Goal: Task Accomplishment & Management: Use online tool/utility

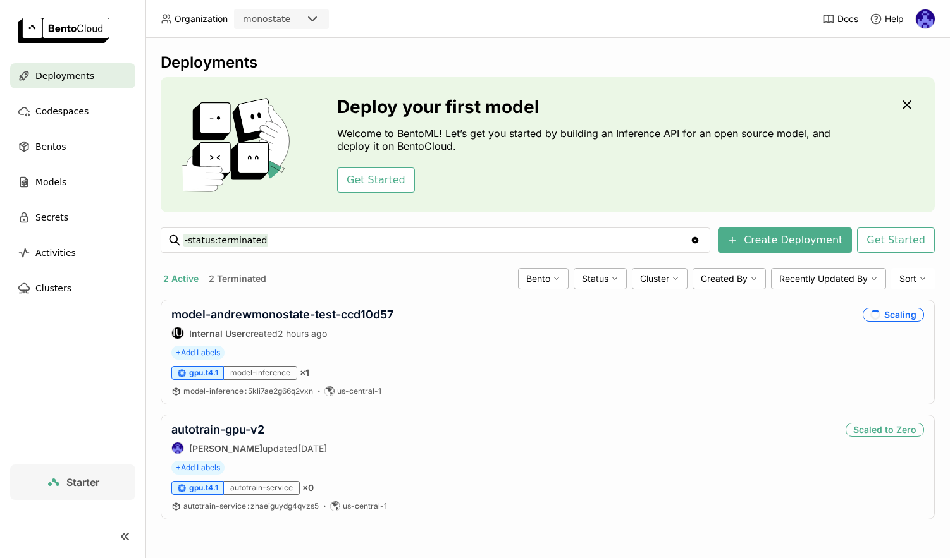
click at [639, 531] on div "Deployments Deploy your first model Welcome to BentoML! Let’s get you started b…" at bounding box center [548, 296] width 774 height 486
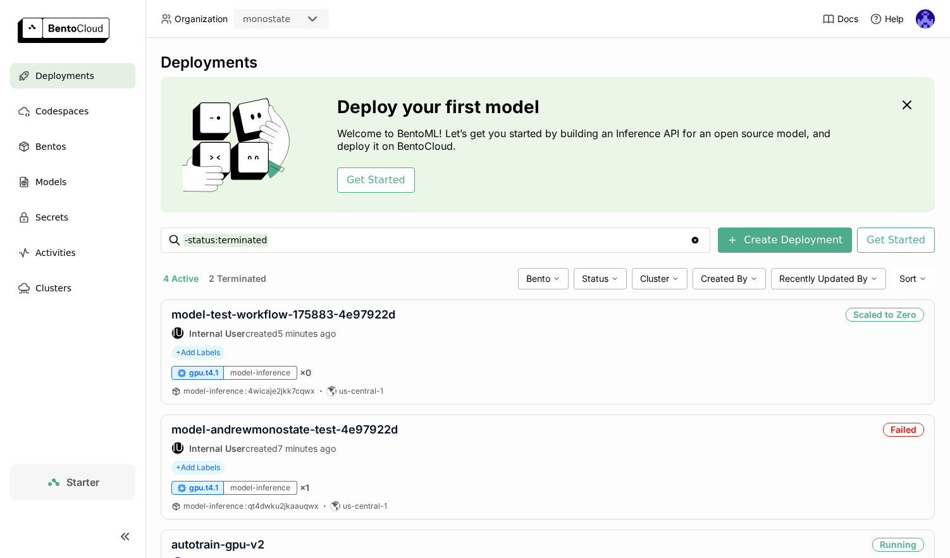
click at [359, 280] on div "4 Active 2 Terminated" at bounding box center [337, 279] width 352 height 16
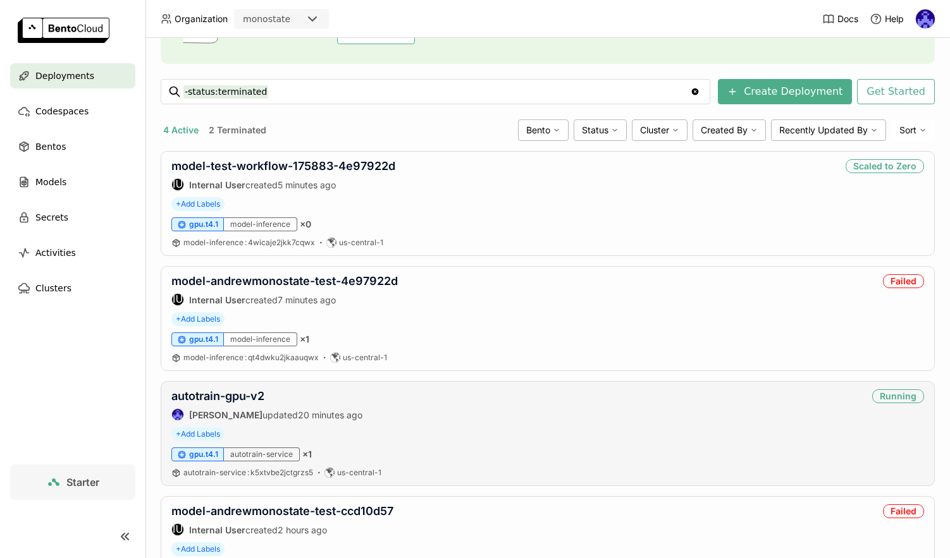
scroll to position [226, 0]
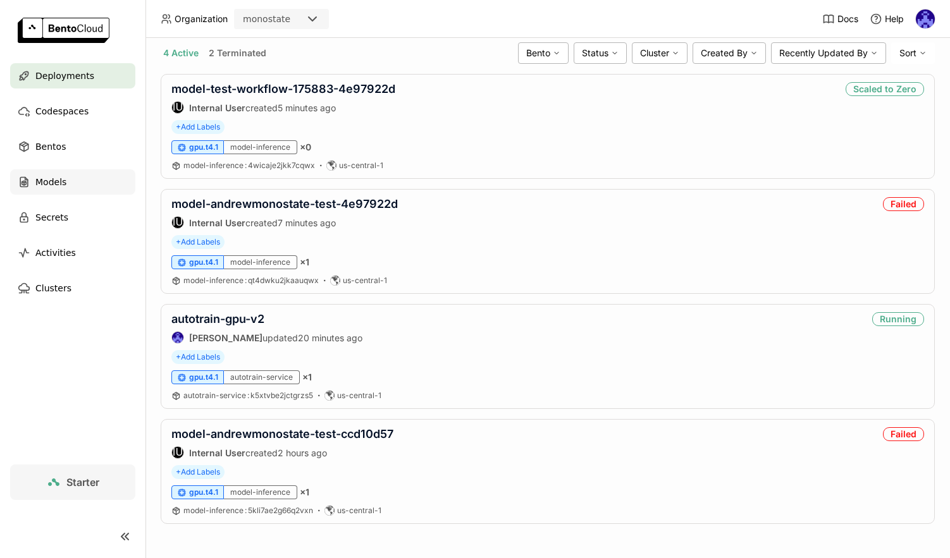
click at [69, 192] on div "Models" at bounding box center [72, 181] width 125 height 25
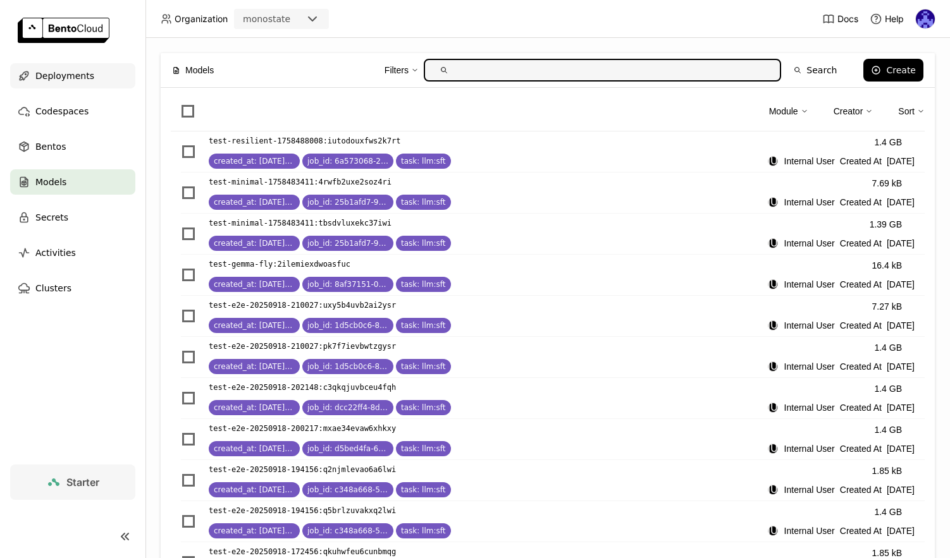
click at [30, 81] on div "Deployments" at bounding box center [72, 75] width 125 height 25
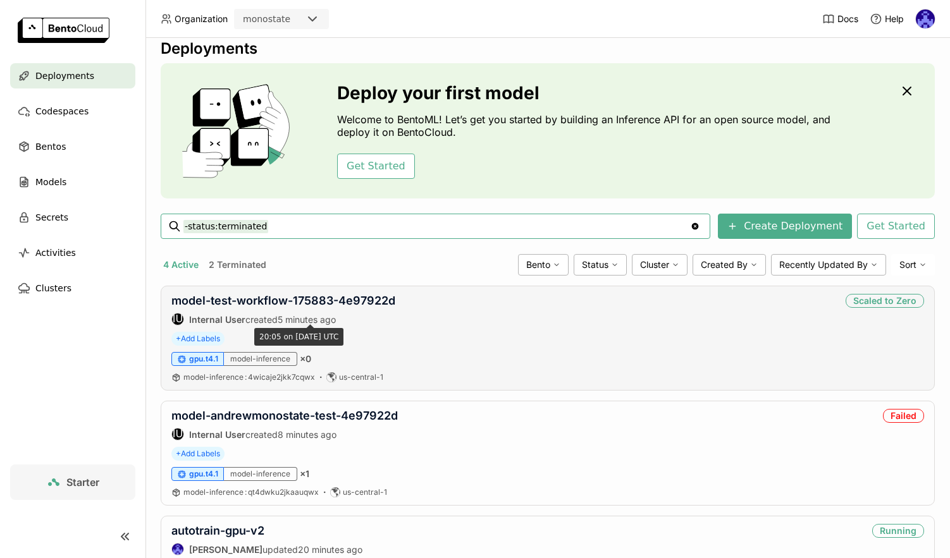
scroll to position [16, 0]
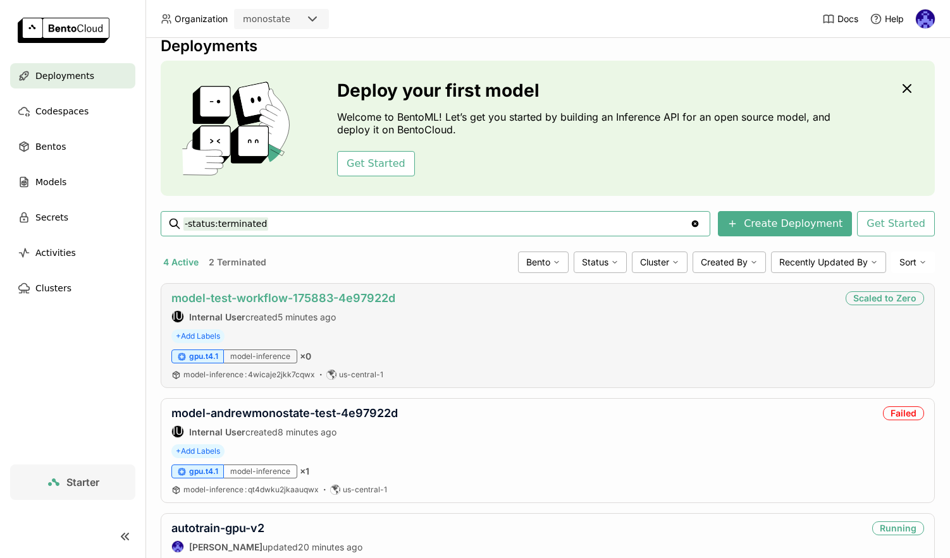
click at [330, 295] on link "model-test-workflow-175883-4e97922d" at bounding box center [283, 298] width 224 height 13
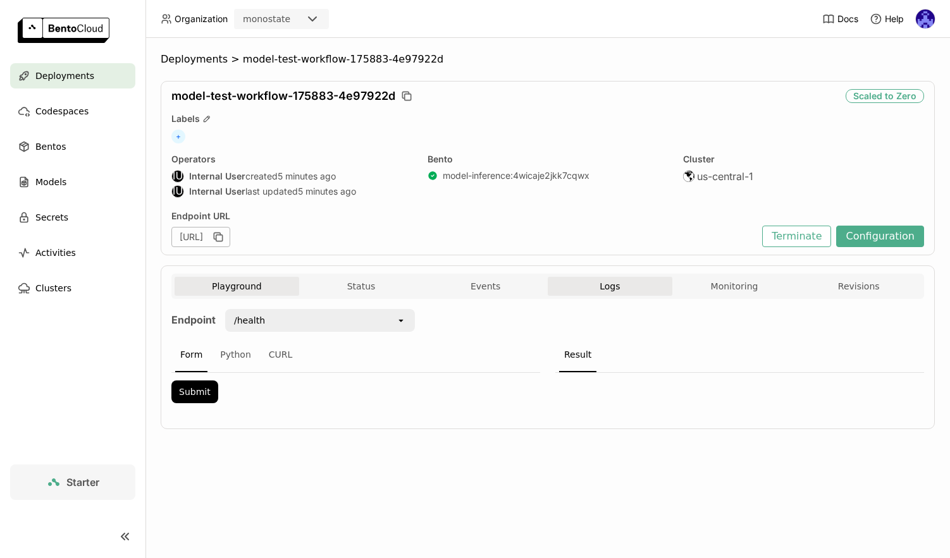
click at [613, 285] on span "Logs" at bounding box center [609, 286] width 20 height 11
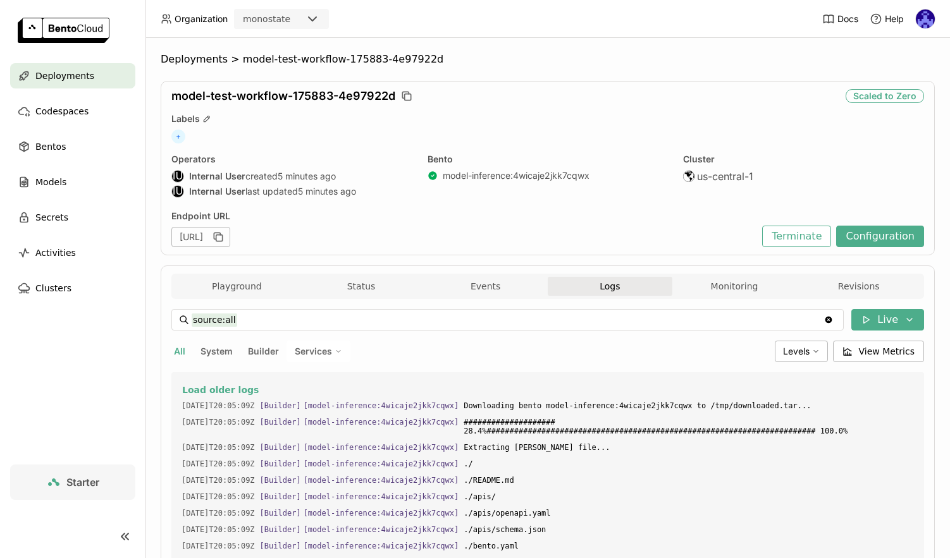
scroll to position [21, 0]
drag, startPoint x: 591, startPoint y: 405, endPoint x: 706, endPoint y: 410, distance: 115.2
click at [684, 410] on span "Downloading bento model-inference:4wicaje2jkk7cqwx to /tmp/downloaded.tar..." at bounding box center [689, 406] width 450 height 14
click at [709, 409] on span "Downloading bento model-inference:4wicaje2jkk7cqwx to /tmp/downloaded.tar..." at bounding box center [689, 406] width 450 height 14
click at [589, 410] on span "Downloading bento model-inference:4wicaje2jkk7cqwx to /tmp/downloaded.tar..." at bounding box center [689, 406] width 450 height 14
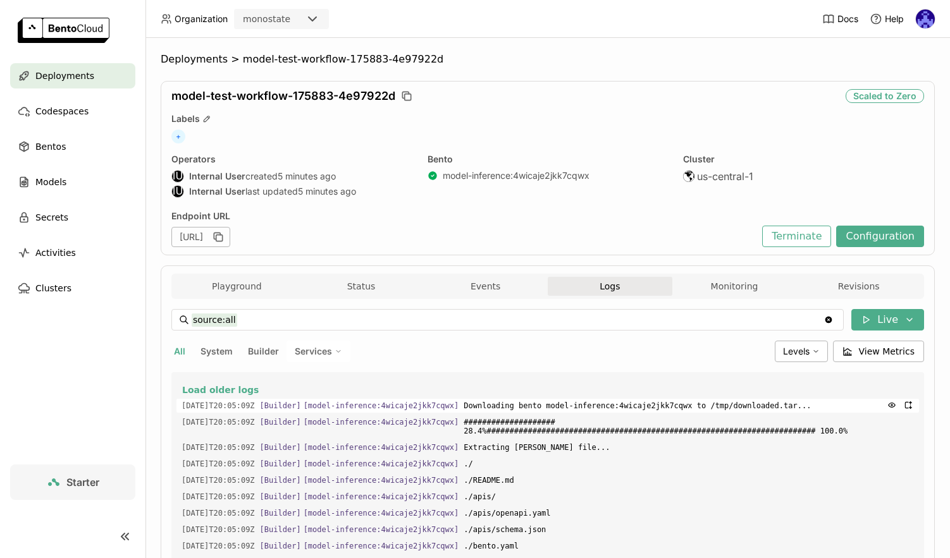
click at [589, 410] on span "Downloading bento model-inference:4wicaje2jkk7cqwx to /tmp/downloaded.tar..." at bounding box center [689, 406] width 450 height 14
click at [539, 405] on span "Downloading bento model-inference:4wicaje2jkk7cqwx to /tmp/downloaded.tar..." at bounding box center [689, 406] width 450 height 14
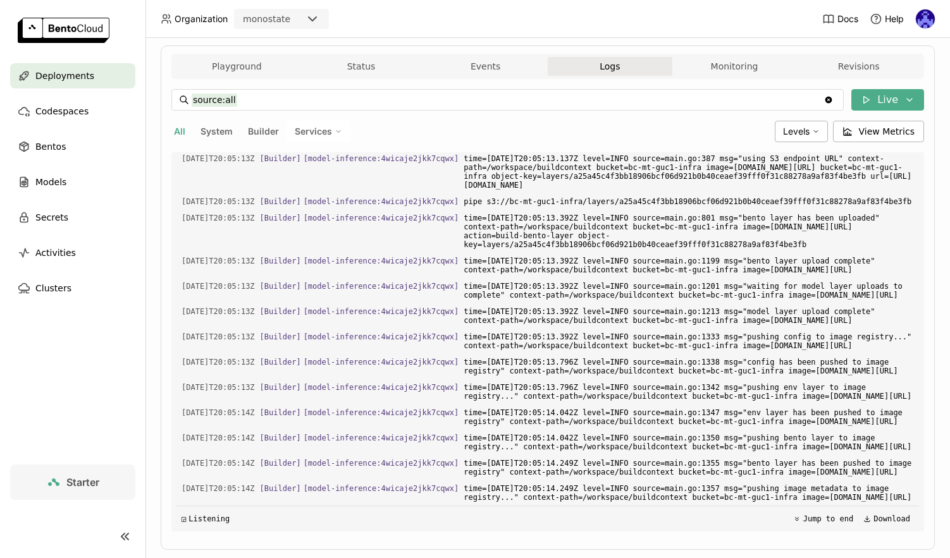
scroll to position [0, 0]
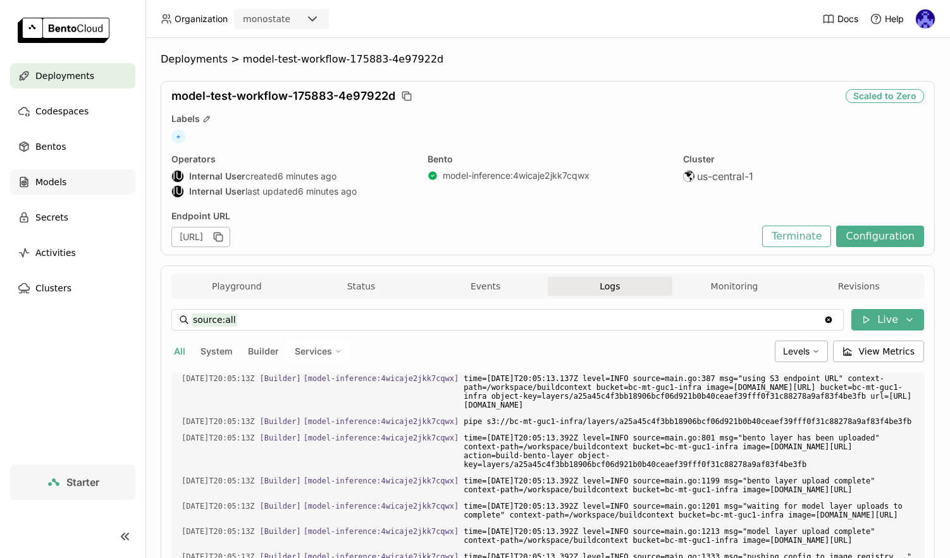
click at [61, 181] on span "Models" at bounding box center [50, 182] width 31 height 15
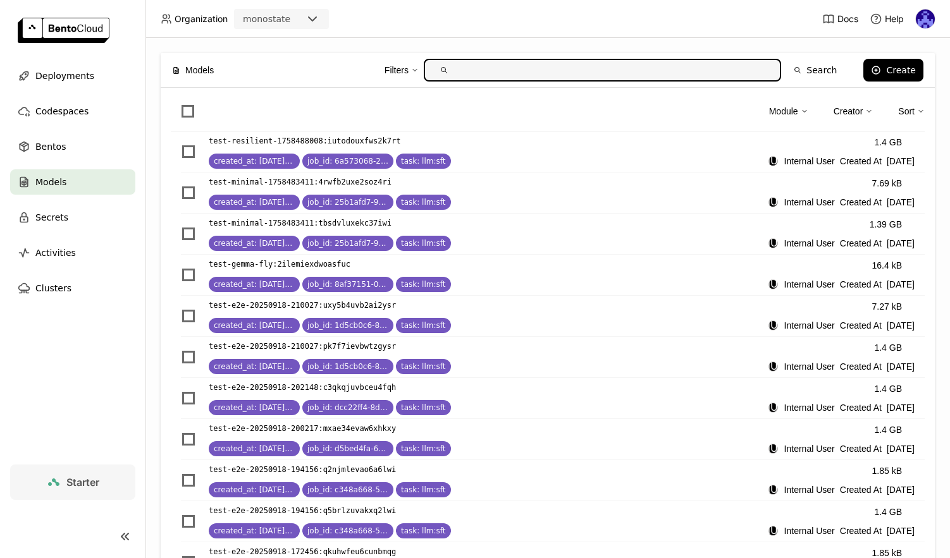
scroll to position [466, 0]
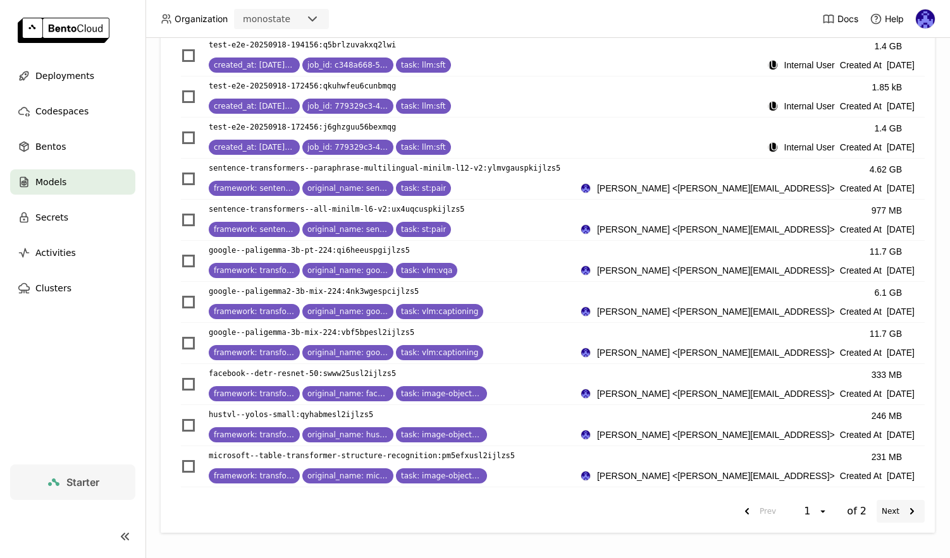
click at [904, 520] on button "Next" at bounding box center [900, 511] width 48 height 23
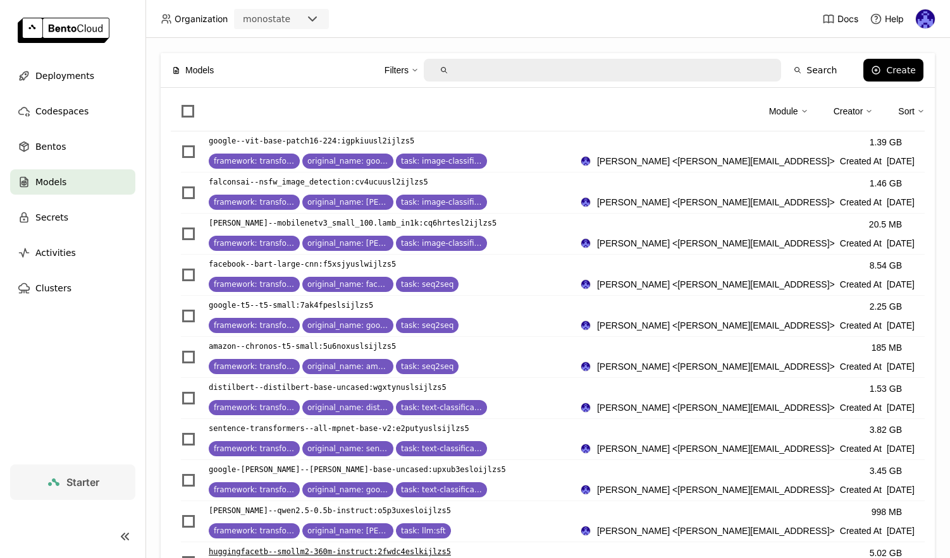
scroll to position [137, 0]
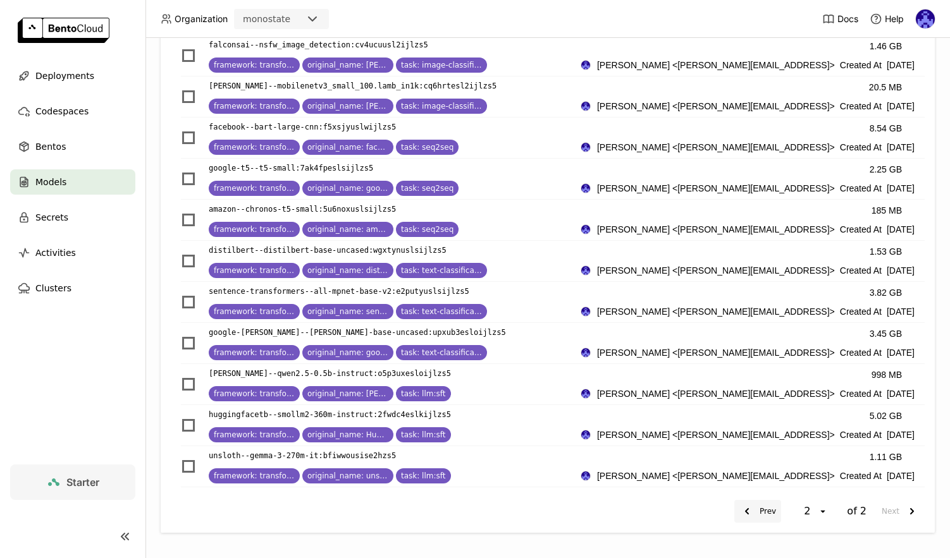
click at [757, 513] on button "Prev" at bounding box center [757, 511] width 47 height 23
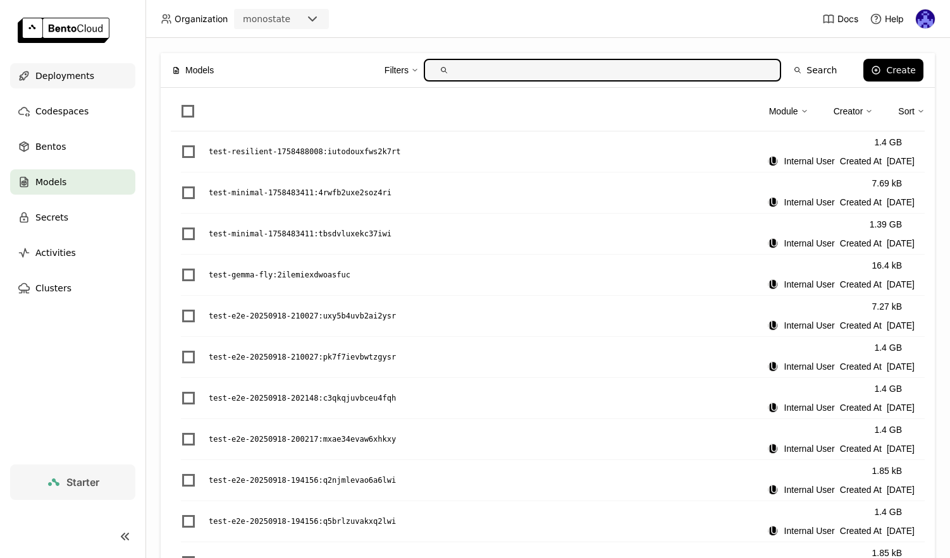
click at [63, 73] on span "Deployments" at bounding box center [64, 75] width 59 height 15
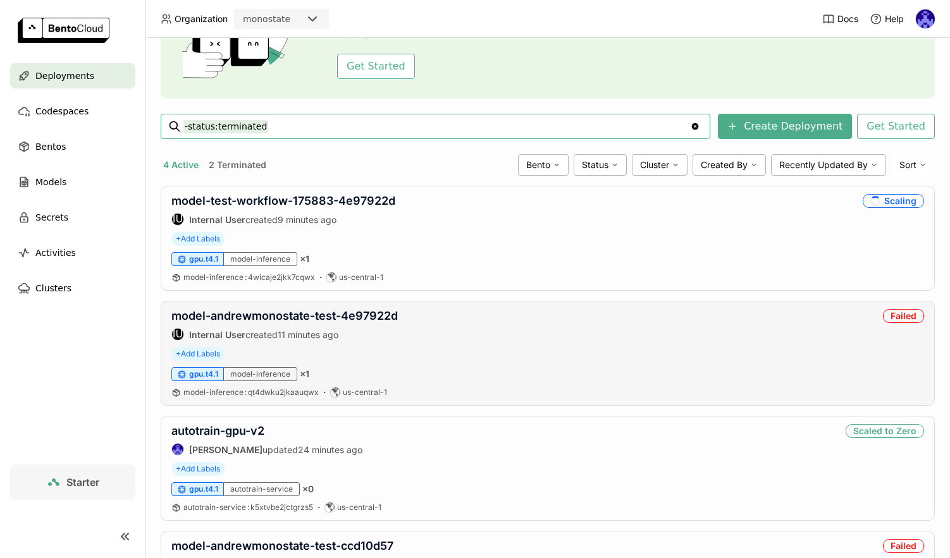
scroll to position [116, 0]
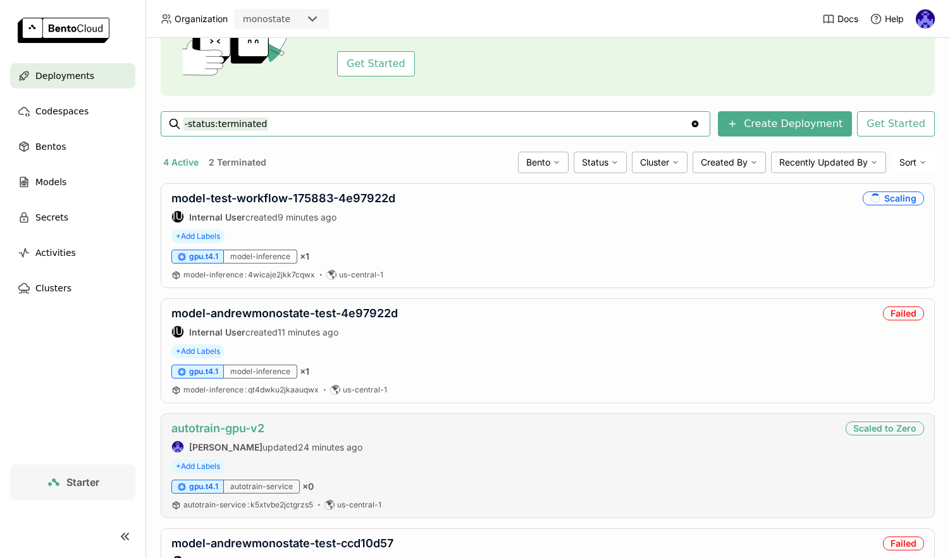
click at [205, 433] on link "autotrain-gpu-v2" at bounding box center [217, 428] width 93 height 13
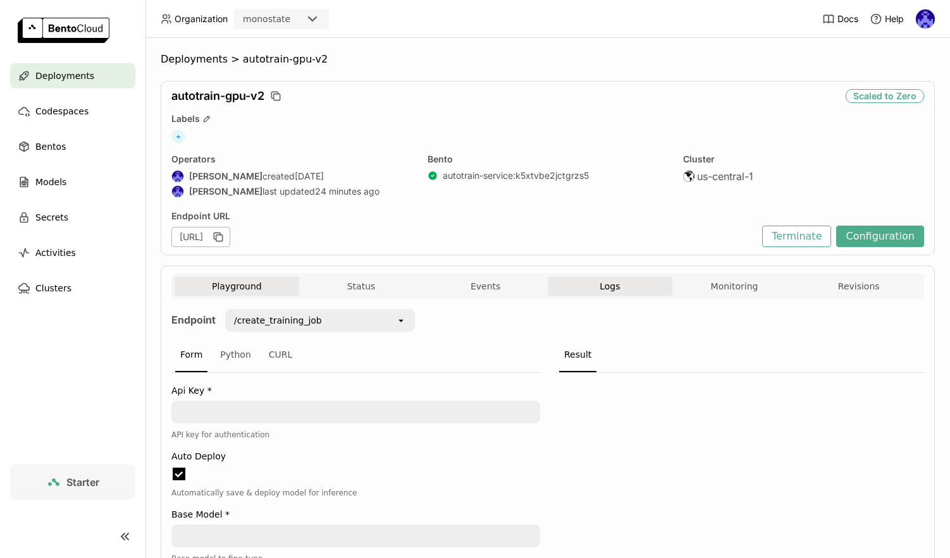
click at [650, 290] on button "Logs" at bounding box center [610, 286] width 125 height 19
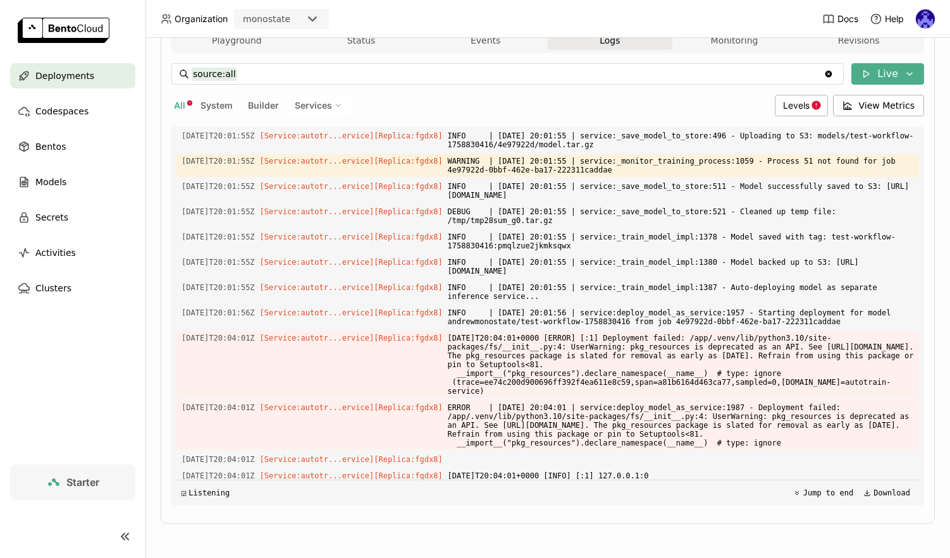
scroll to position [1900, 0]
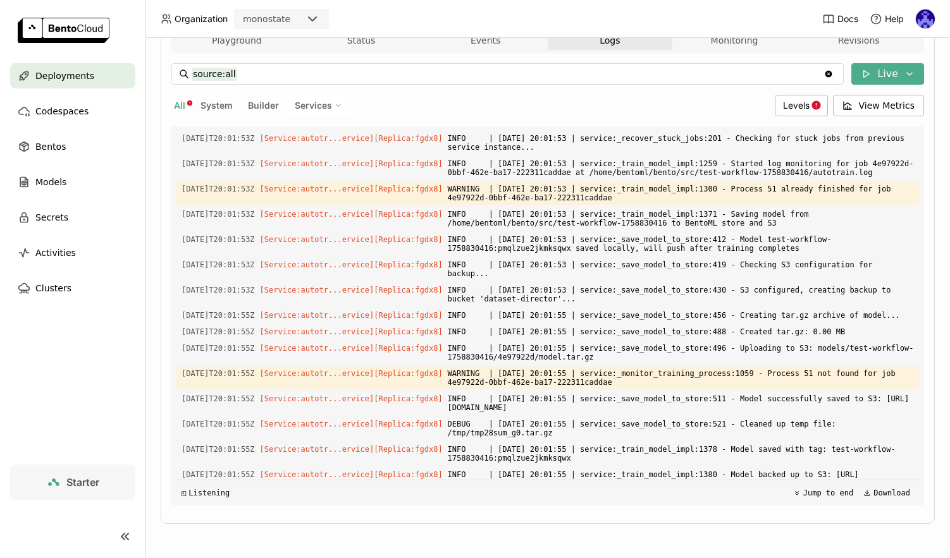
drag, startPoint x: 810, startPoint y: 470, endPoint x: 303, endPoint y: 290, distance: 538.2
click at [303, 290] on div "Load older logs 2025-09-25T19:49:57Z [Builder] [ autotrain-service:k5xtvbe2jctg…" at bounding box center [547, 315] width 742 height 379
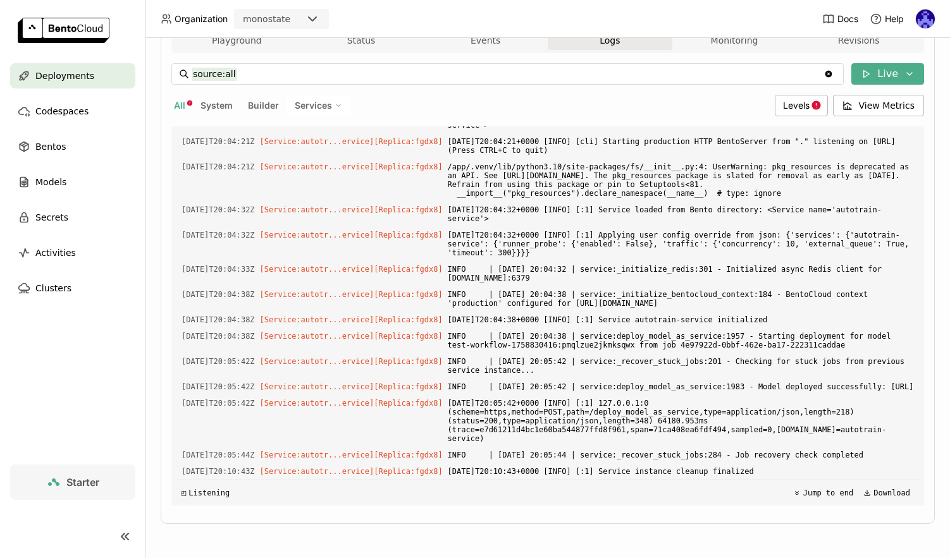
scroll to position [3308, 0]
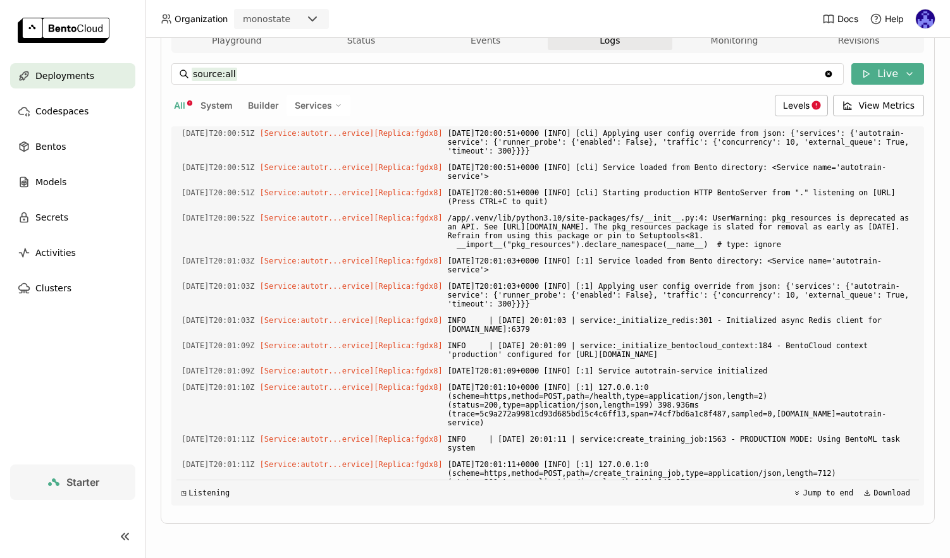
drag, startPoint x: 543, startPoint y: 410, endPoint x: 668, endPoint y: 452, distance: 132.6
click at [668, 452] on div "Load older logs 2025-09-25T19:49:57Z [Builder] [ autotrain-service:k5xtvbe2jctg…" at bounding box center [547, 315] width 742 height 379
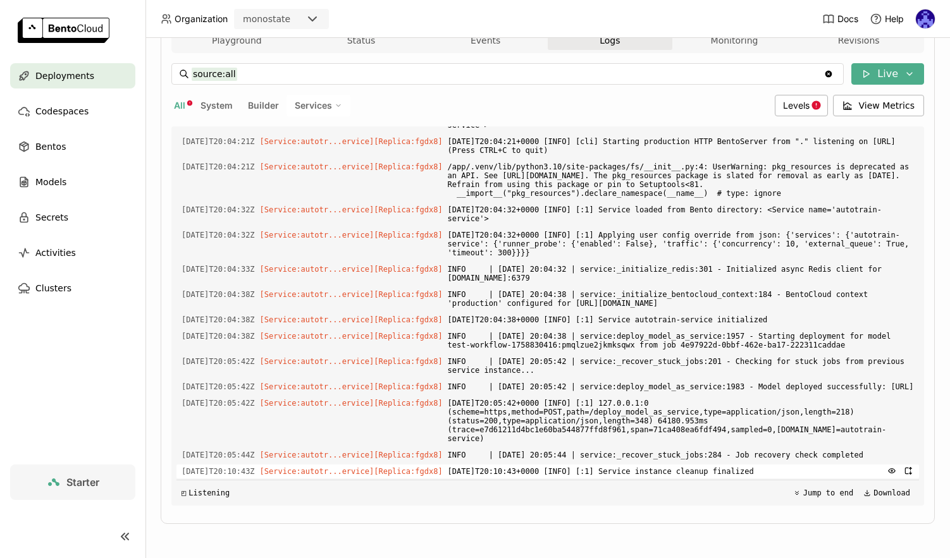
click at [815, 474] on span "[DATE]T20:10:43+0000 [INFO] [:1] Service instance cleanup finalized" at bounding box center [681, 472] width 466 height 14
copy div "2025-09-25T20:00:39Z [Service:autotr...ervice] [Replica: fgdx8 ] $PORT is set! …"
click at [588, 77] on input "source:all" at bounding box center [508, 74] width 632 height 20
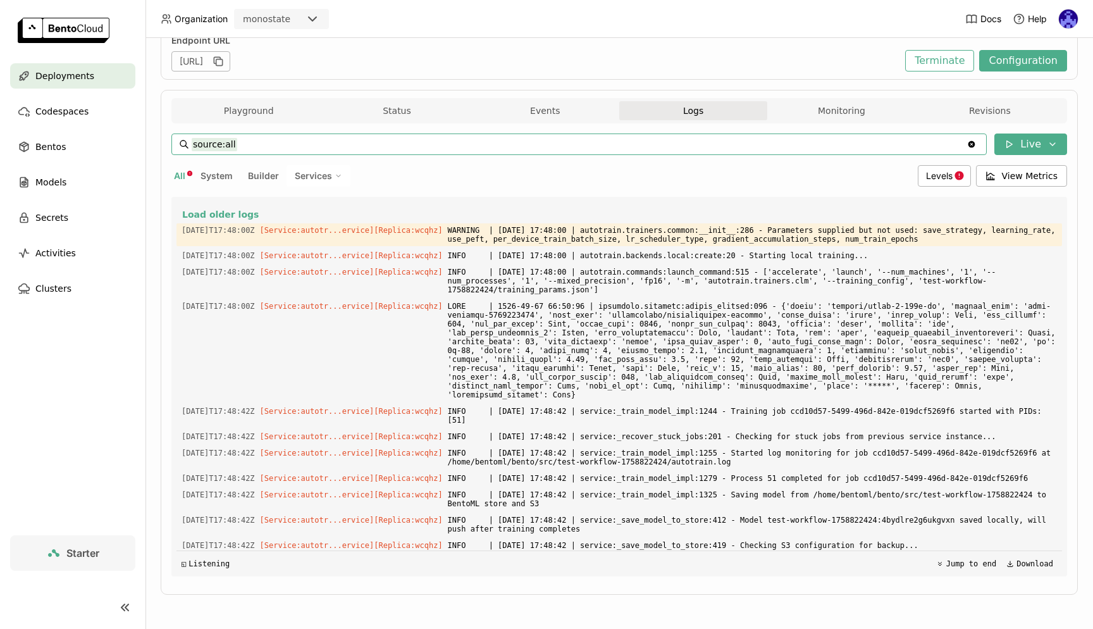
scroll to position [2905, 0]
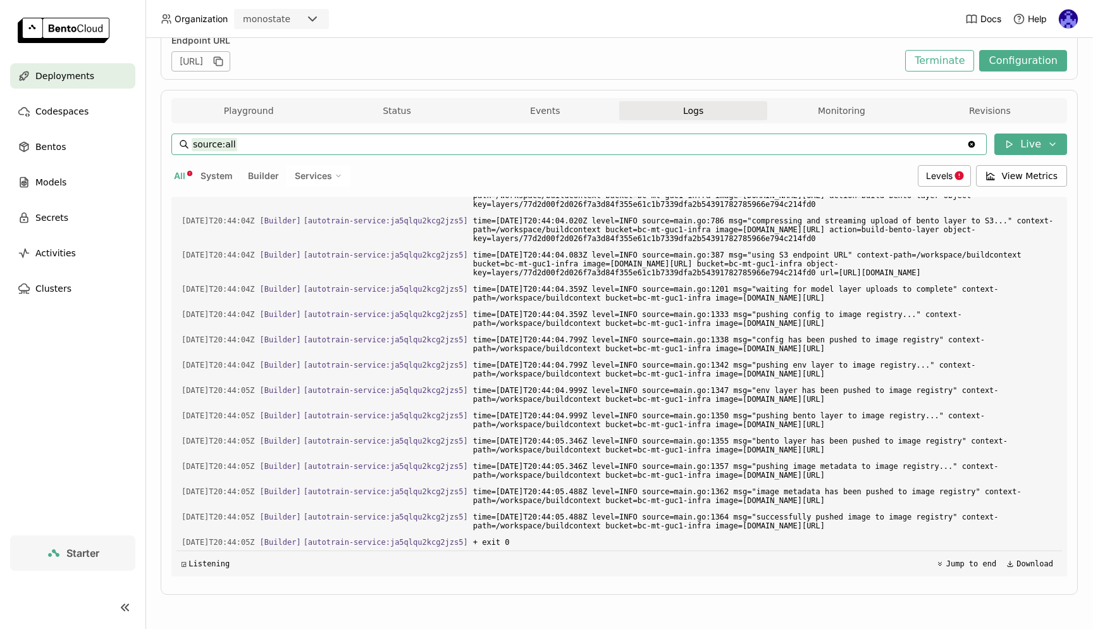
click at [78, 78] on span "Deployments" at bounding box center [64, 75] width 59 height 15
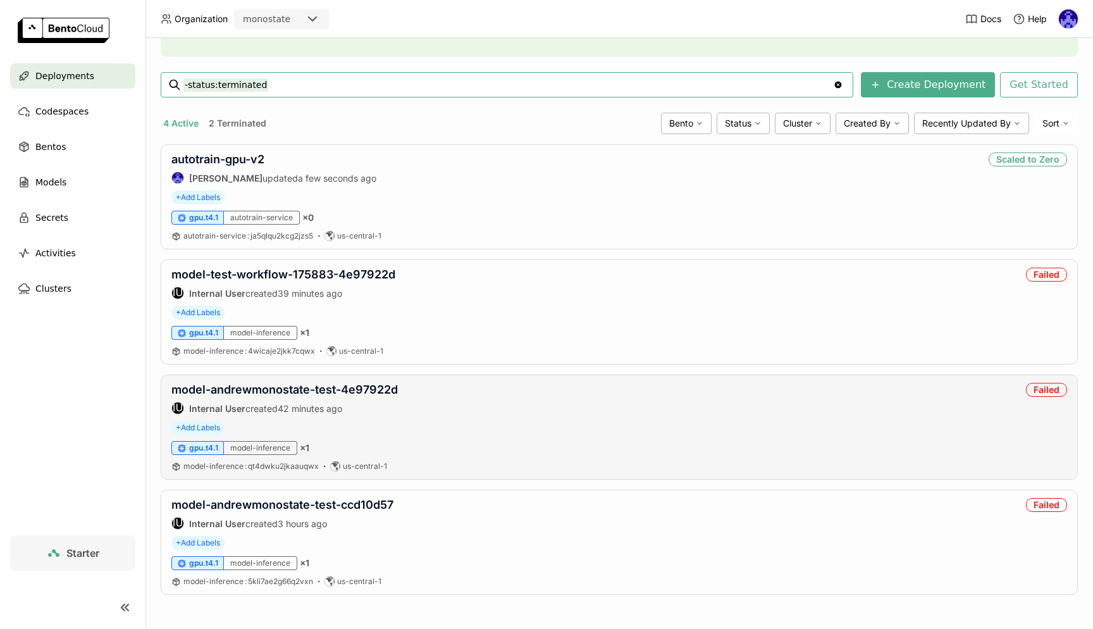
scroll to position [133, 0]
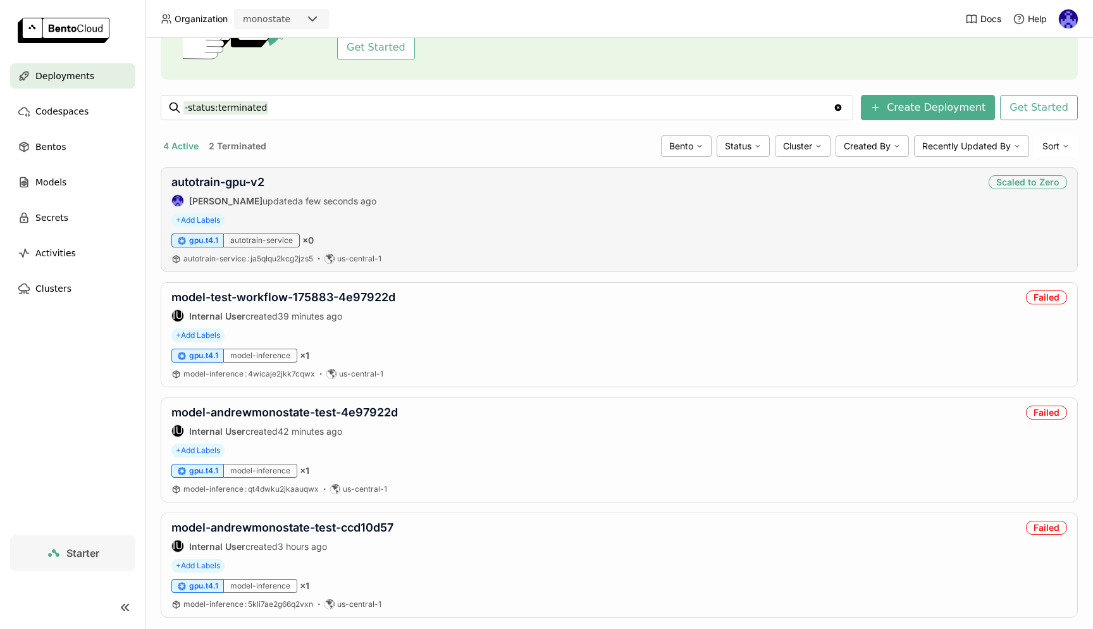
click at [244, 175] on div "autotrain-gpu-v2 Andrew correa updated a few seconds ago Scaled to Zero + Add L…" at bounding box center [619, 219] width 917 height 105
click at [246, 180] on link "autotrain-gpu-v2" at bounding box center [217, 181] width 93 height 13
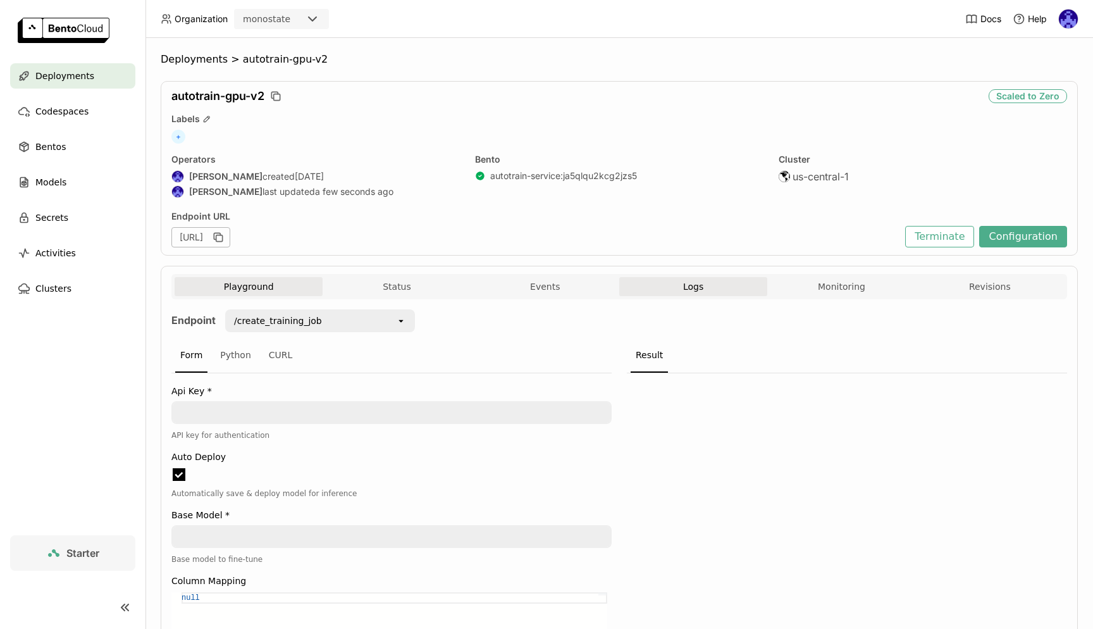
click at [682, 295] on button "Logs" at bounding box center [693, 286] width 148 height 19
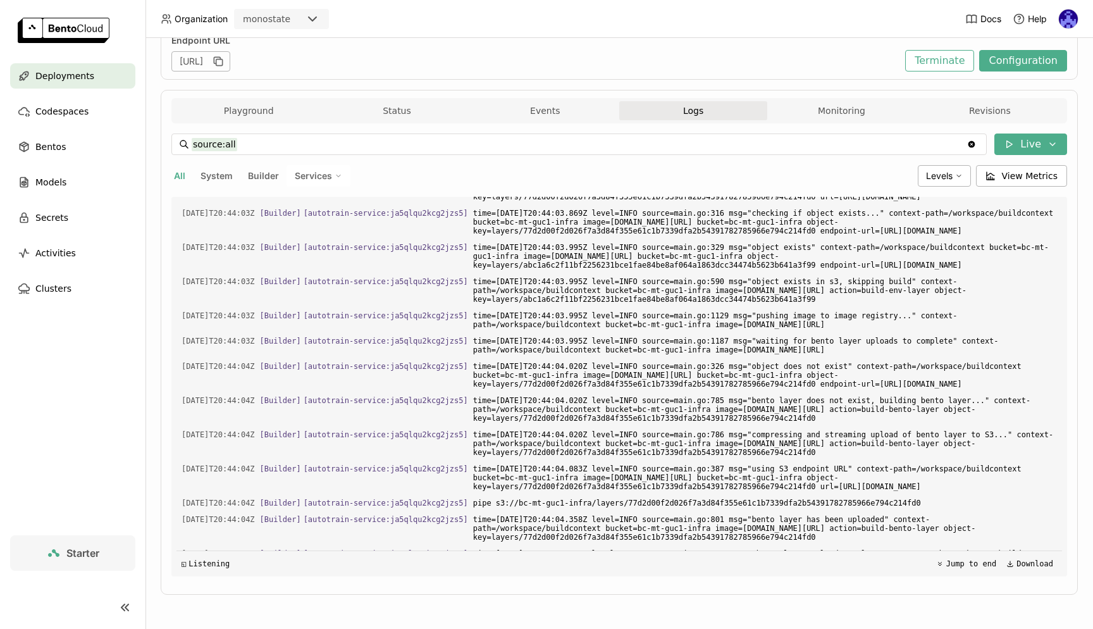
scroll to position [2077, 0]
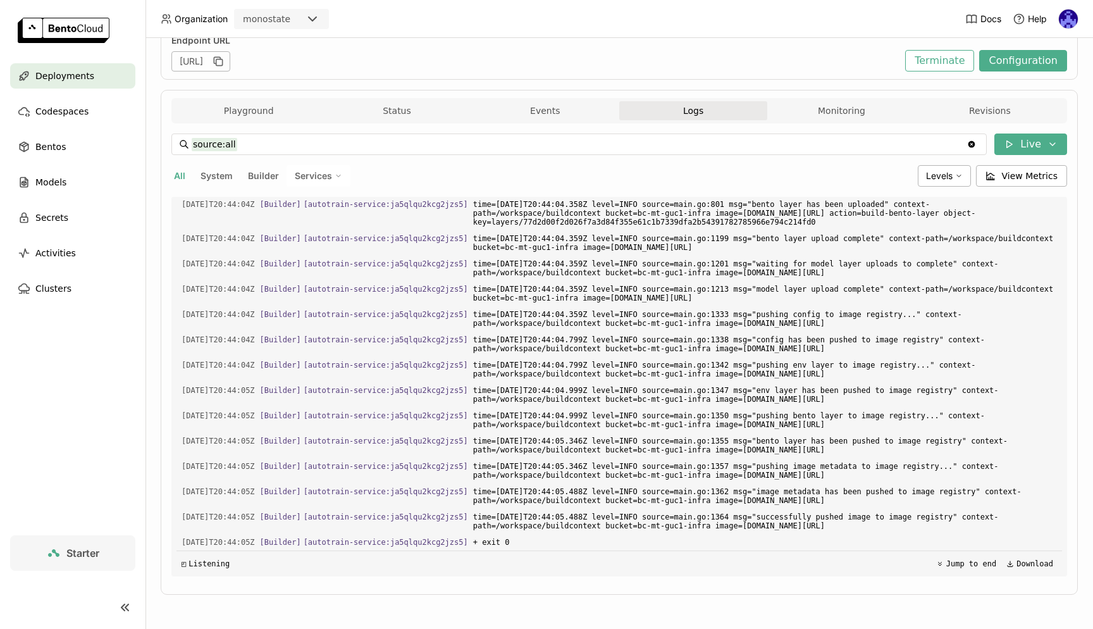
click at [54, 75] on span "Deployments" at bounding box center [64, 75] width 59 height 15
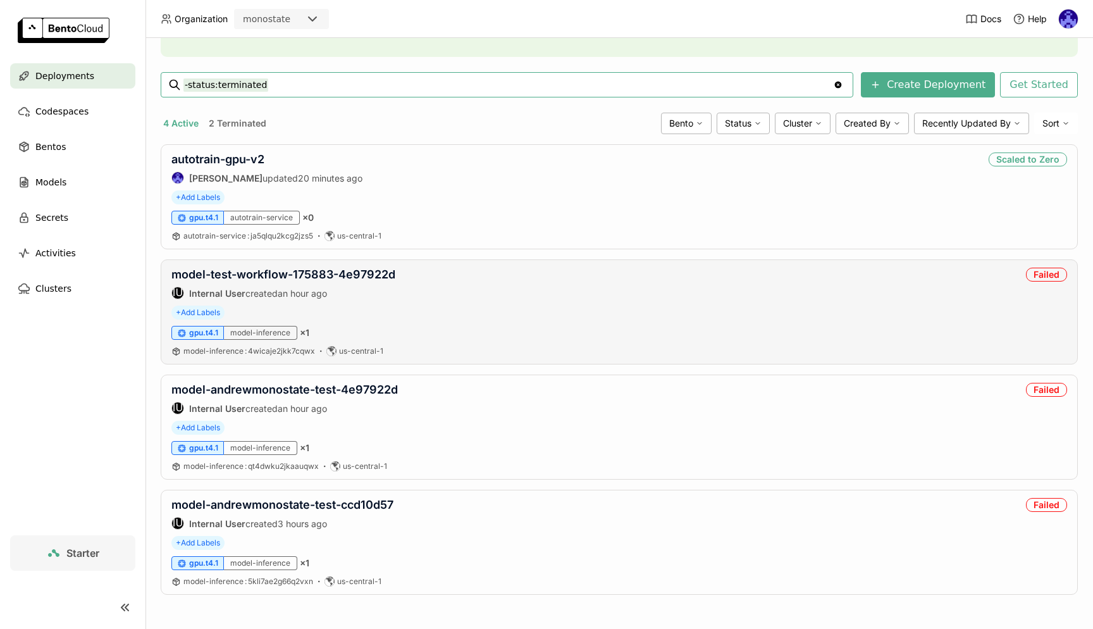
scroll to position [143, 0]
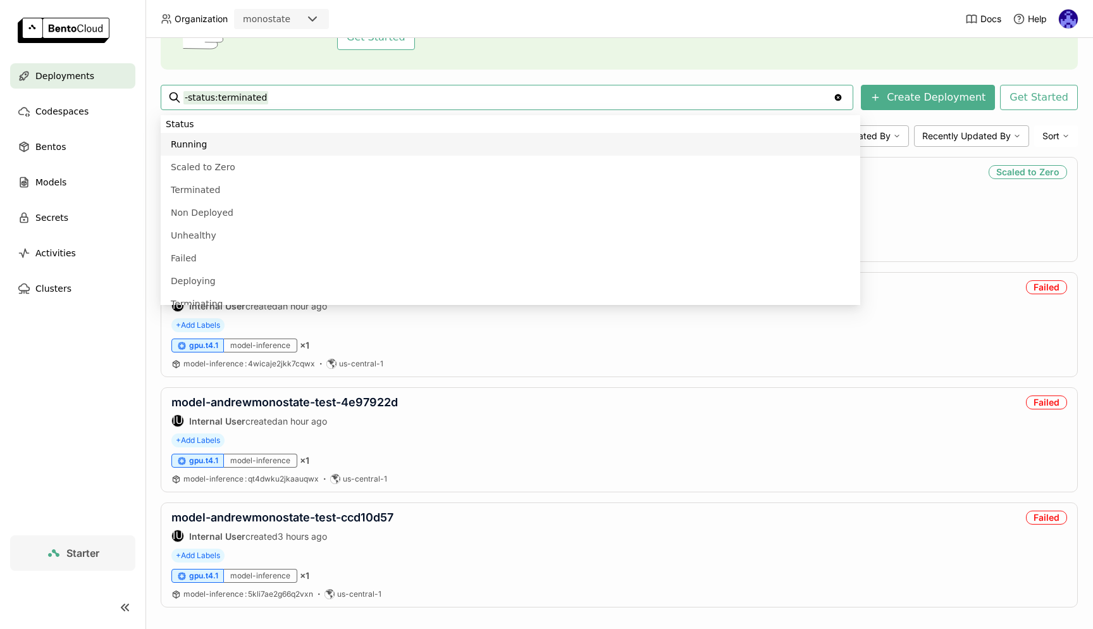
click at [949, 46] on div "Deploy your first model Welcome to BentoML! Let’s get you started by building a…" at bounding box center [619, 1] width 917 height 135
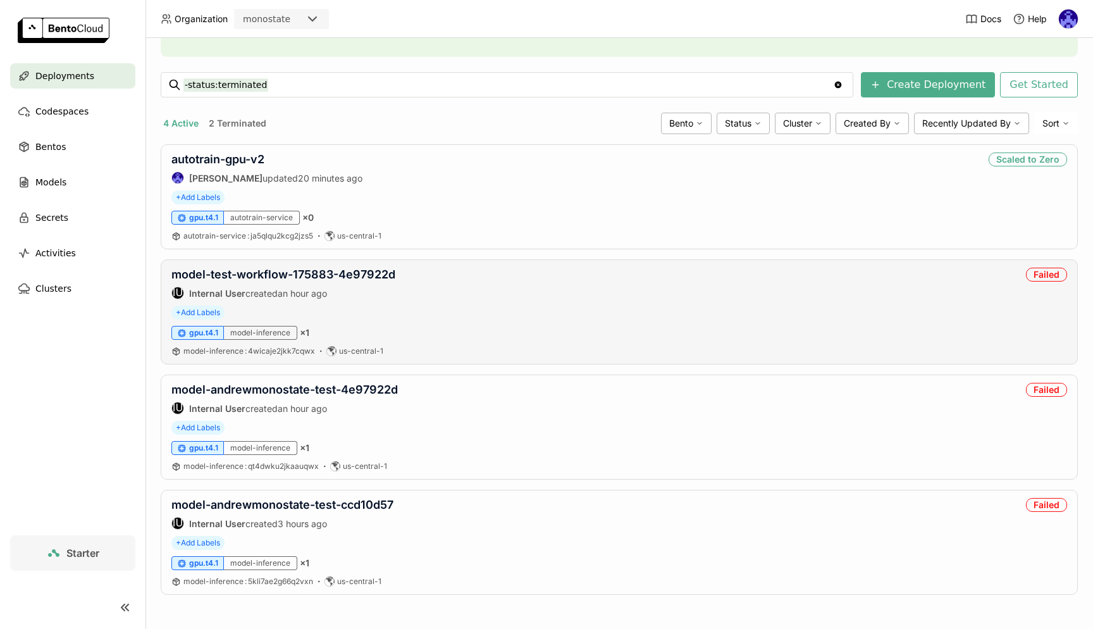
scroll to position [0, 0]
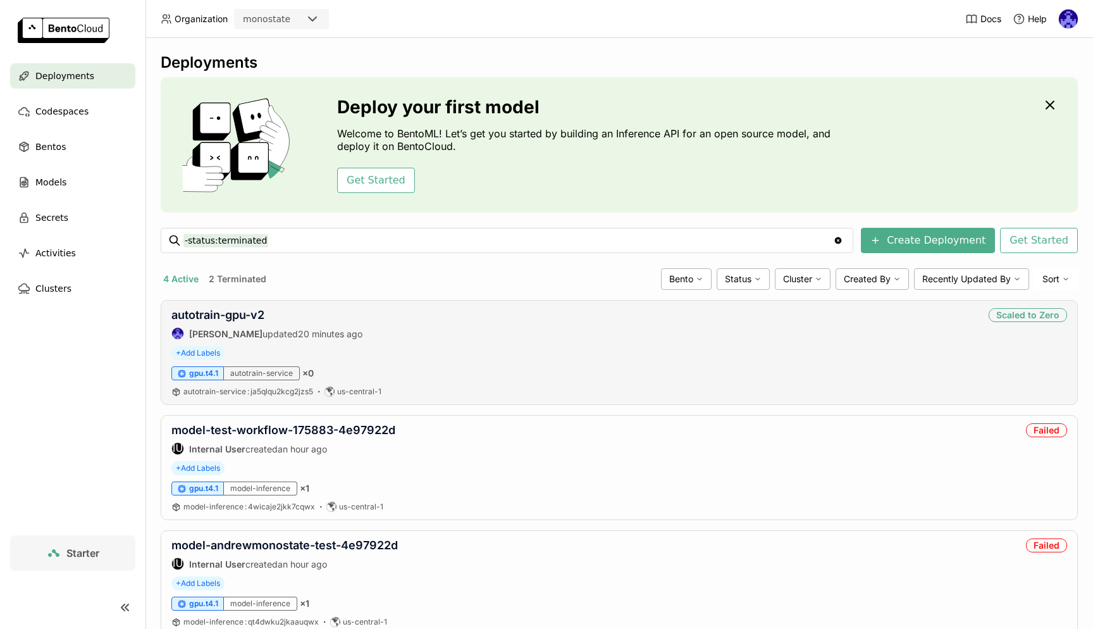
click at [458, 330] on div "autotrain-gpu-v2 Andrew correa updated 20 minutes ago Scaled to Zero" at bounding box center [618, 324] width 895 height 32
click at [231, 319] on link "autotrain-gpu-v2" at bounding box center [217, 314] width 93 height 13
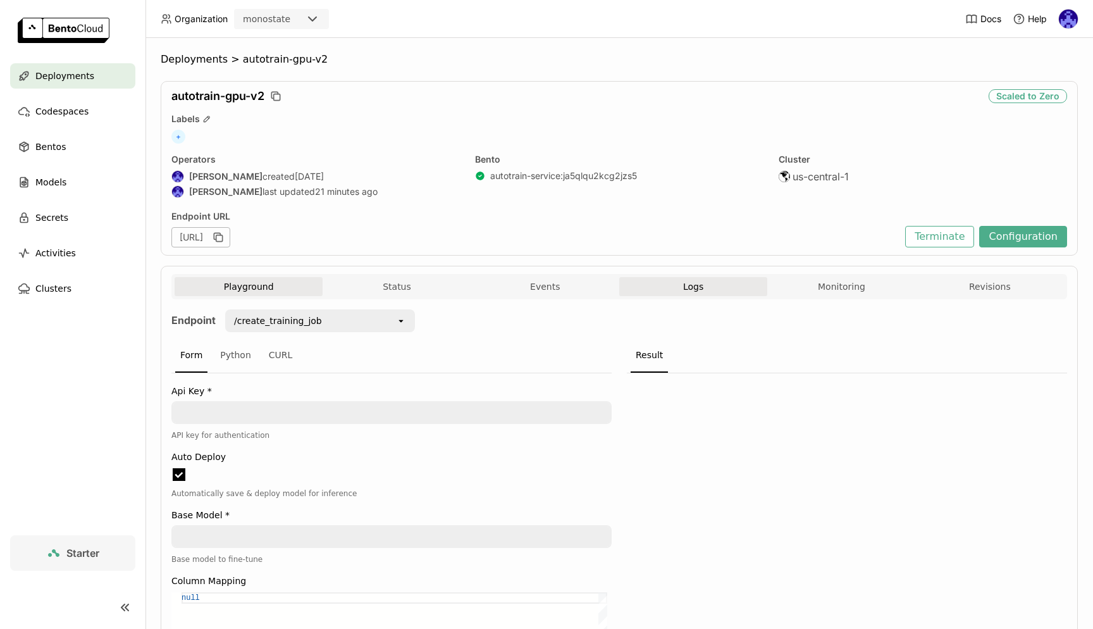
click at [632, 281] on button "Logs" at bounding box center [693, 286] width 148 height 19
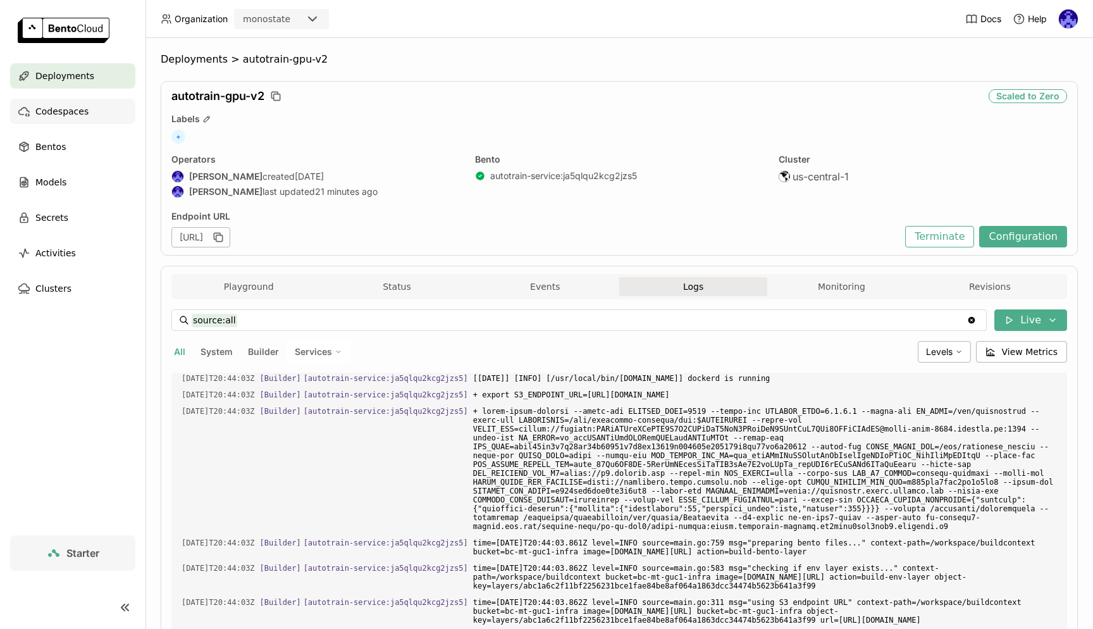
scroll to position [1521, 0]
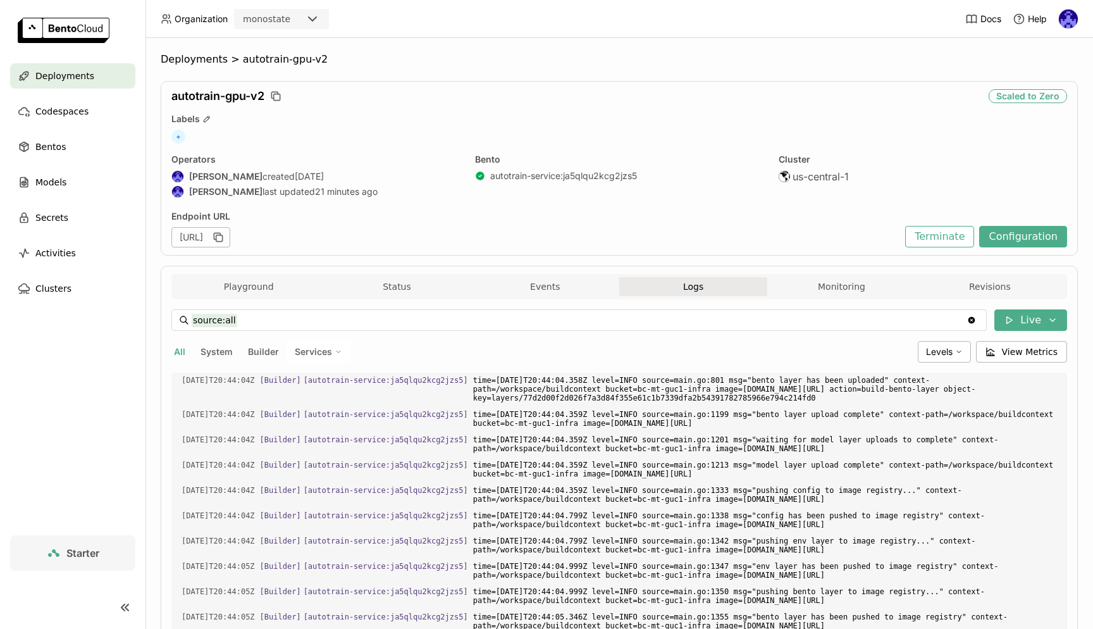
click at [75, 66] on div "Deployments" at bounding box center [72, 75] width 125 height 25
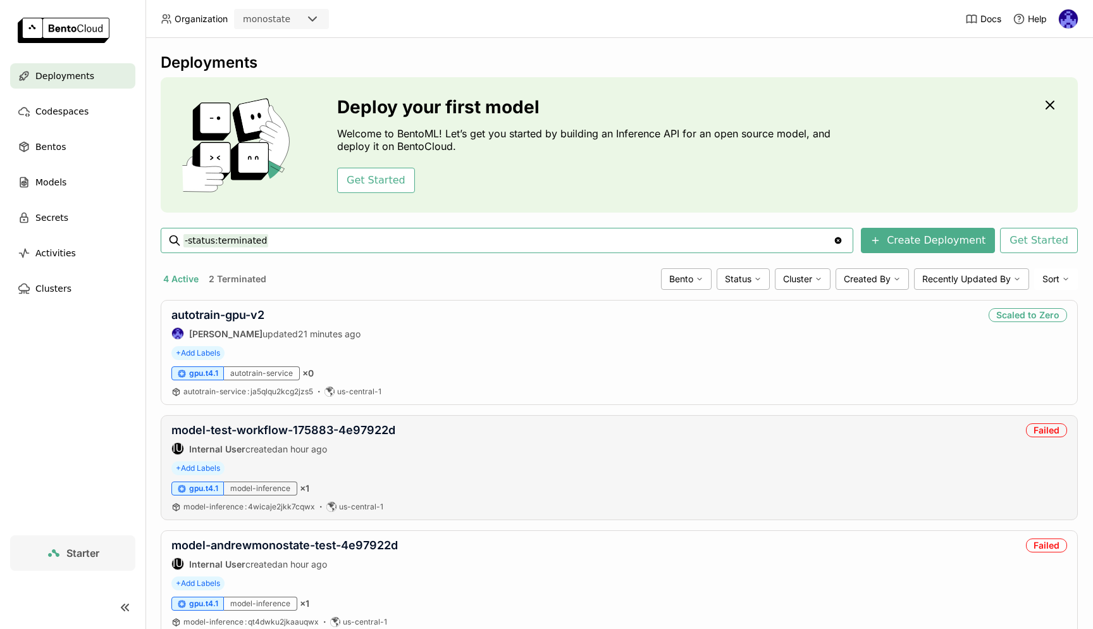
scroll to position [156, 0]
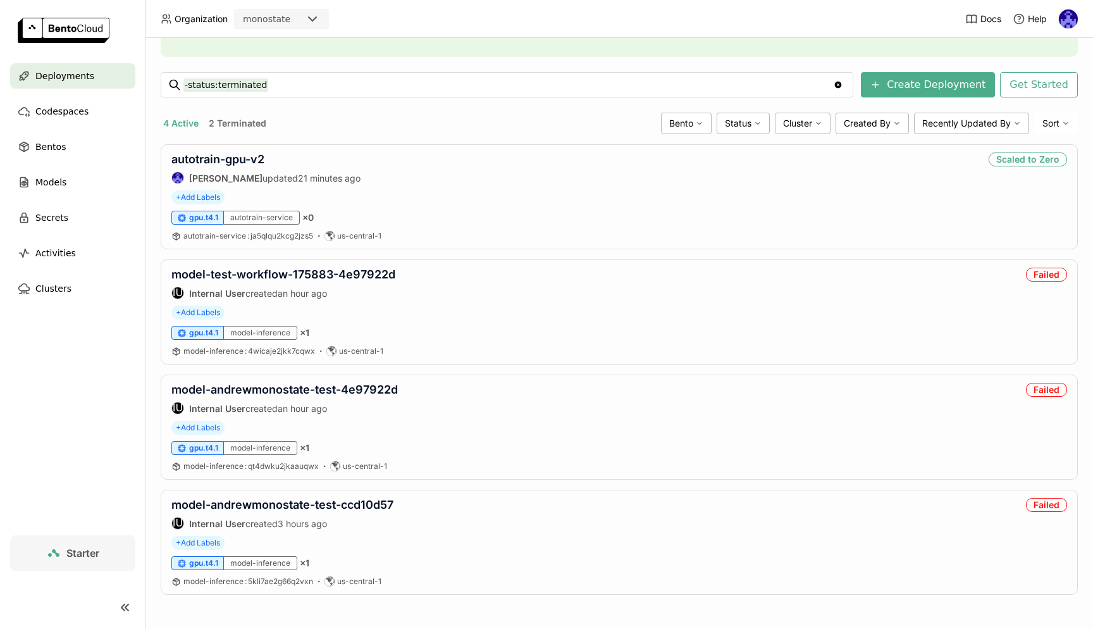
click at [949, 133] on div "Deployments Deploy your first model Welcome to BentoML! Let’s get you started b…" at bounding box center [618, 333] width 947 height 591
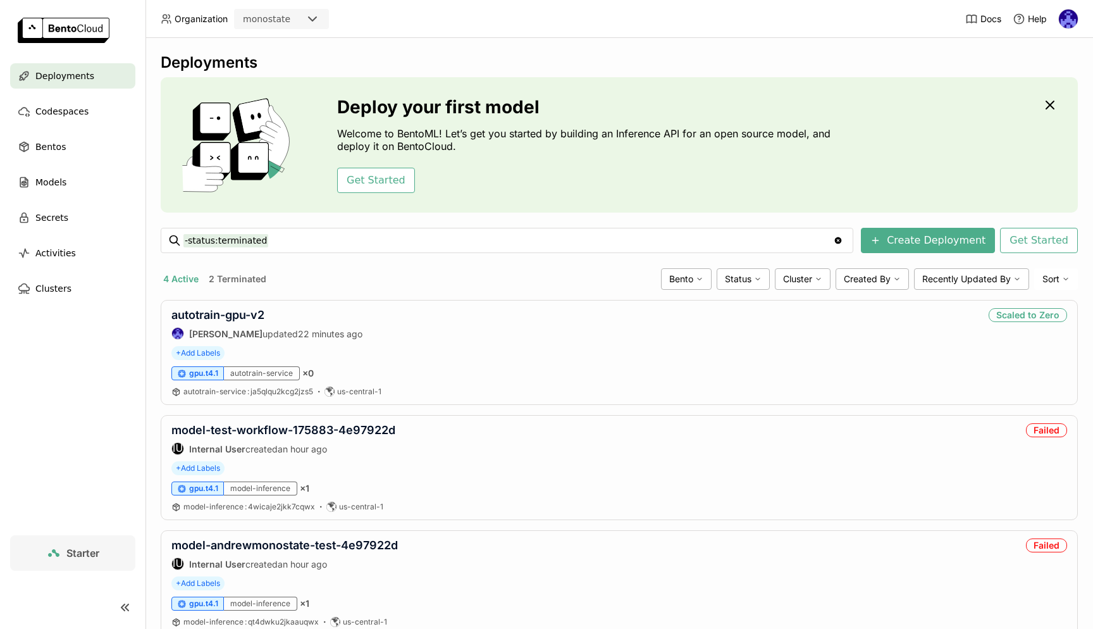
click at [936, 180] on div "Deploy your first model Welcome to BentoML! Let’s get you started by building a…" at bounding box center [619, 144] width 917 height 135
click at [402, 331] on div "autotrain-gpu-v2 Andrew correa updated 22 minutes ago Scaled to Zero" at bounding box center [618, 324] width 895 height 32
click at [223, 316] on link "autotrain-gpu-v2" at bounding box center [217, 314] width 93 height 13
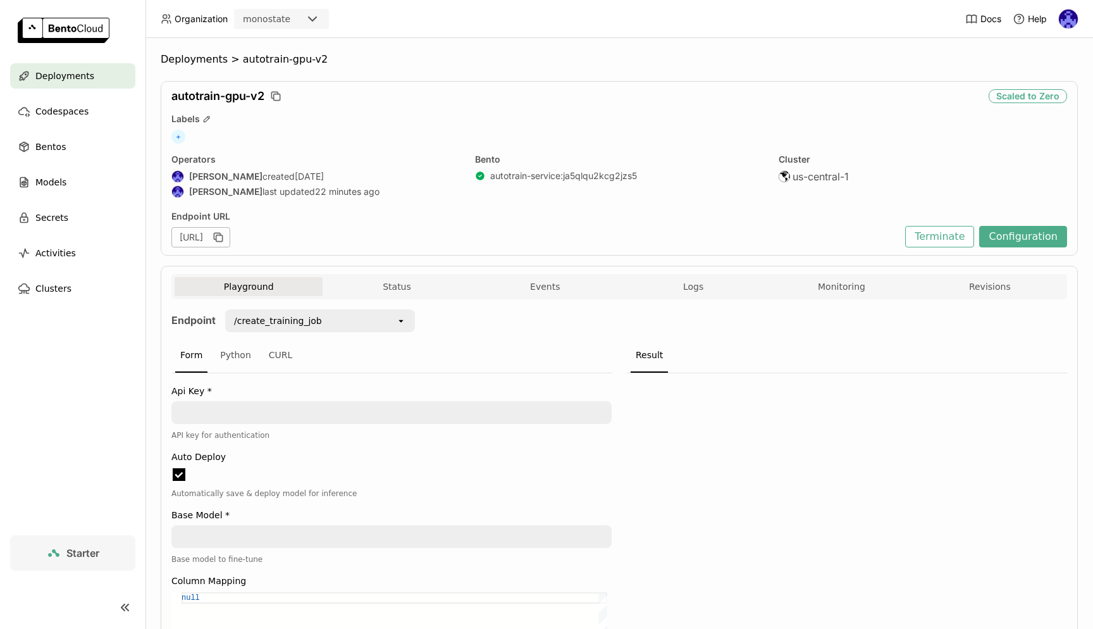
click at [78, 85] on div "Deployments" at bounding box center [72, 75] width 125 height 25
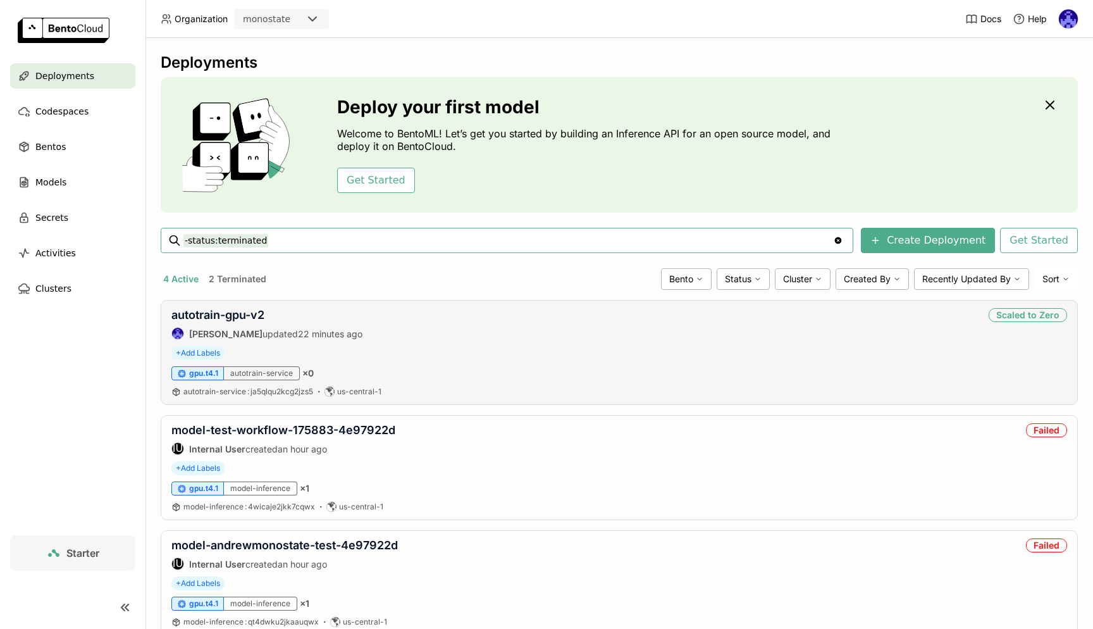
scroll to position [156, 0]
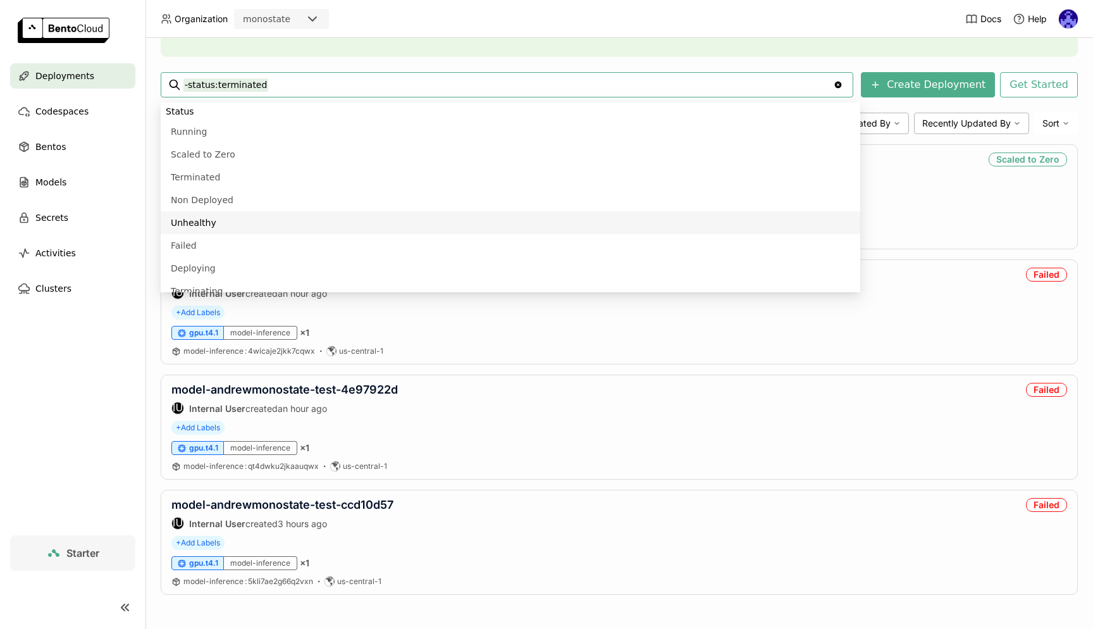
click at [101, 366] on nav "Deployments Codespaces Bentos Models Secrets Activities Clusters" at bounding box center [72, 299] width 145 height 472
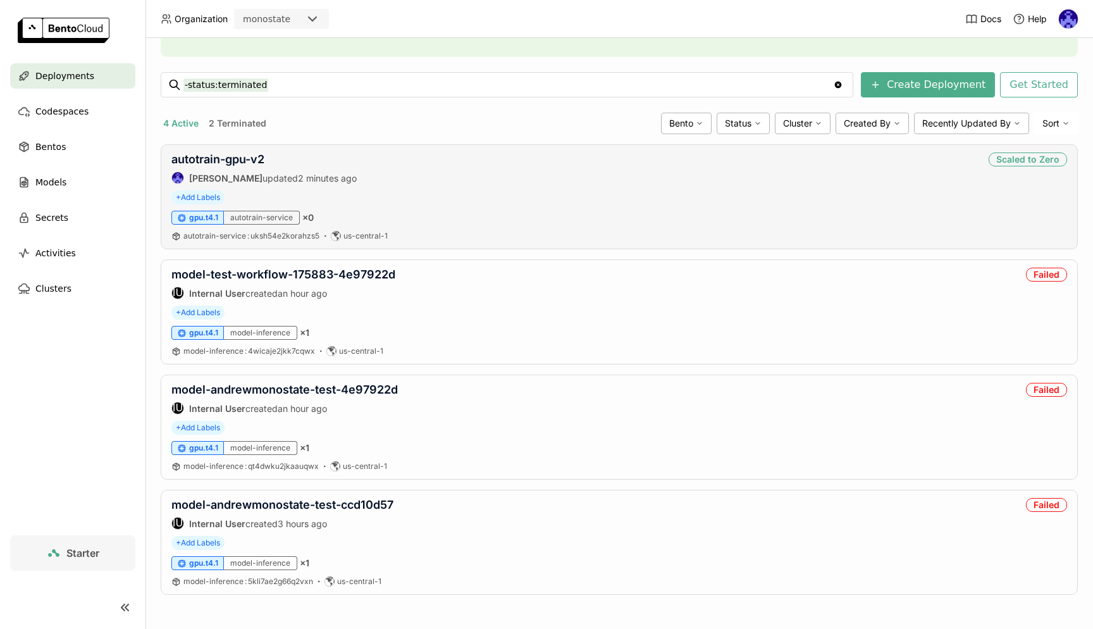
scroll to position [0, 0]
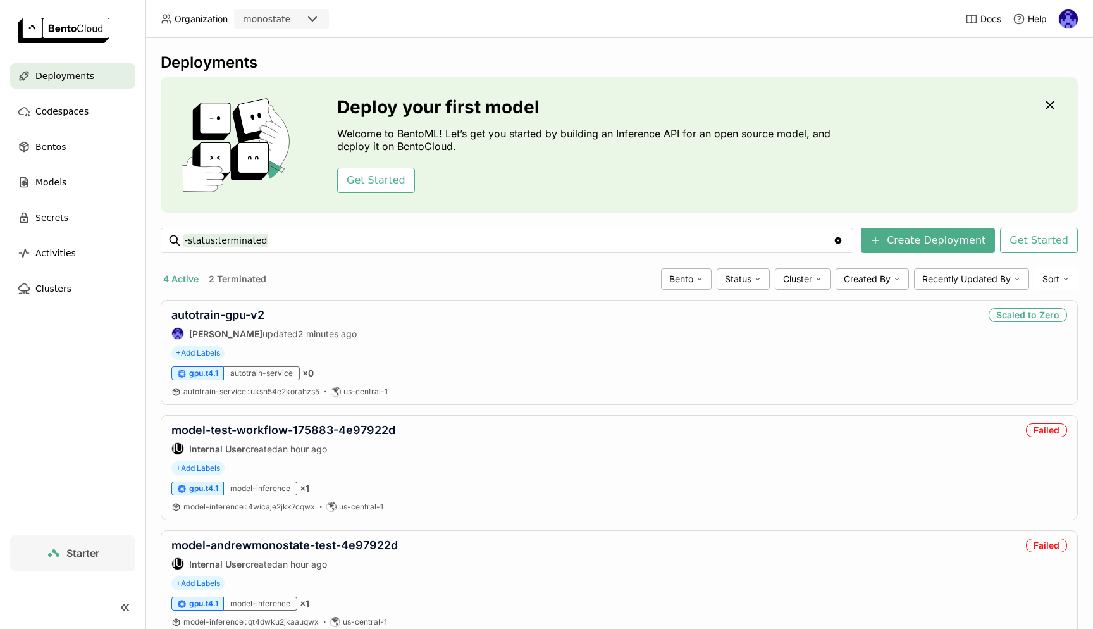
click at [535, 271] on div "4 Active 2 Terminated" at bounding box center [408, 279] width 495 height 16
click at [533, 297] on div "Deployments Deploy your first model Welcome to BentoML! Let’s get you started b…" at bounding box center [619, 411] width 917 height 716
click at [492, 261] on div "Deployments Deploy your first model Welcome to BentoML! Let’s get you started b…" at bounding box center [619, 411] width 917 height 716
click at [438, 264] on div "Deployments Deploy your first model Welcome to BentoML! Let’s get you started b…" at bounding box center [619, 411] width 917 height 716
click at [481, 257] on div "Deployments Deploy your first model Welcome to BentoML! Let’s get you started b…" at bounding box center [619, 411] width 917 height 716
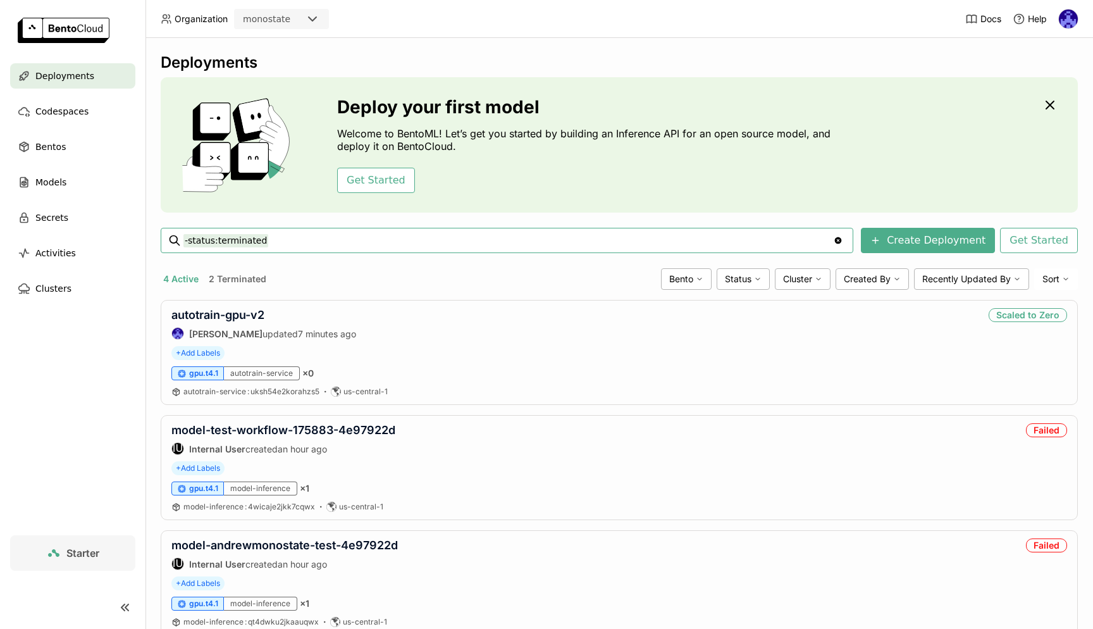
click at [468, 281] on div "4 Active 2 Terminated" at bounding box center [408, 279] width 495 height 16
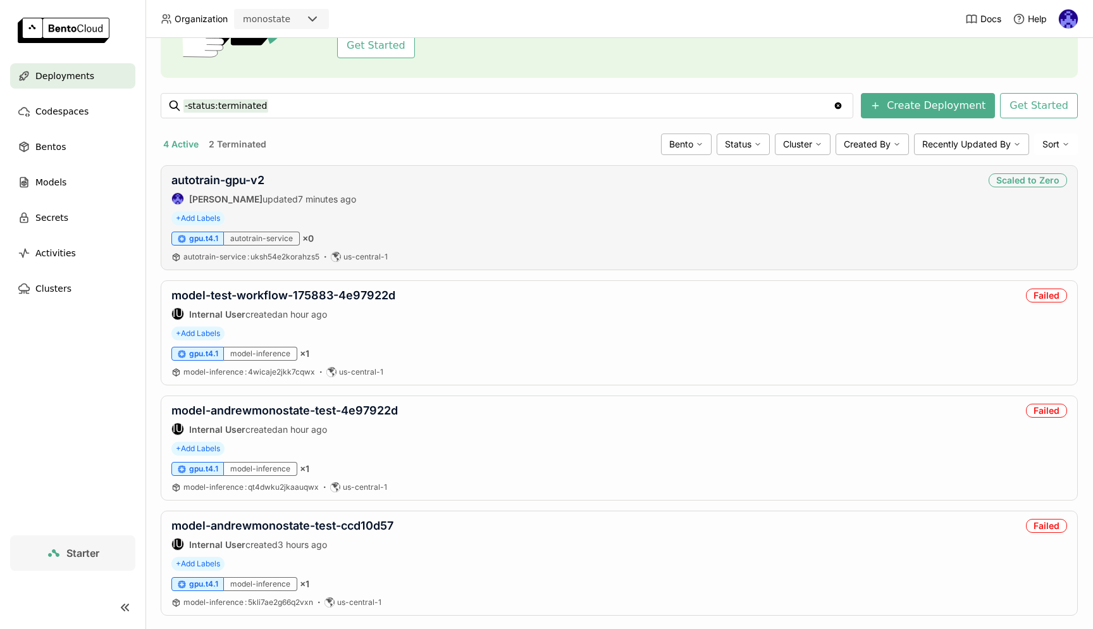
scroll to position [70, 0]
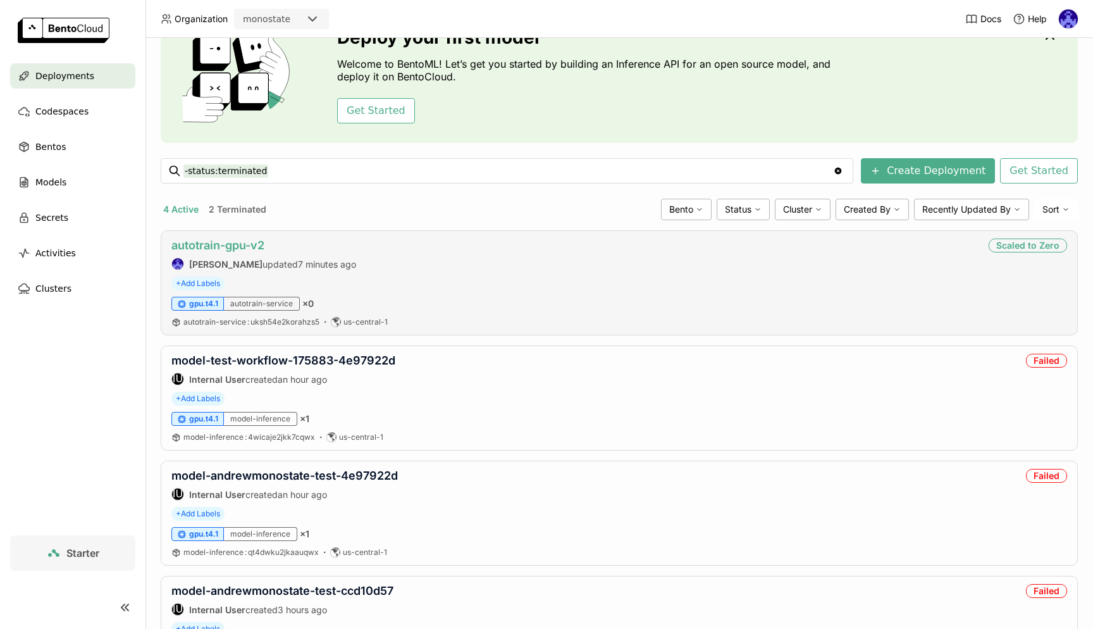
click at [242, 244] on link "autotrain-gpu-v2" at bounding box center [217, 244] width 93 height 13
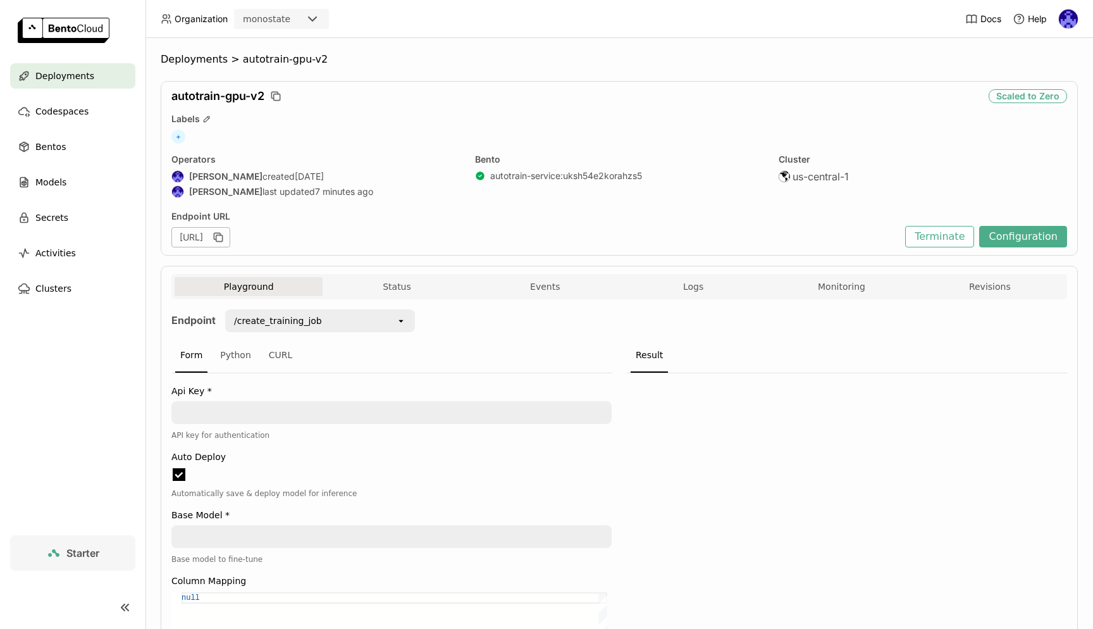
scroll to position [1, 1]
click at [230, 240] on div "[URL]" at bounding box center [200, 237] width 59 height 20
click at [384, 214] on div "Endpoint URL" at bounding box center [534, 216] width 727 height 11
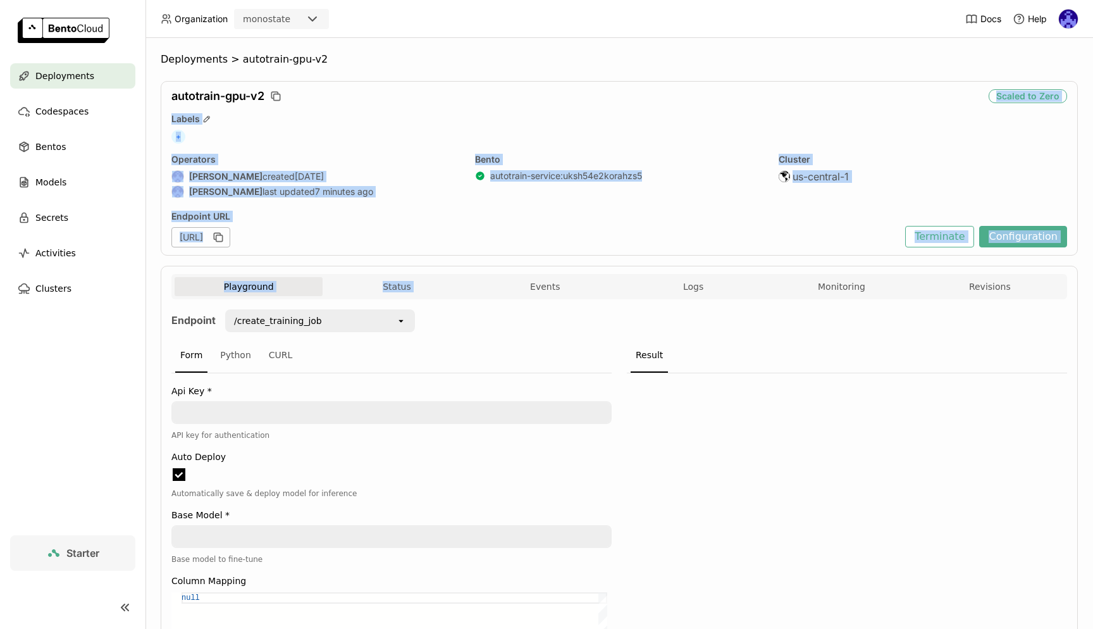
drag, startPoint x: 372, startPoint y: 77, endPoint x: 474, endPoint y: 259, distance: 208.1
copy div "Scaled to Zero Labels + Operators Andrew correa created 7 days ago Andrew corre…"
click at [123, 75] on div "Deployments" at bounding box center [72, 75] width 125 height 25
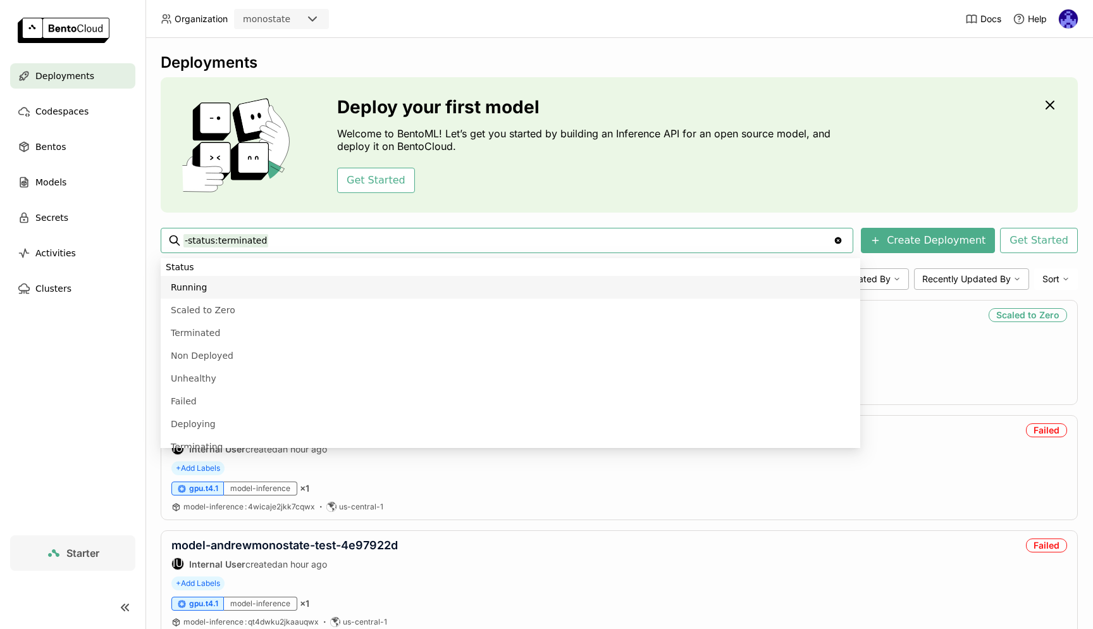
click at [508, 203] on div "Deploy your first model Welcome to BentoML! Let’s get you started by building a…" at bounding box center [619, 144] width 917 height 135
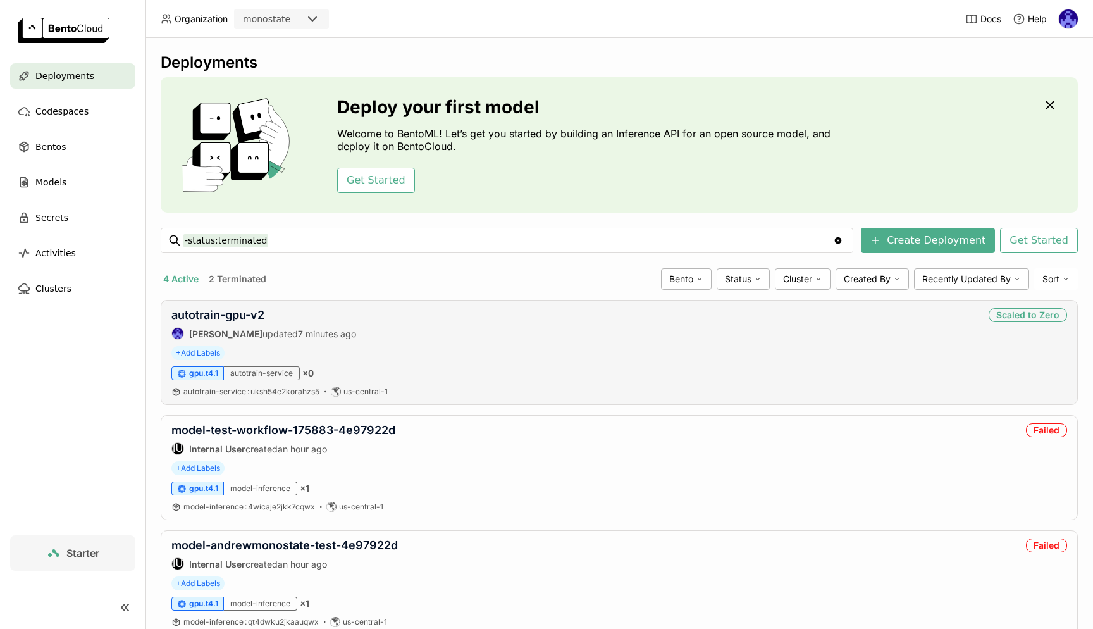
click at [254, 305] on div "autotrain-gpu-v2 Andrew correa updated 7 minutes ago Scaled to Zero + Add Label…" at bounding box center [619, 352] width 917 height 105
click at [243, 310] on link "autotrain-gpu-v2" at bounding box center [217, 314] width 93 height 13
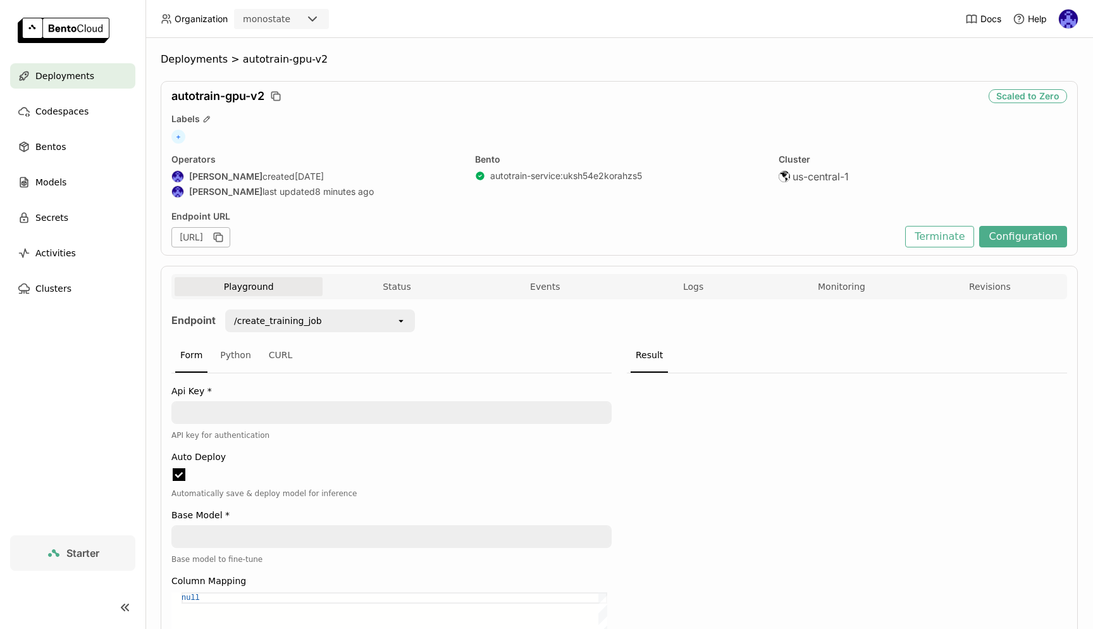
drag, startPoint x: 234, startPoint y: 237, endPoint x: 558, endPoint y: 246, distance: 323.9
click at [558, 246] on div "[URL]" at bounding box center [534, 237] width 727 height 20
click at [230, 228] on div "[URL]" at bounding box center [200, 237] width 59 height 20
click at [230, 235] on div "[URL]" at bounding box center [200, 237] width 59 height 20
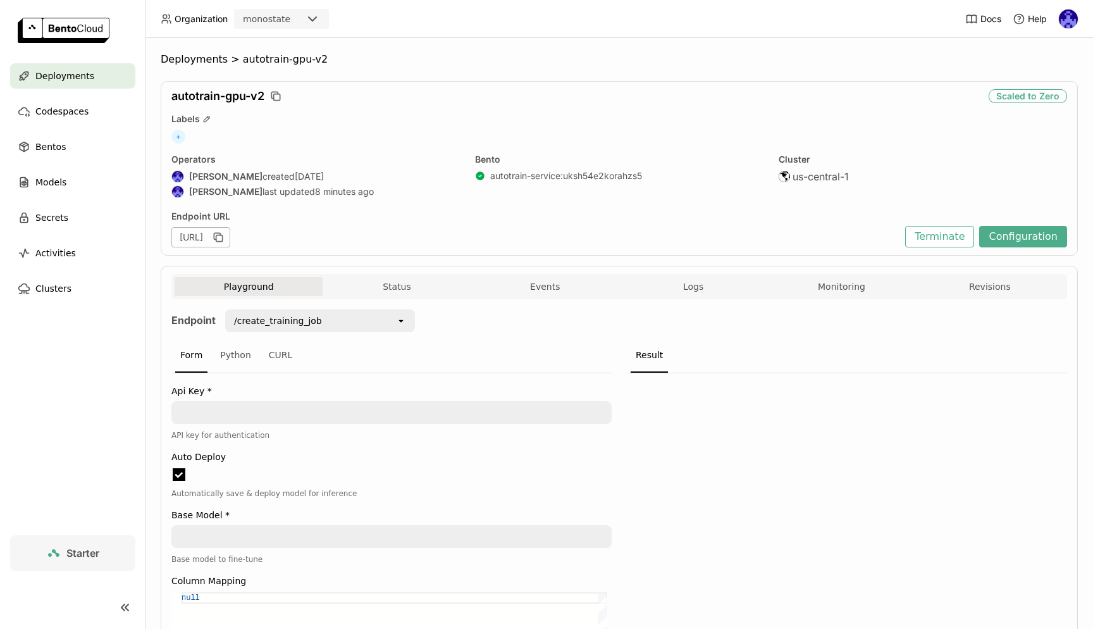
click at [230, 235] on div "[URL]" at bounding box center [200, 237] width 59 height 20
click at [535, 228] on div "[URL]" at bounding box center [534, 237] width 727 height 20
click at [494, 231] on div "[URL]" at bounding box center [534, 237] width 727 height 20
click at [71, 77] on span "Deployments" at bounding box center [64, 75] width 59 height 15
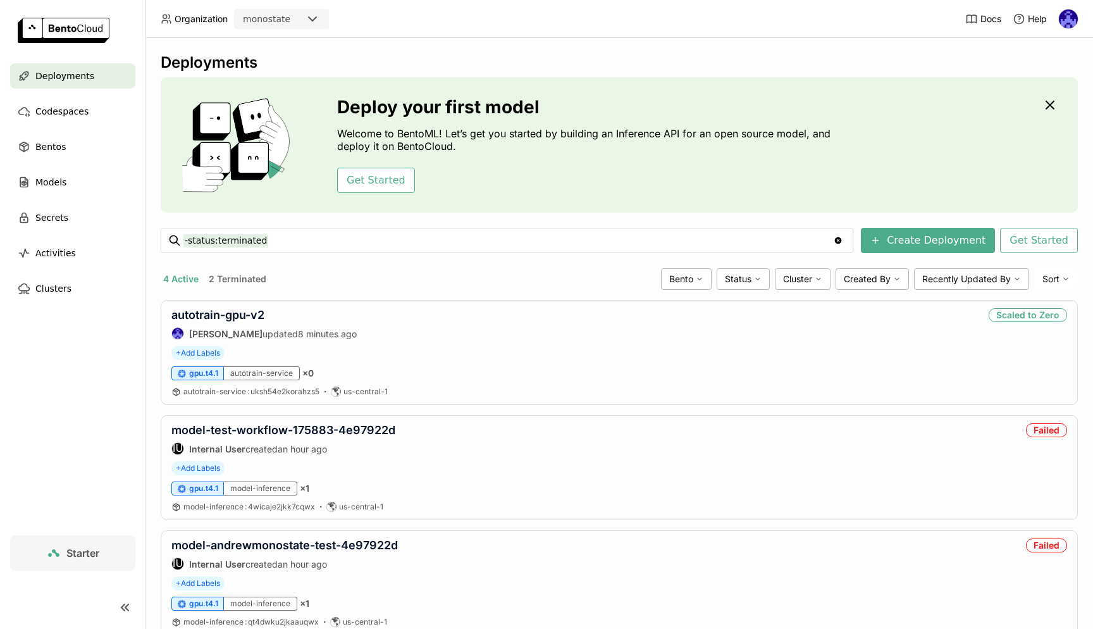
click at [361, 293] on div "Deployments Deploy your first model Welcome to BentoML! Let’s get you started b…" at bounding box center [619, 411] width 917 height 716
click at [417, 264] on div "Deployments Deploy your first model Welcome to BentoML! Let’s get you started b…" at bounding box center [619, 411] width 917 height 716
click at [239, 312] on link "autotrain-gpu-v2" at bounding box center [217, 314] width 93 height 13
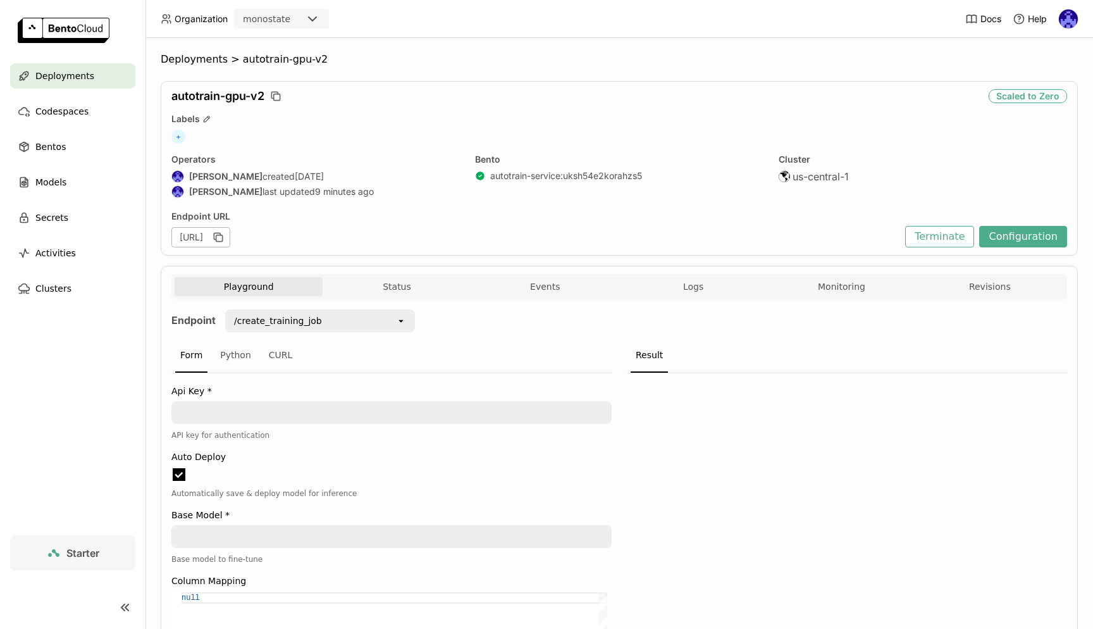
click at [701, 280] on button "Logs" at bounding box center [693, 286] width 148 height 19
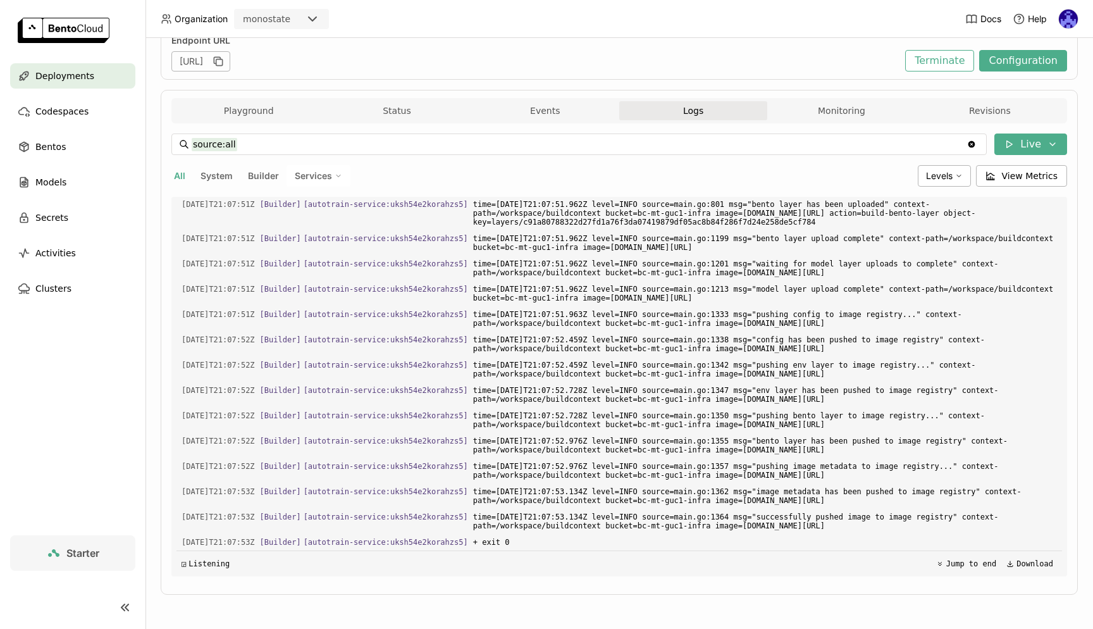
scroll to position [2075, 0]
click at [85, 83] on div "Deployments" at bounding box center [72, 75] width 125 height 25
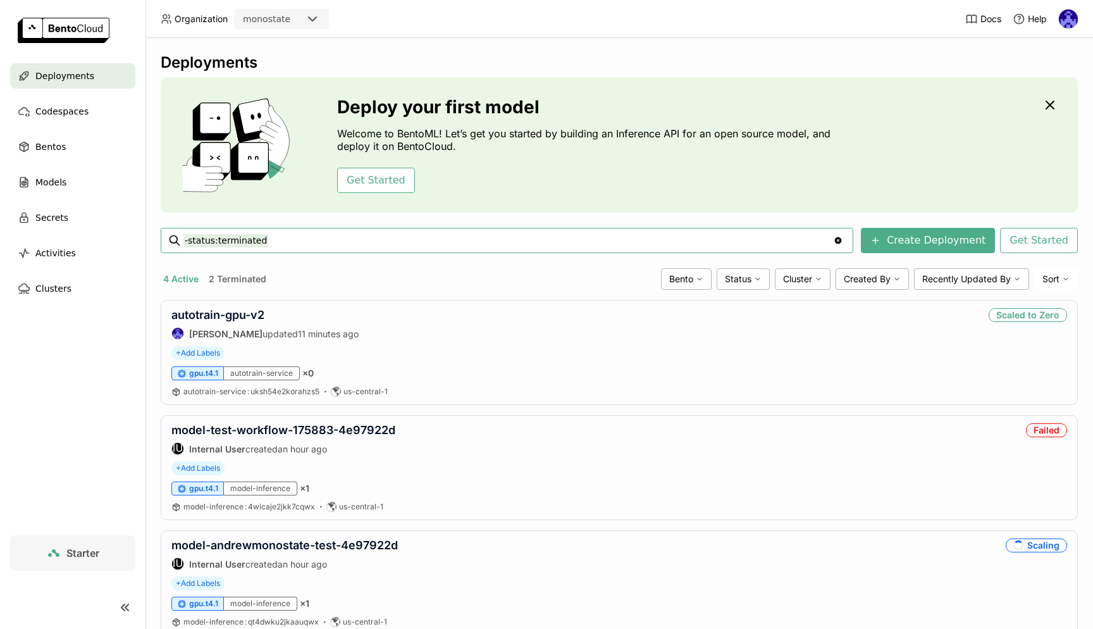
click at [424, 238] on input "-status:terminated" at bounding box center [507, 240] width 649 height 20
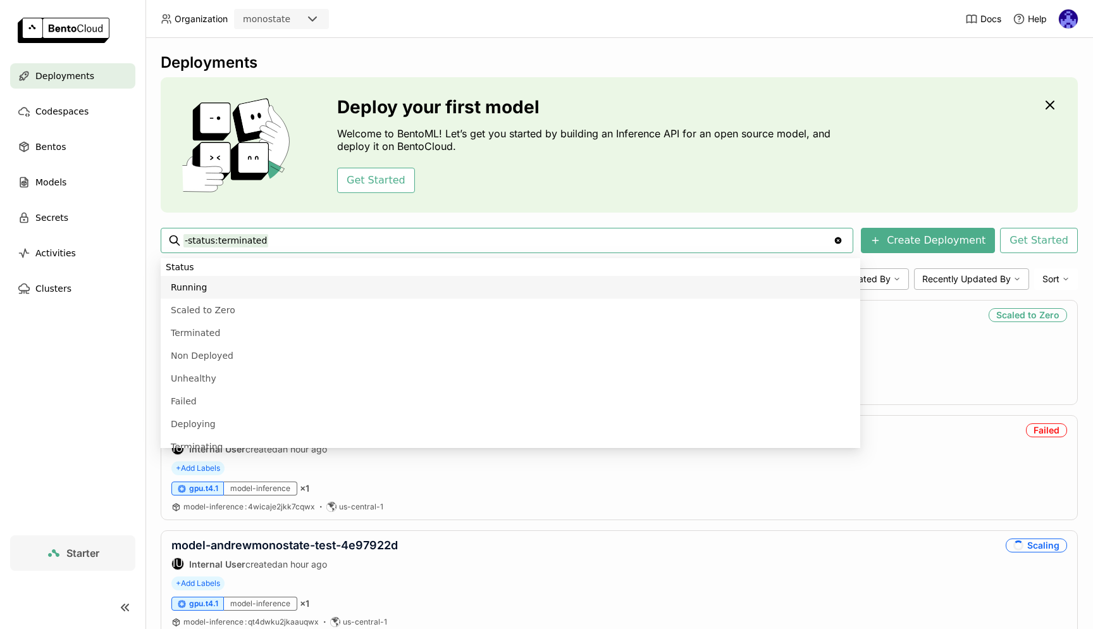
click at [433, 269] on li "Status" at bounding box center [510, 267] width 699 height 18
click at [871, 148] on div "Deploy your first model Welcome to BentoML! Let’s get you started by building a…" at bounding box center [619, 144] width 917 height 135
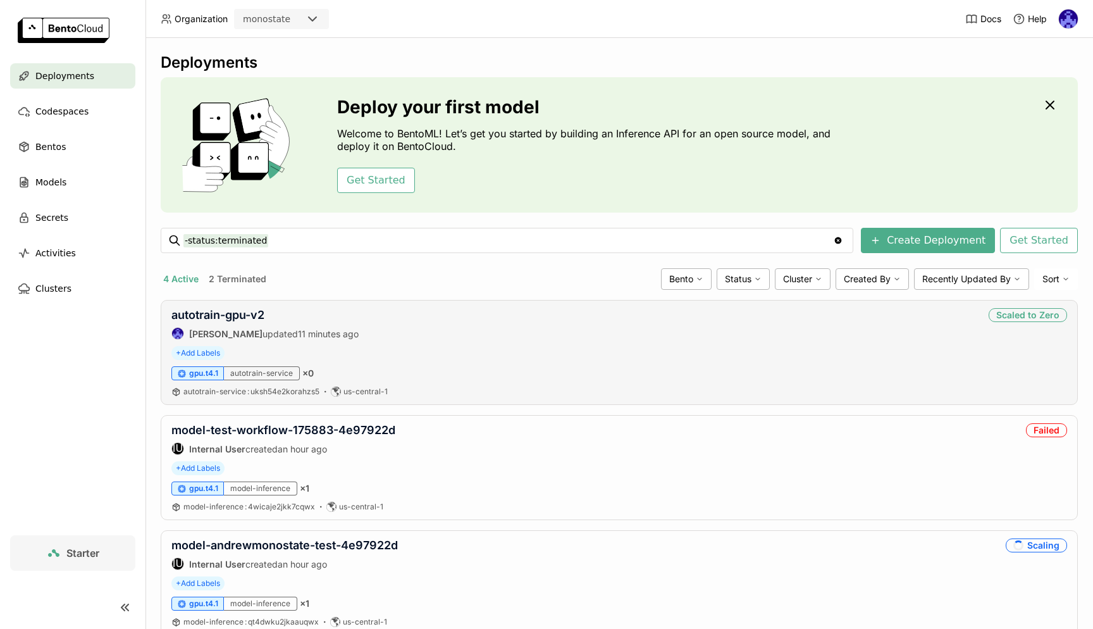
click at [428, 329] on div "autotrain-gpu-v2 [PERSON_NAME] updated 11 minutes ago Scaled to Zero" at bounding box center [618, 324] width 895 height 32
click at [239, 317] on link "autotrain-gpu-v2" at bounding box center [217, 314] width 93 height 13
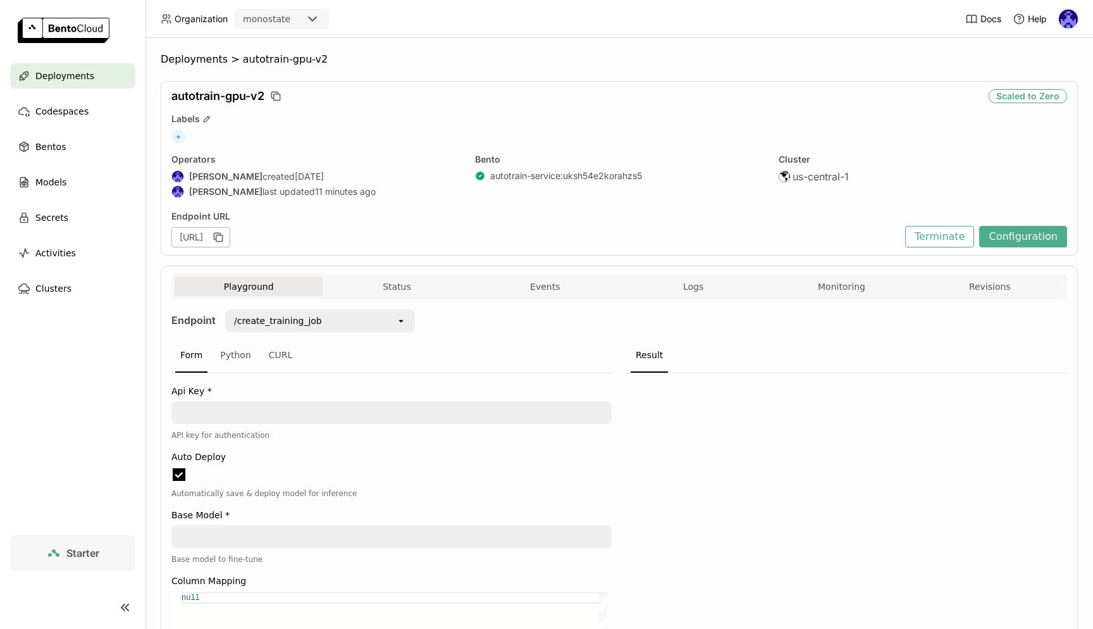
click at [323, 317] on input "Selected /create_training_job." at bounding box center [323, 320] width 1 height 13
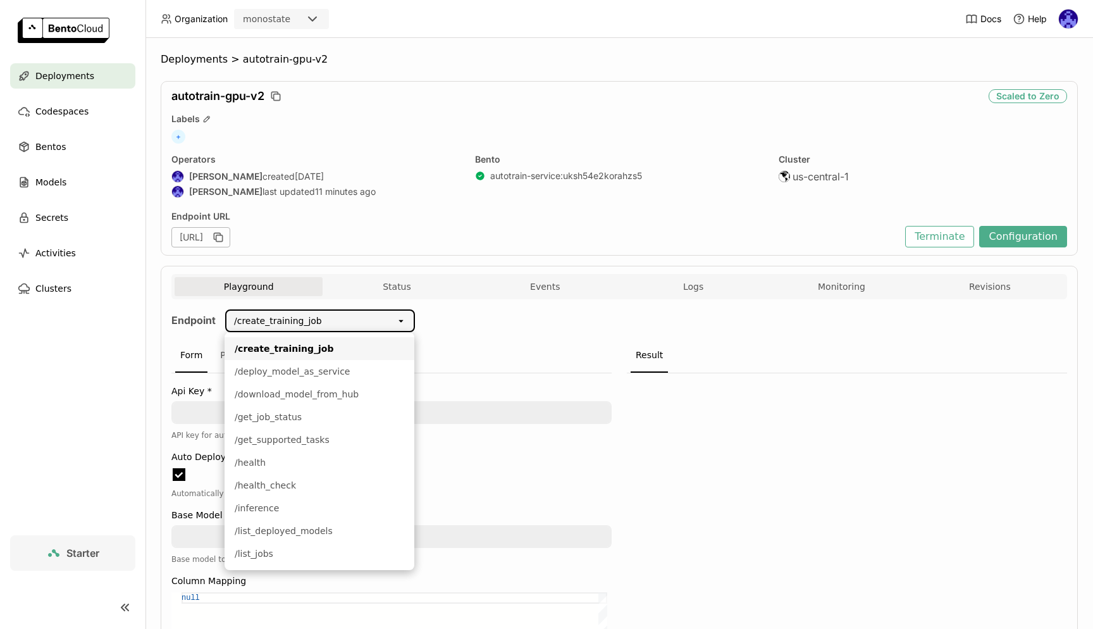
click at [392, 329] on div "/create_training_job" at bounding box center [310, 321] width 169 height 20
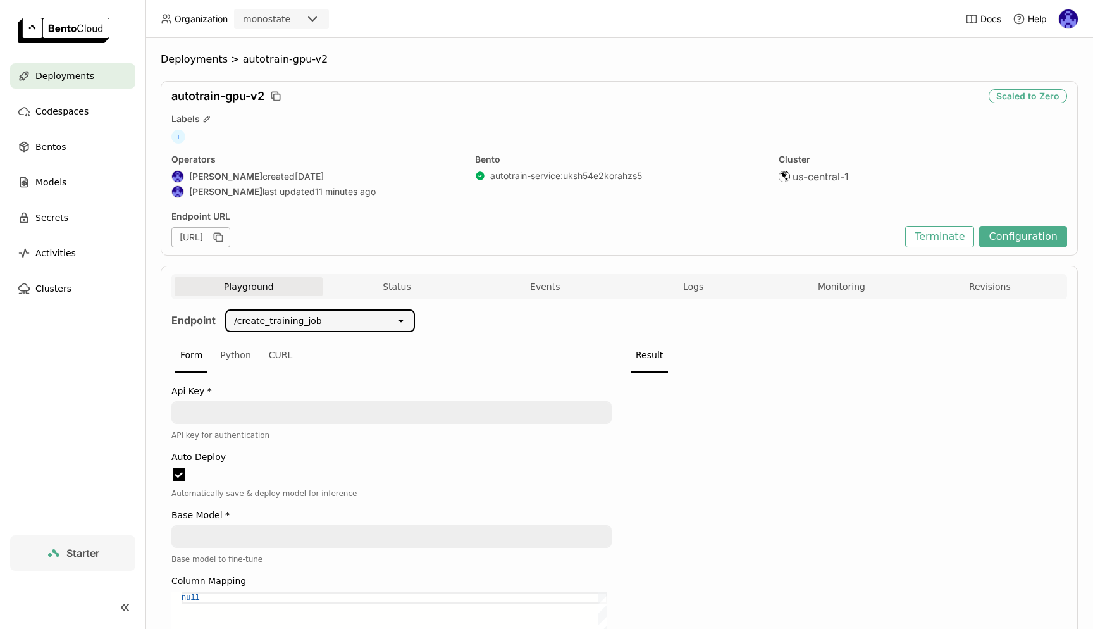
click at [402, 324] on icon "open" at bounding box center [401, 321] width 10 height 10
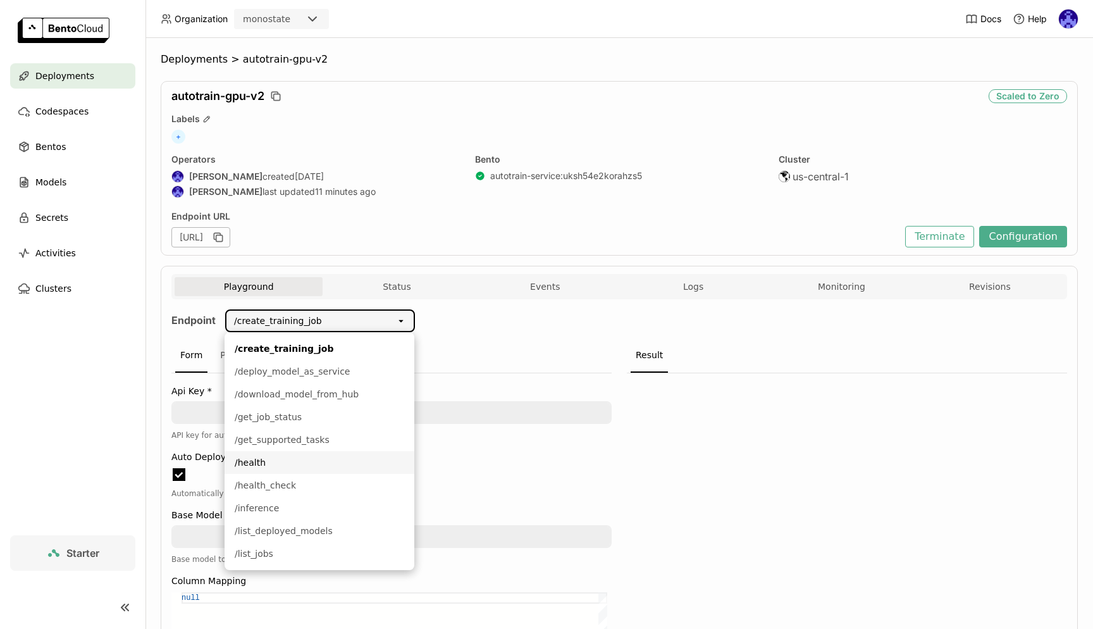
scroll to position [1, 1]
click at [335, 467] on div "/health" at bounding box center [319, 462] width 169 height 13
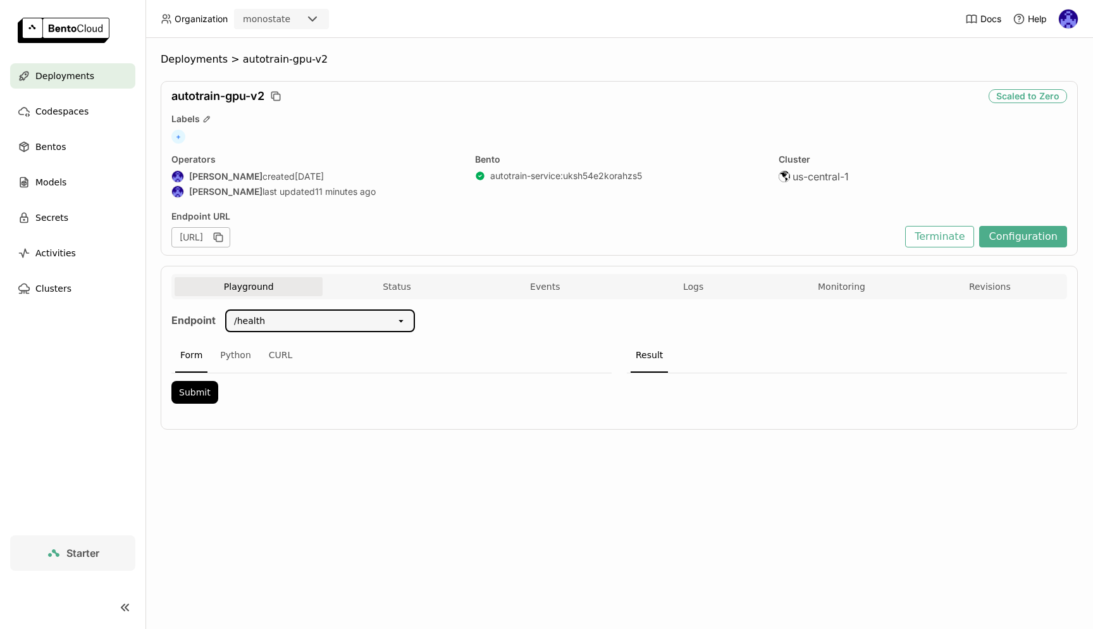
click at [488, 329] on div "Endpoint /health open Form Python CURL Submit Result" at bounding box center [618, 360] width 895 height 102
click at [79, 70] on span "Deployments" at bounding box center [64, 75] width 59 height 15
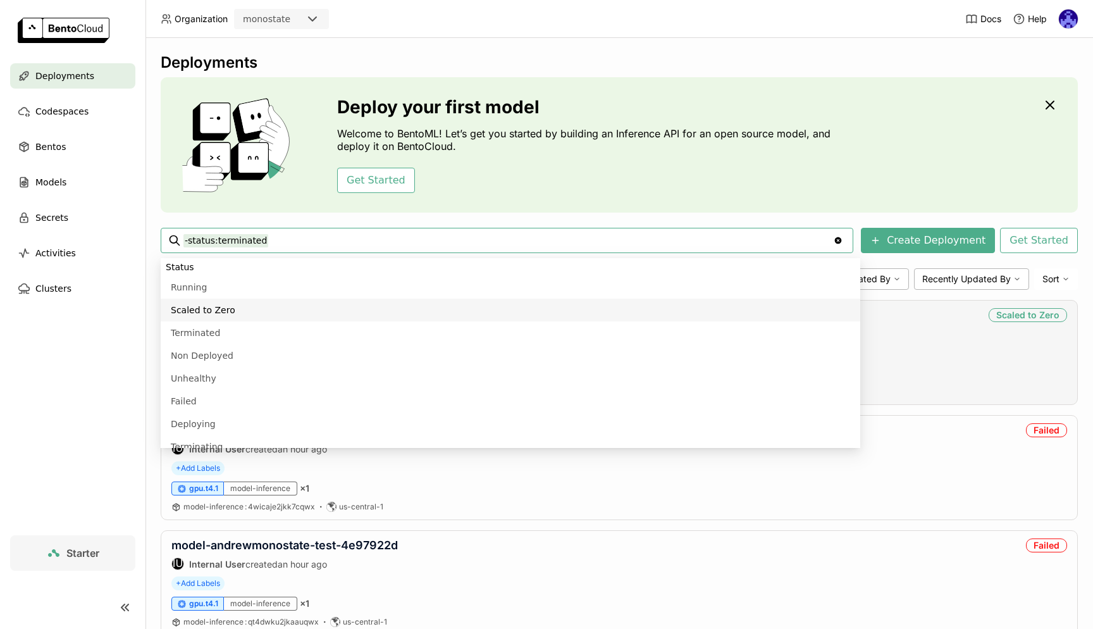
click at [978, 326] on div "autotrain-gpu-v2 Andrew correa updated 11 minutes ago Scaled to Zero" at bounding box center [618, 324] width 895 height 32
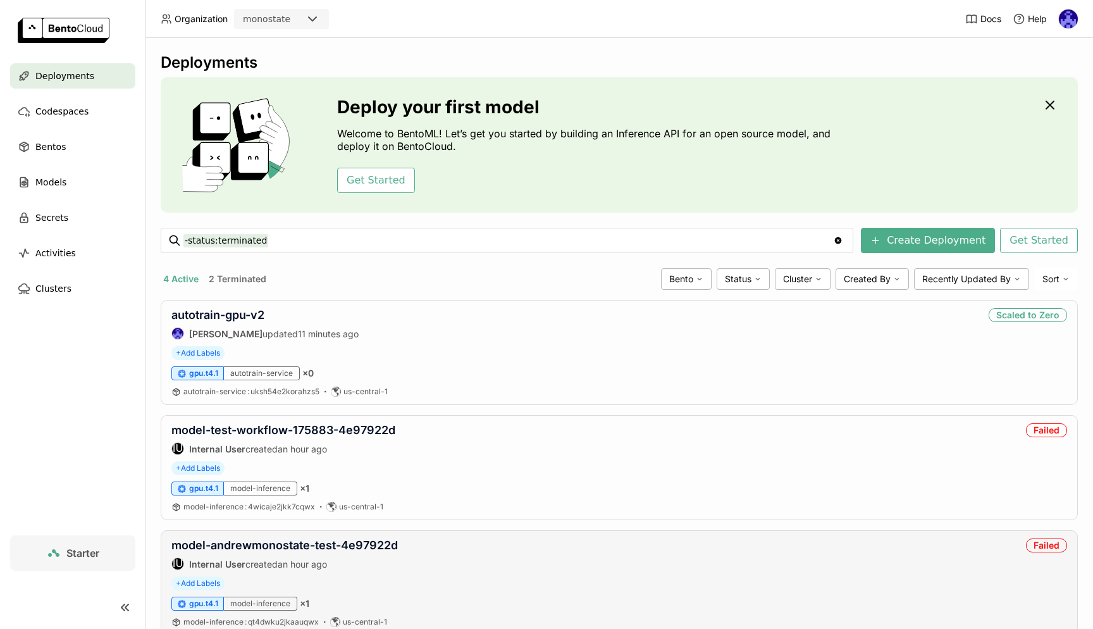
scroll to position [156, 0]
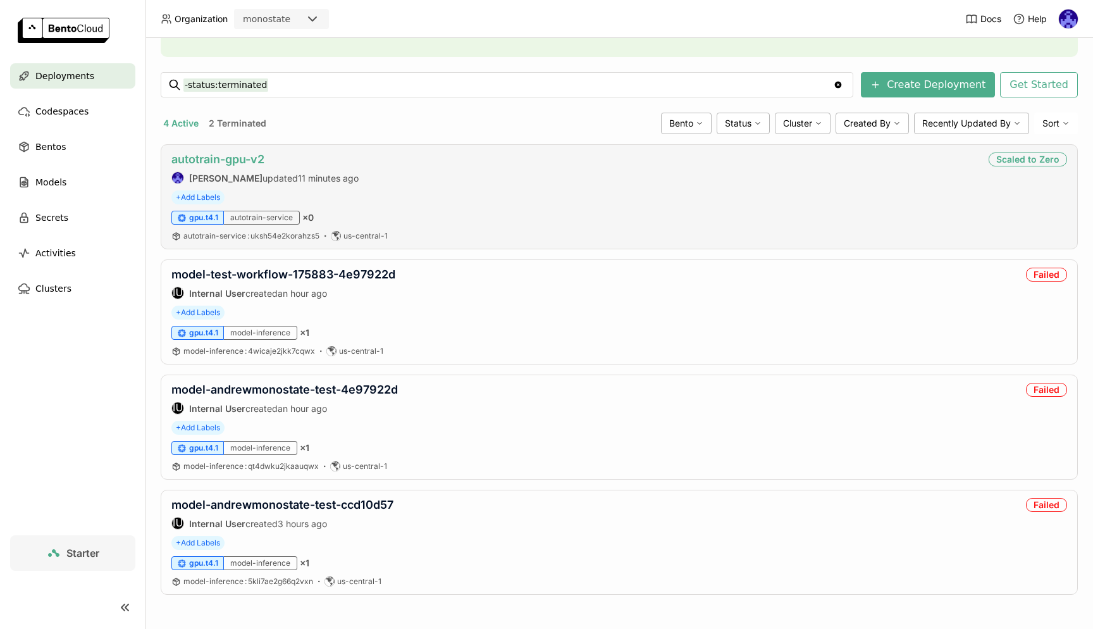
click at [209, 161] on link "autotrain-gpu-v2" at bounding box center [217, 158] width 93 height 13
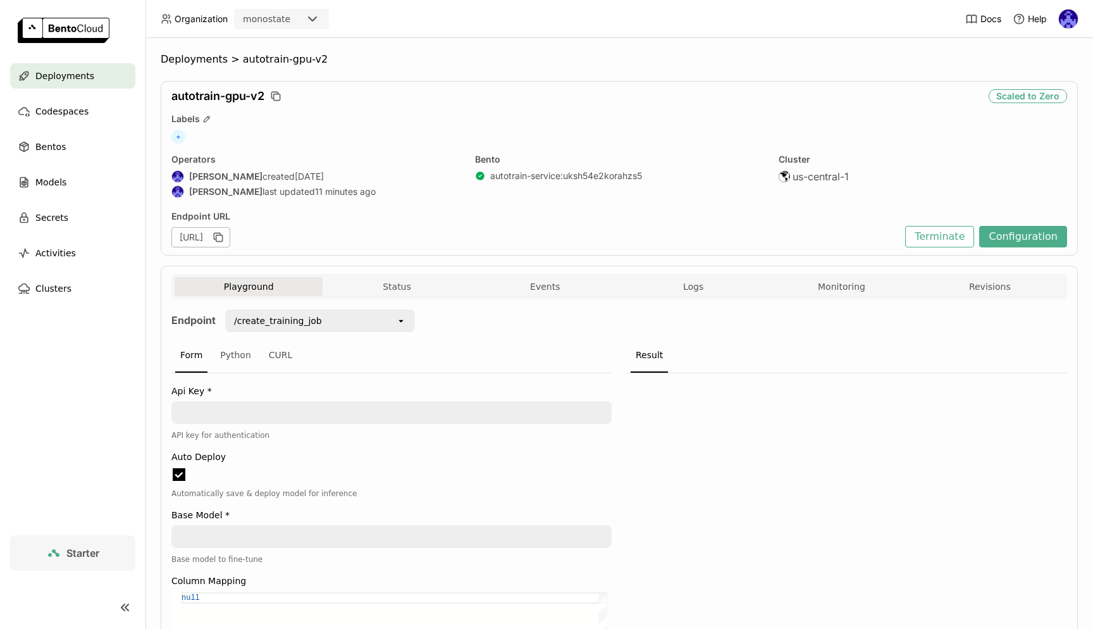
click at [495, 344] on div "Form Python CURL" at bounding box center [391, 355] width 440 height 35
click at [230, 238] on div "[URL]" at bounding box center [200, 237] width 59 height 20
click at [540, 224] on div "Endpoint URL https://autotrain-gpu-v2-0d5e4a44.mt-guc1.bentoml.ai" at bounding box center [534, 229] width 727 height 37
click at [529, 245] on div "[URL]" at bounding box center [534, 237] width 727 height 20
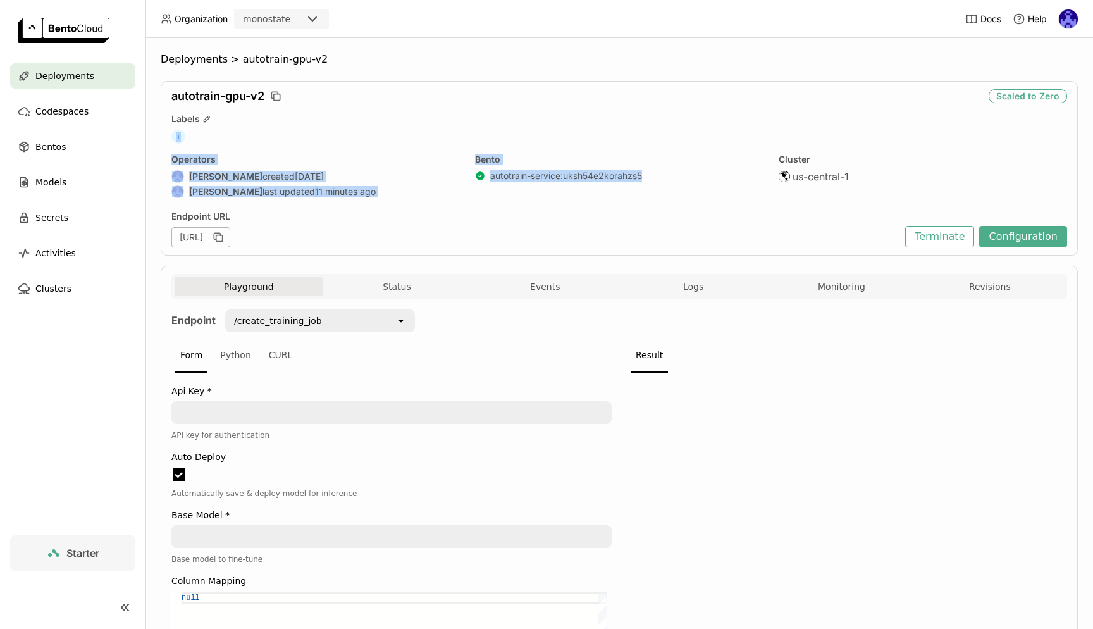
drag, startPoint x: 458, startPoint y: 120, endPoint x: 591, endPoint y: 189, distance: 149.4
click at [591, 189] on div "autotrain-gpu-v2 Scaled to Zero Labels + Operators Andrew correa created 7 days…" at bounding box center [619, 168] width 917 height 175
click at [591, 189] on div "Bento autotrain-service : uksh54e2korahzs5" at bounding box center [619, 177] width 288 height 47
drag, startPoint x: 598, startPoint y: 216, endPoint x: 413, endPoint y: 175, distance: 189.2
click at [415, 175] on div "autotrain-gpu-v2 Scaled to Zero Labels + Operators Andrew correa created 7 days…" at bounding box center [619, 168] width 917 height 175
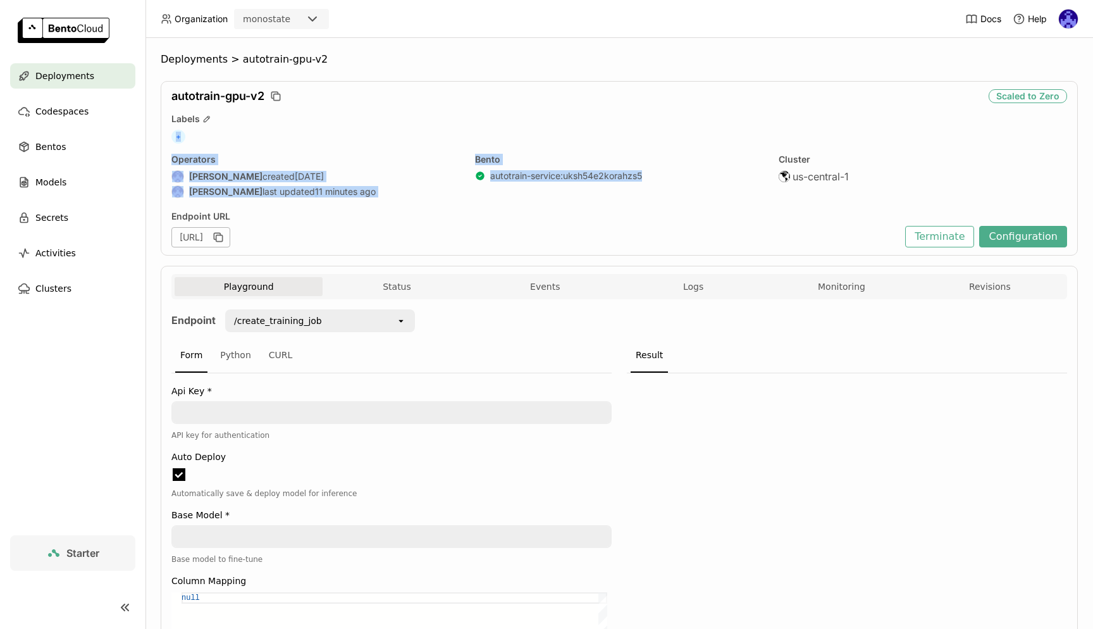
click at [413, 175] on div "Andrew correa created 7 days ago" at bounding box center [315, 176] width 288 height 13
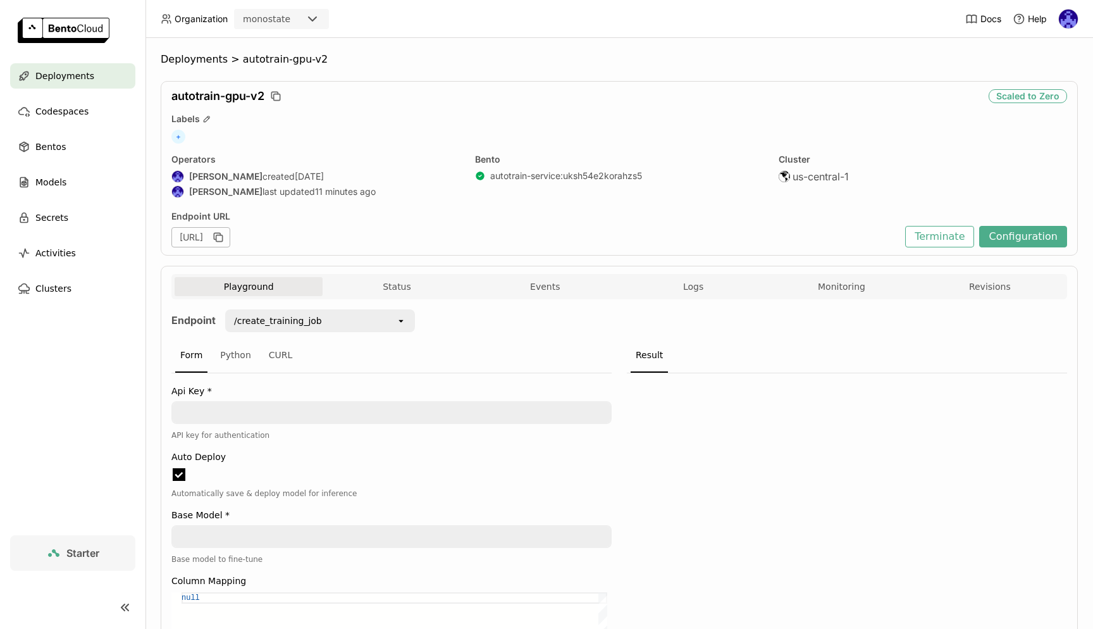
click at [541, 183] on div "Bento autotrain-service : uksh54e2korahzs5" at bounding box center [619, 177] width 288 height 47
click at [651, 341] on div "Result" at bounding box center [648, 355] width 37 height 34
click at [45, 78] on span "Deployments" at bounding box center [64, 75] width 59 height 15
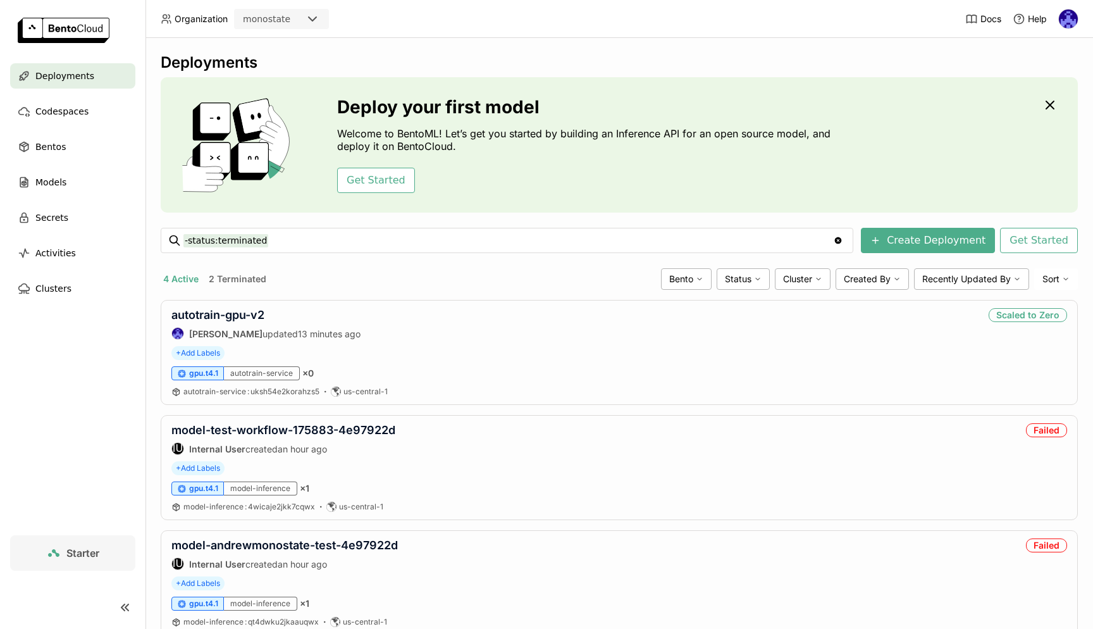
click at [513, 263] on div "Deployments Deploy your first model Welcome to BentoML! Let’s get you started b…" at bounding box center [619, 411] width 917 height 716
click at [514, 259] on div "Deployments Deploy your first model Welcome to BentoML! Let’s get you started b…" at bounding box center [619, 411] width 917 height 716
click at [233, 320] on link "autotrain-gpu-v2" at bounding box center [217, 314] width 93 height 13
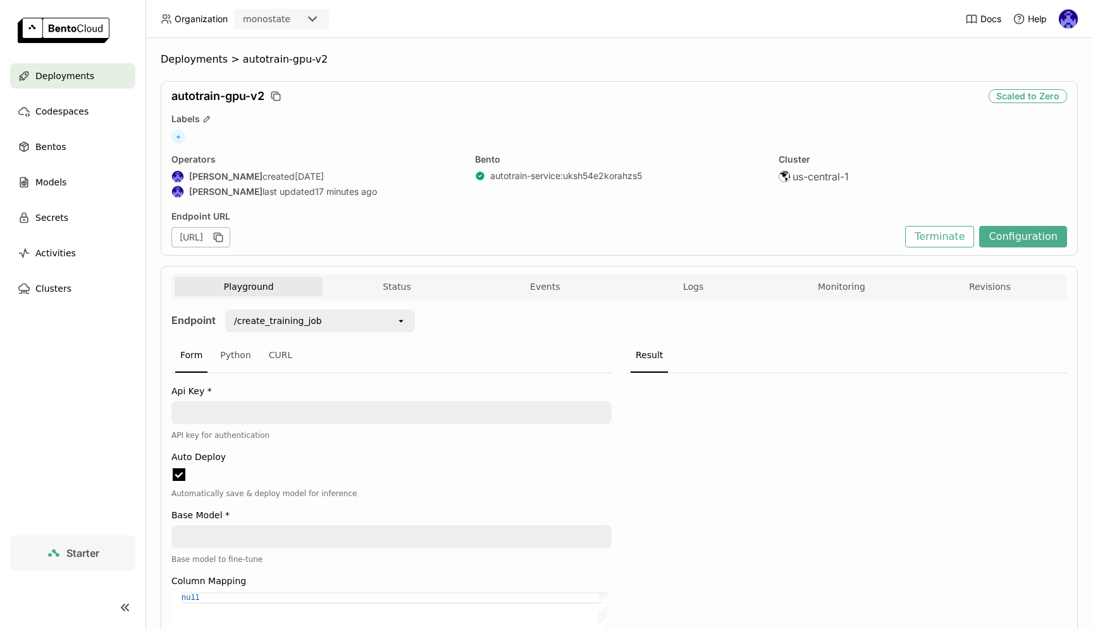
click at [691, 287] on span "Logs" at bounding box center [693, 286] width 20 height 11
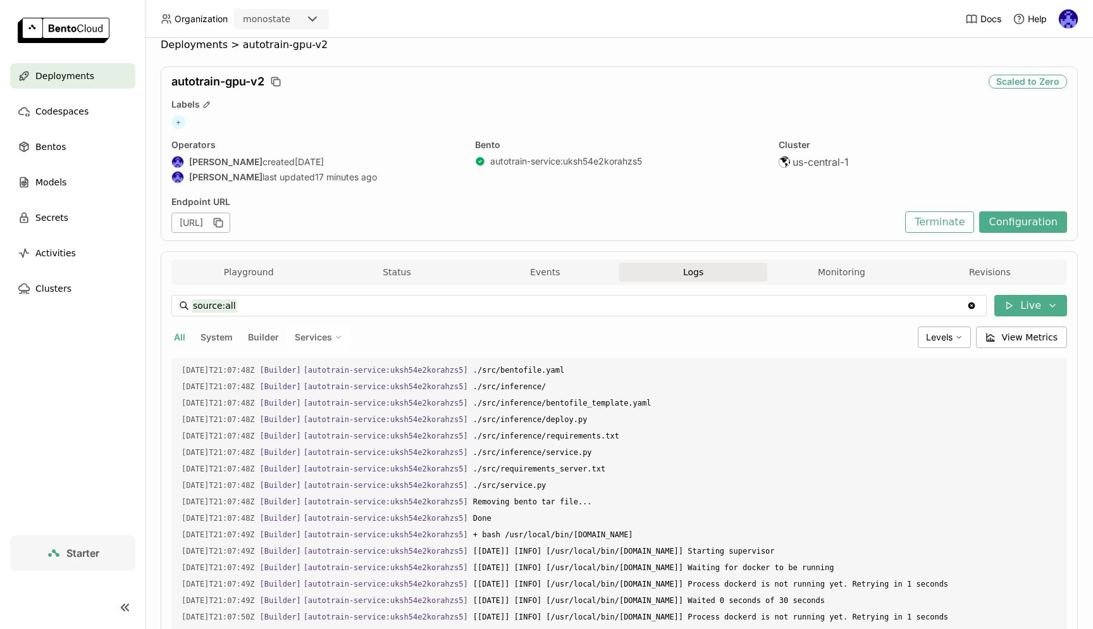
scroll to position [113, 0]
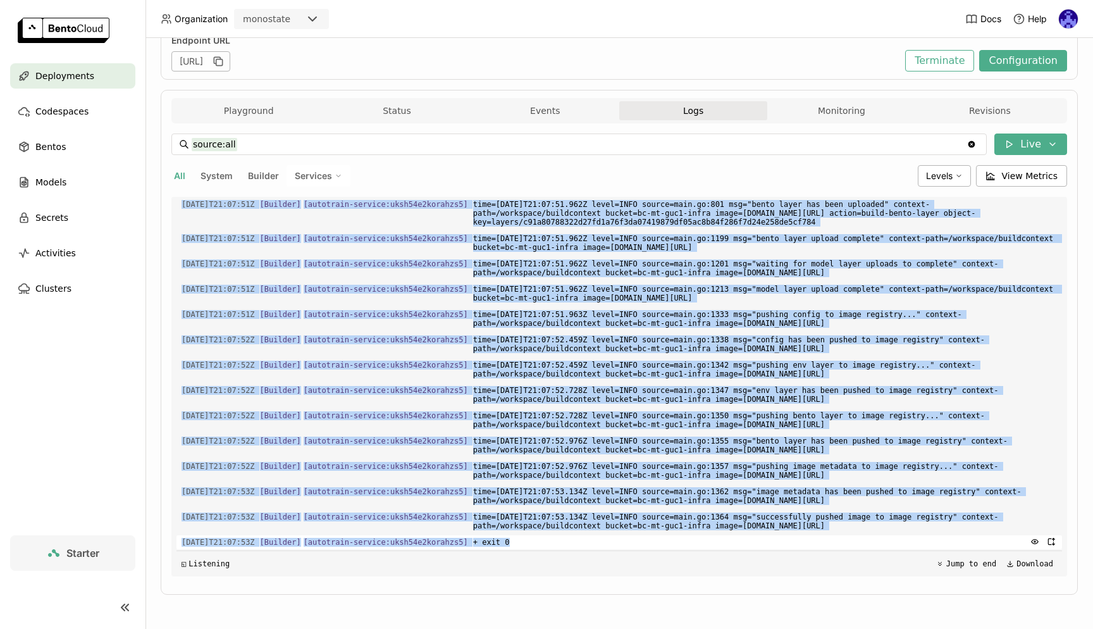
drag, startPoint x: 361, startPoint y: 393, endPoint x: 787, endPoint y: 544, distance: 452.2
click at [787, 544] on div "Load older logs 2025-09-25T21:07:48Z [Builder] [ autotrain-service:uksh54e2kora…" at bounding box center [618, 386] width 885 height 379
copy div "Load older logs 2025-09-25T21:07:48Z [Builder] [ autotrain-service:uksh54e2kora…"
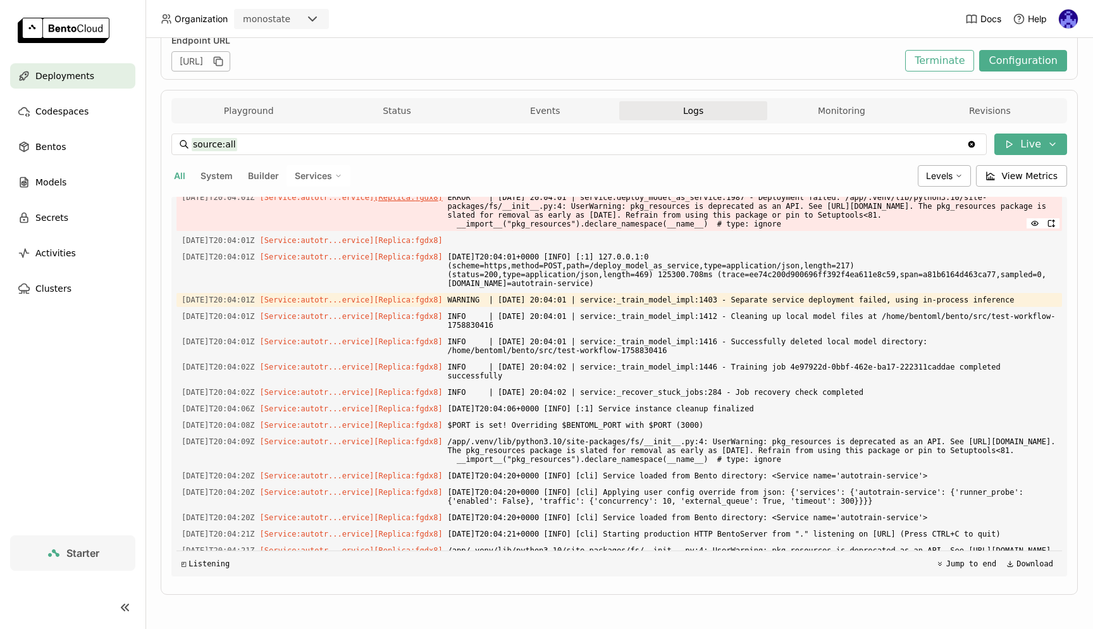
scroll to position [1780, 0]
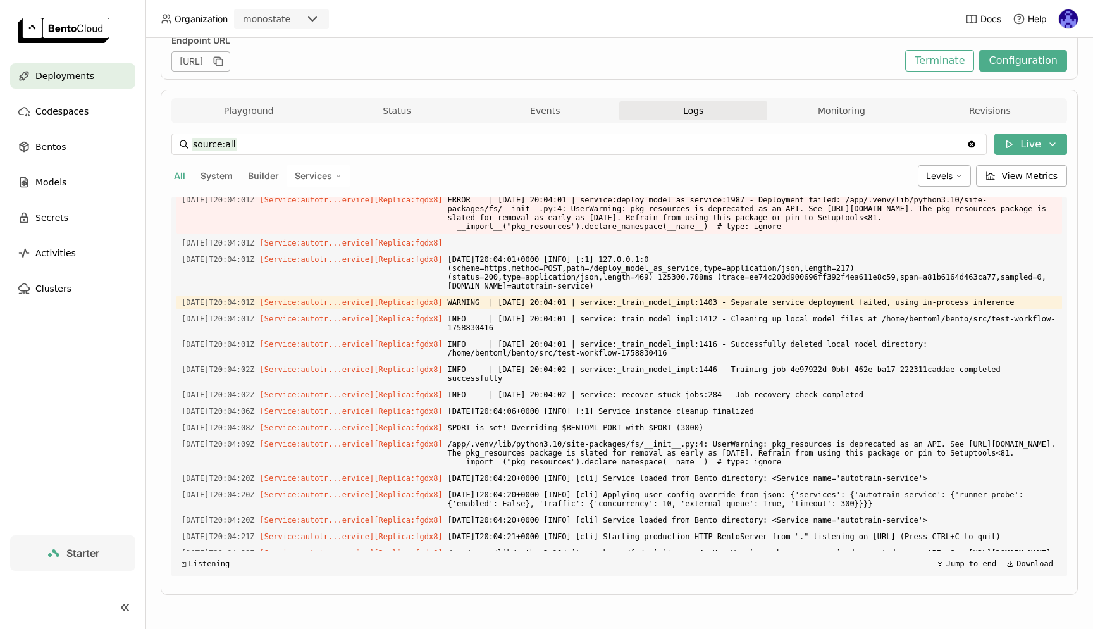
click at [102, 75] on div "Deployments" at bounding box center [72, 75] width 125 height 25
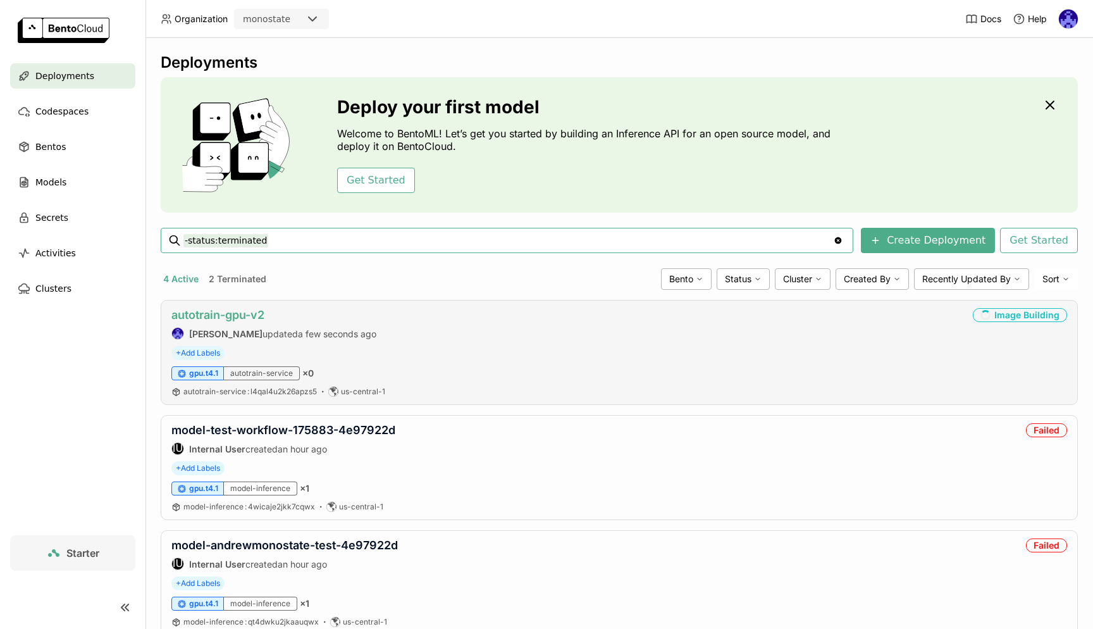
click at [232, 316] on link "autotrain-gpu-v2" at bounding box center [217, 314] width 93 height 13
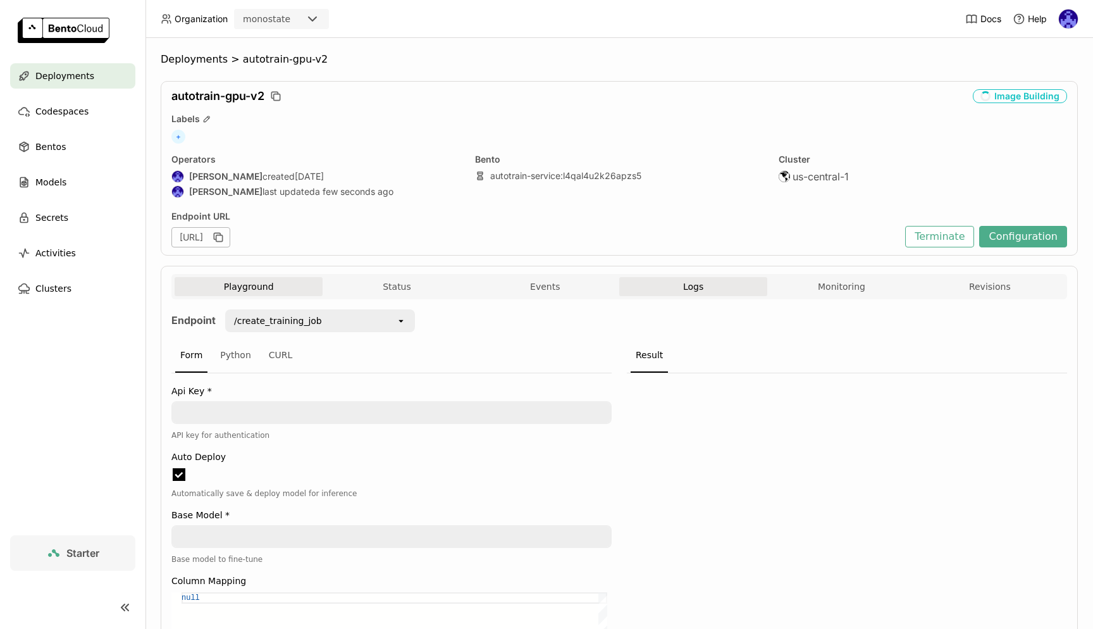
click at [682, 293] on button "Logs" at bounding box center [693, 286] width 148 height 19
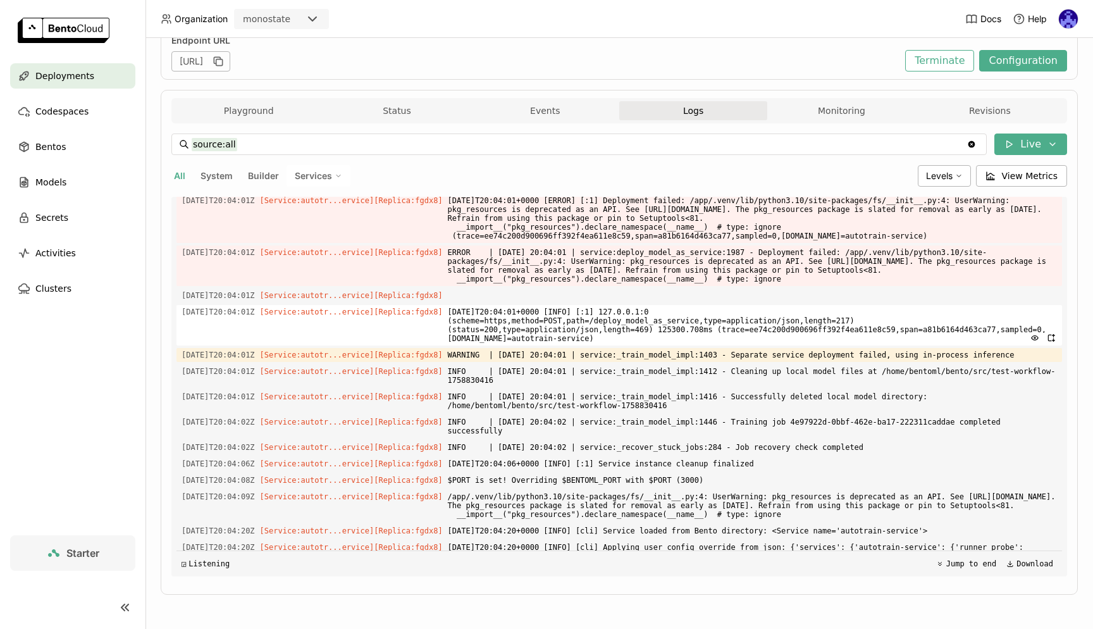
scroll to position [1730, 0]
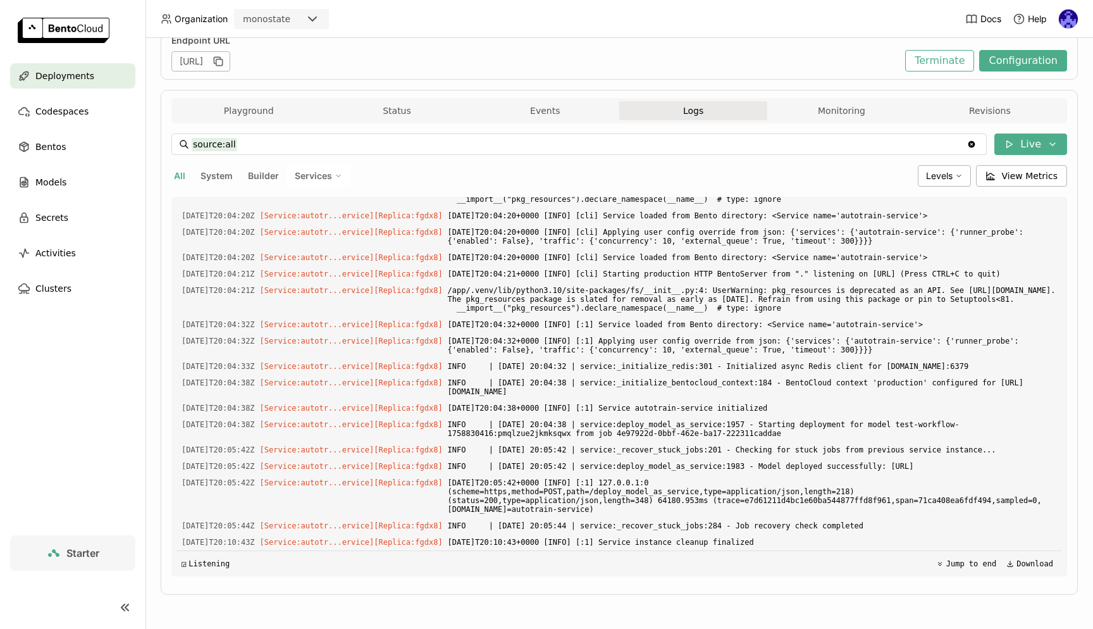
click at [58, 74] on span "Deployments" at bounding box center [64, 75] width 59 height 15
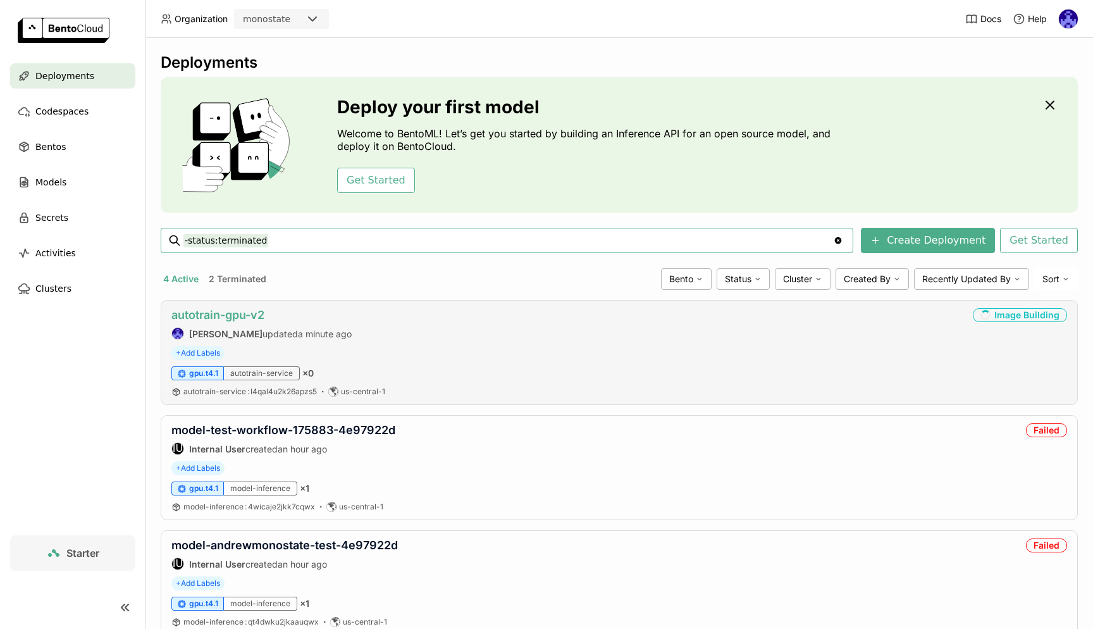
click at [241, 314] on link "autotrain-gpu-v2" at bounding box center [217, 314] width 93 height 13
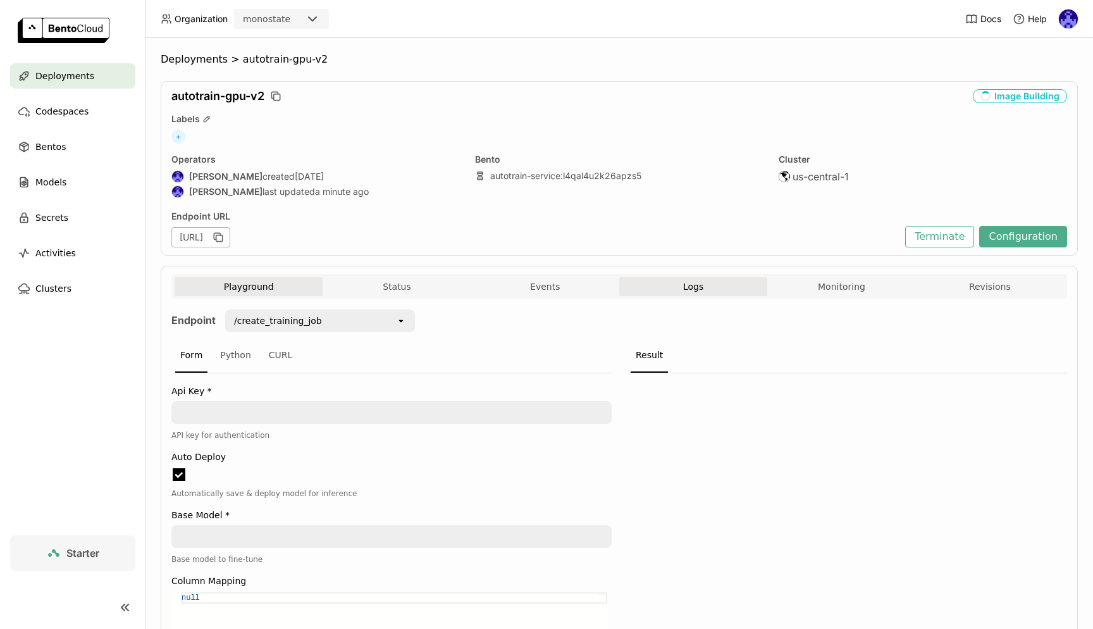
click at [633, 292] on button "Logs" at bounding box center [693, 286] width 148 height 19
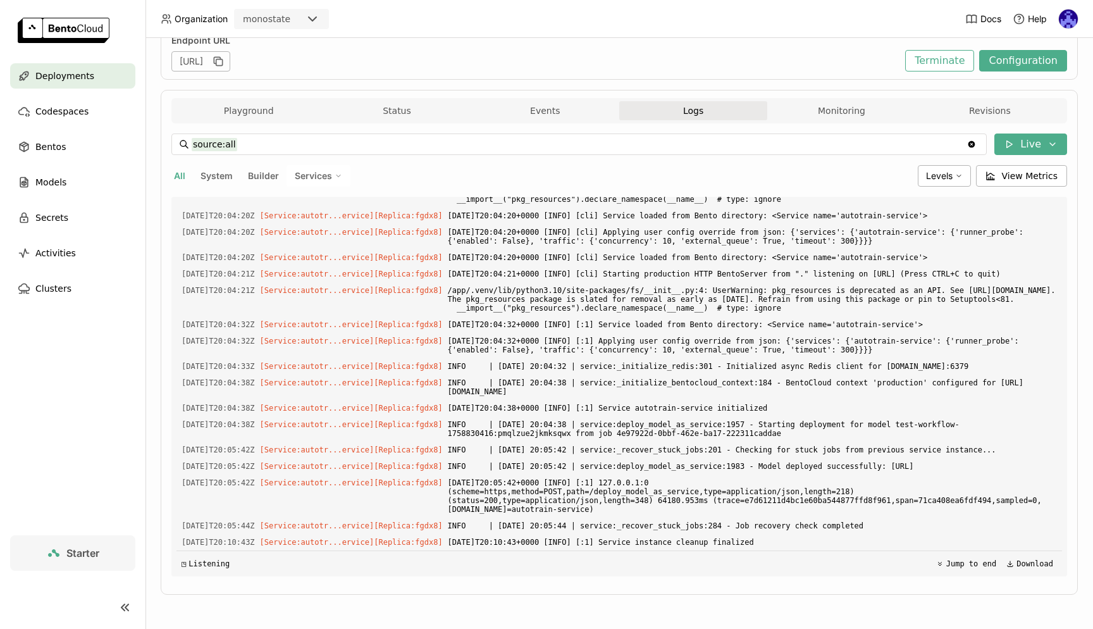
click at [634, 570] on div "◳ Listening Jump to end Download" at bounding box center [618, 563] width 885 height 26
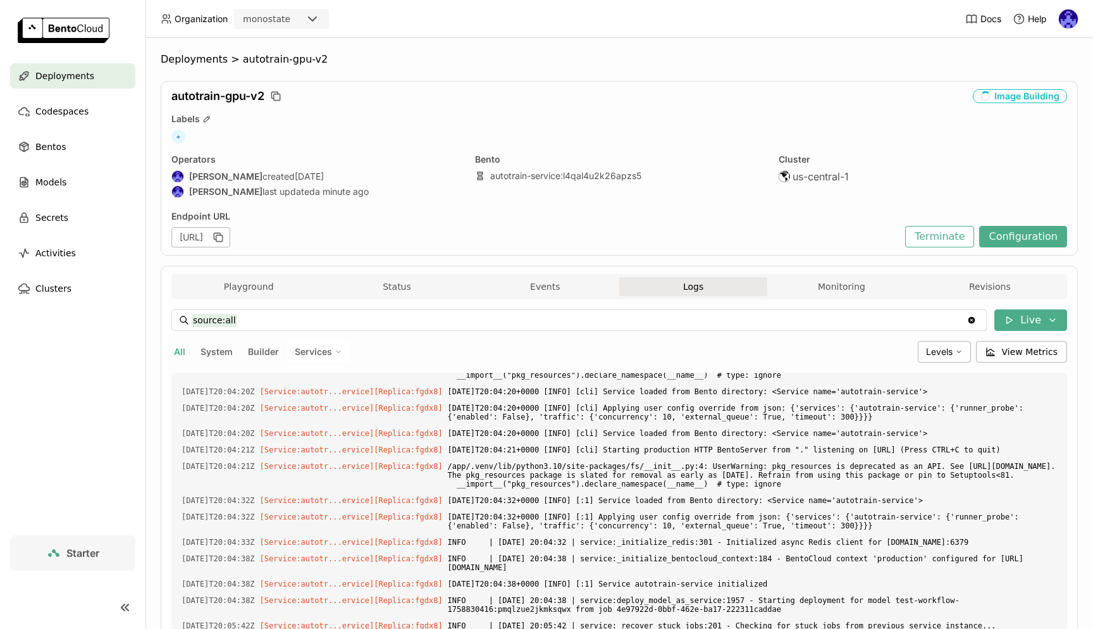
scroll to position [2246, 0]
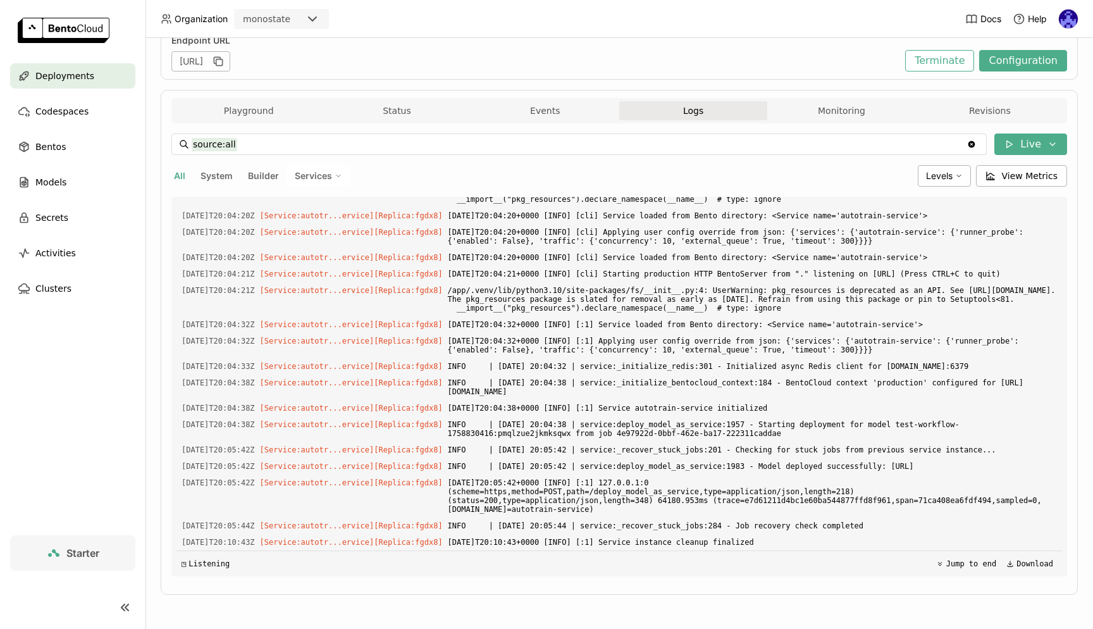
click at [51, 63] on div "Deployments" at bounding box center [72, 75] width 125 height 25
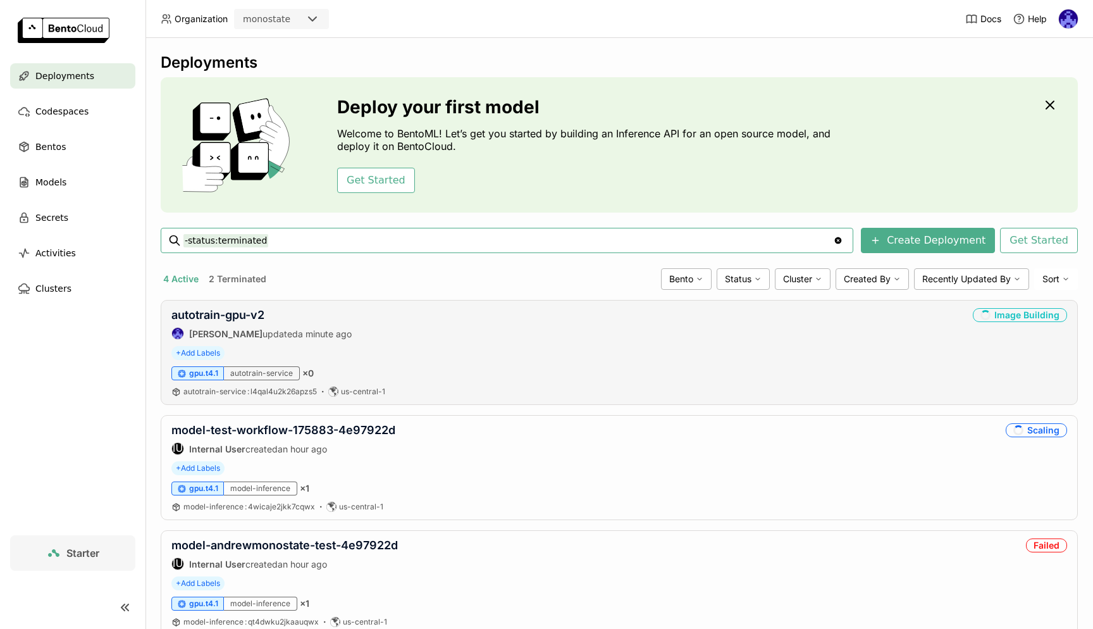
scroll to position [156, 0]
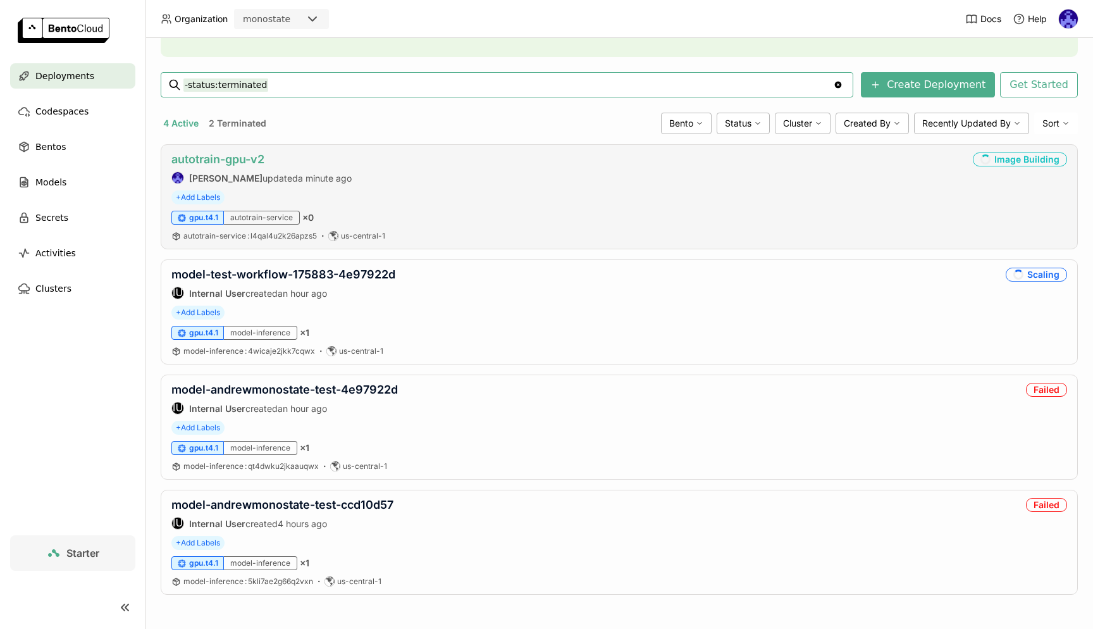
click at [240, 163] on link "autotrain-gpu-v2" at bounding box center [217, 158] width 93 height 13
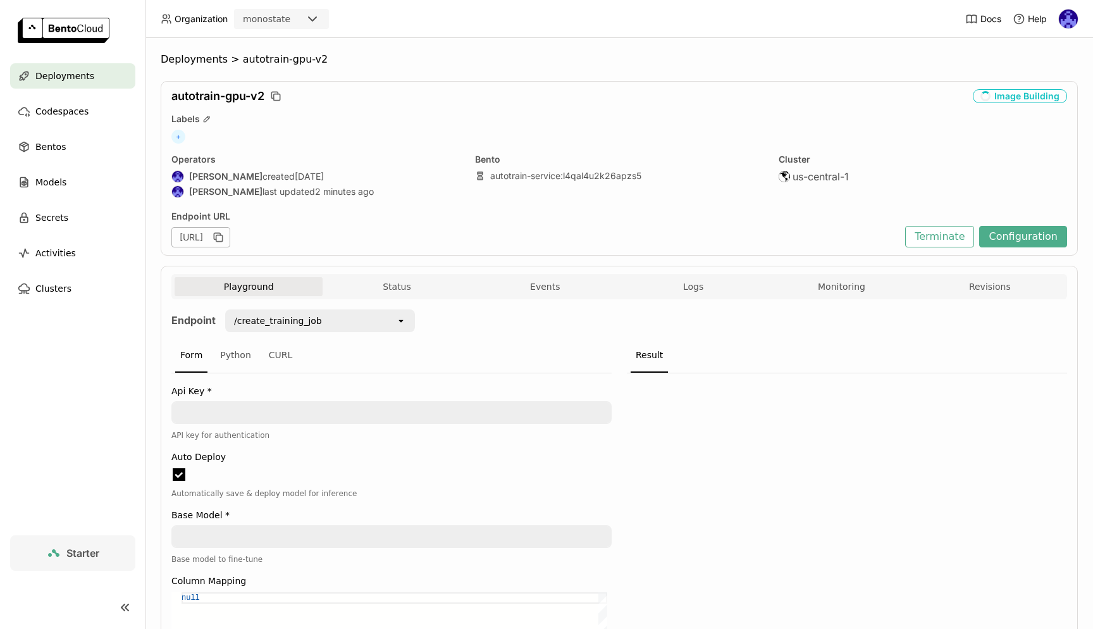
click at [122, 75] on div "Deployments" at bounding box center [72, 75] width 125 height 25
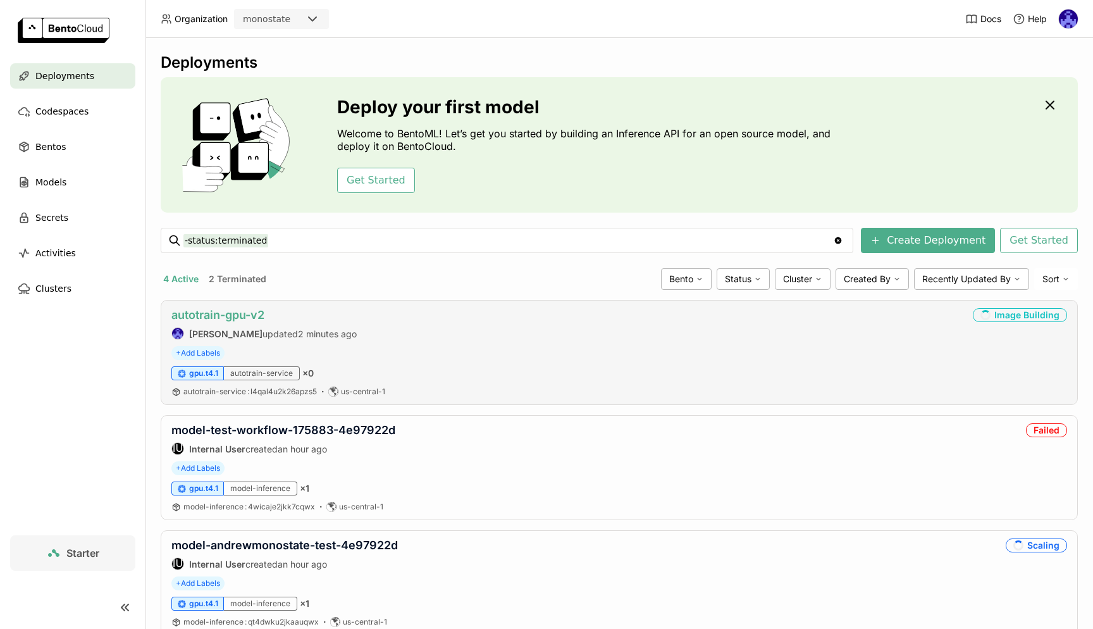
click at [239, 311] on link "autotrain-gpu-v2" at bounding box center [217, 314] width 93 height 13
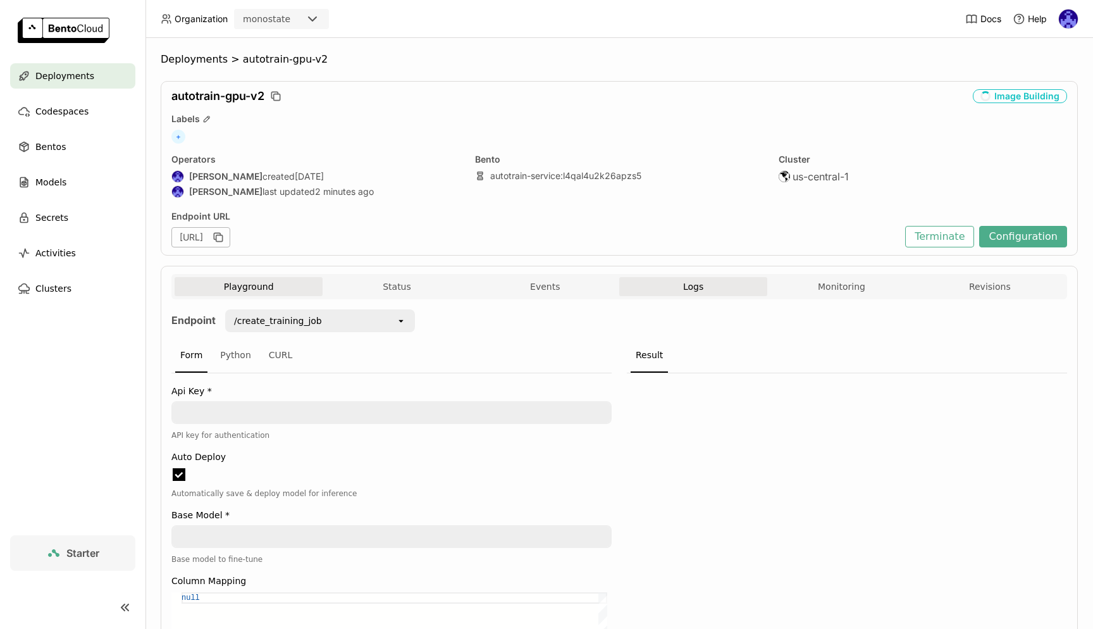
click at [732, 278] on button "Logs" at bounding box center [693, 286] width 148 height 19
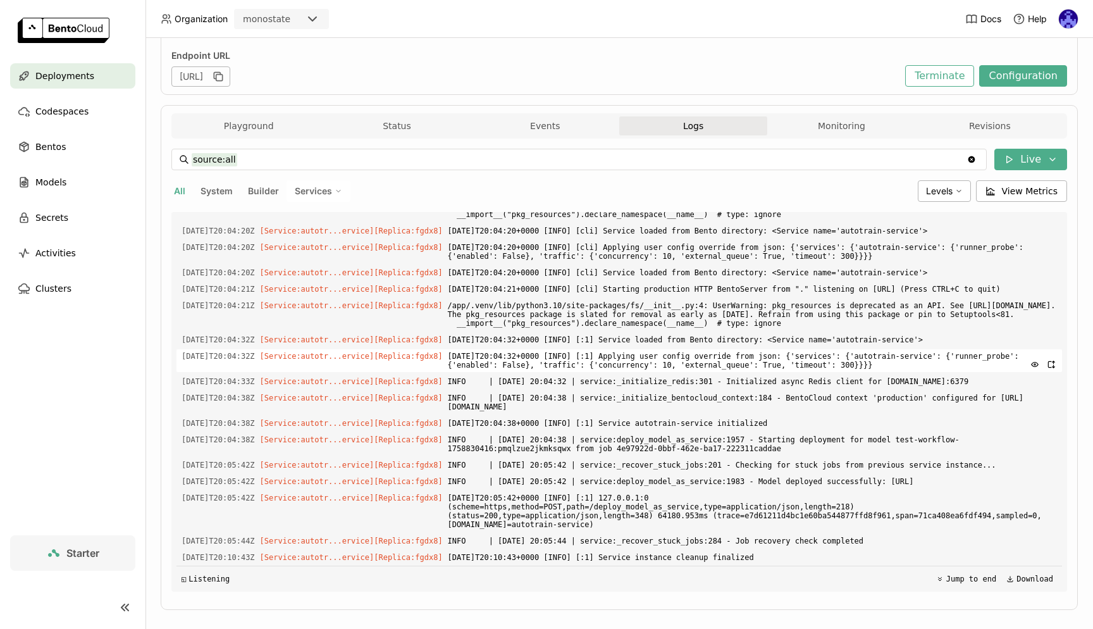
scroll to position [176, 0]
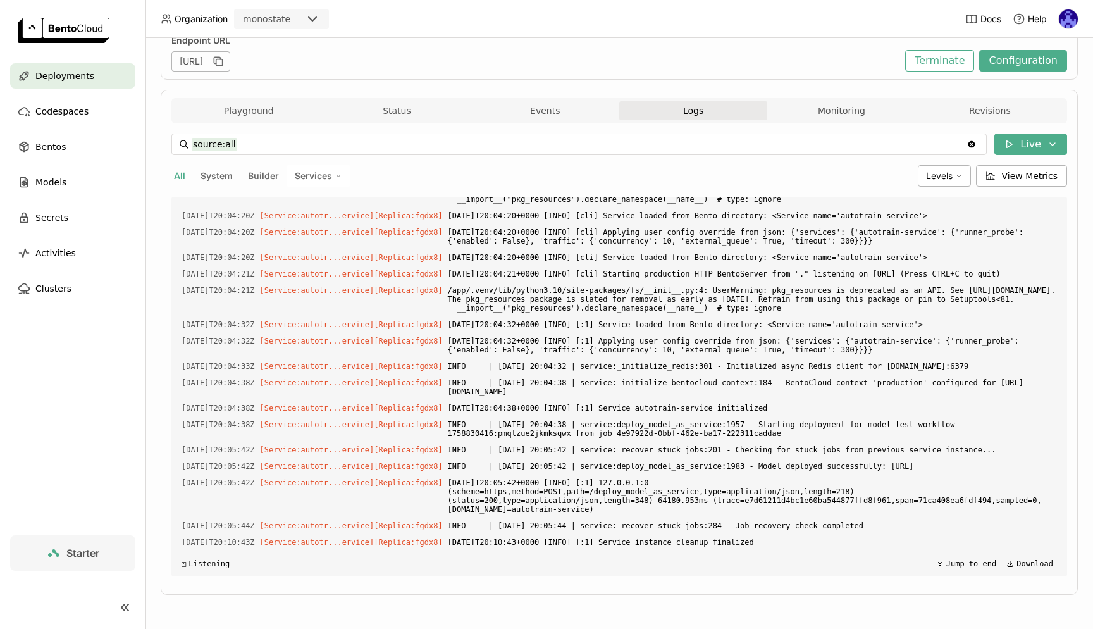
click at [118, 82] on div "Deployments" at bounding box center [72, 75] width 125 height 25
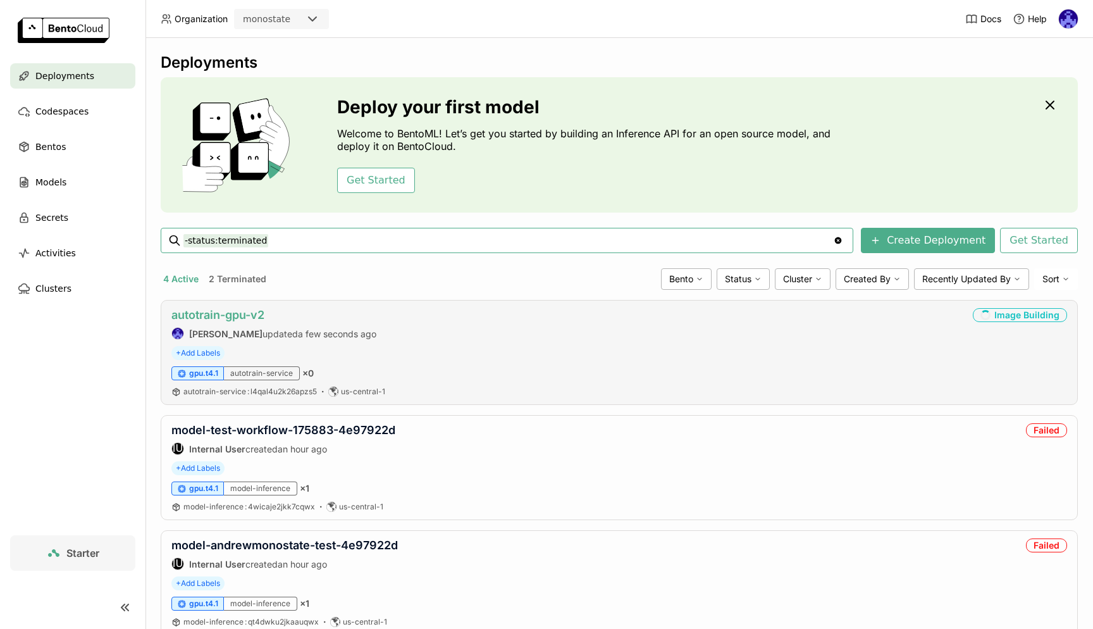
click at [204, 320] on link "autotrain-gpu-v2" at bounding box center [217, 314] width 93 height 13
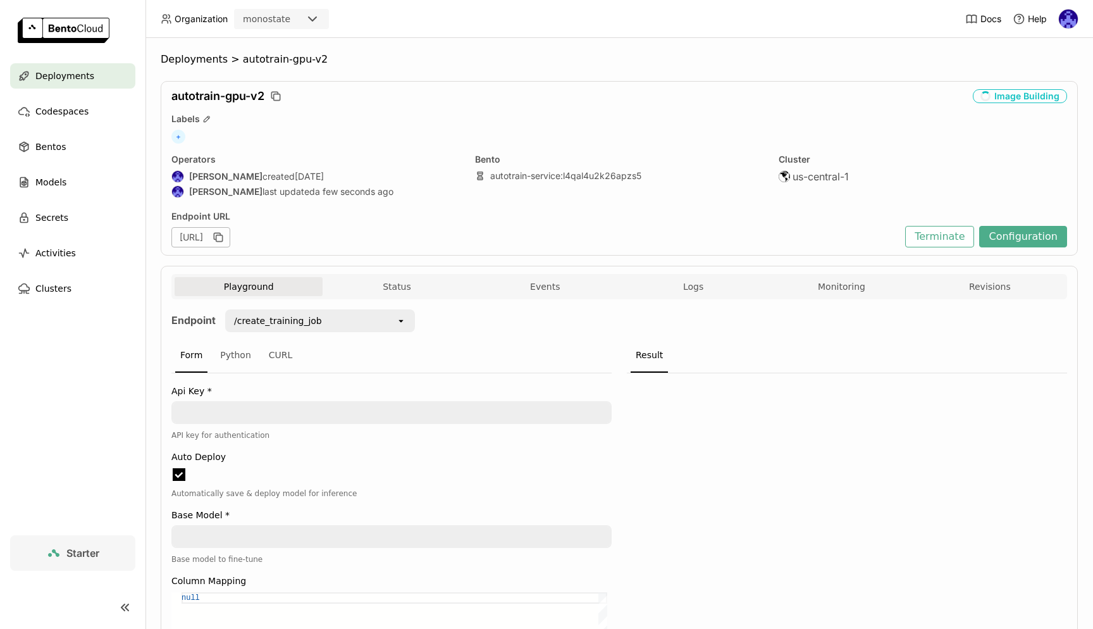
click at [698, 294] on button "Logs" at bounding box center [693, 286] width 148 height 19
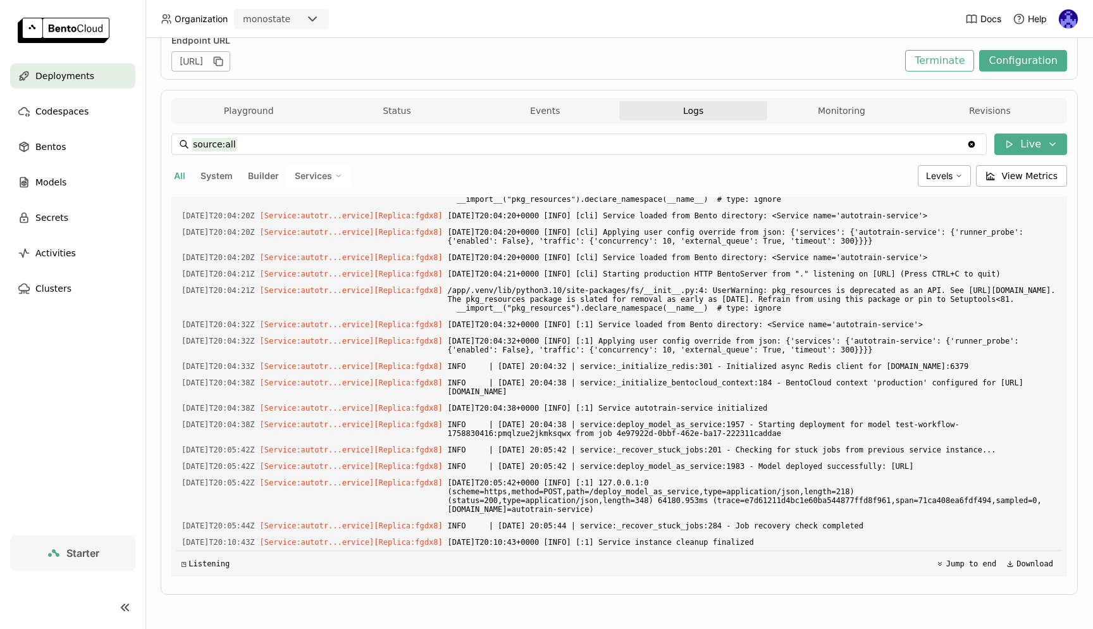
click at [104, 77] on div "Deployments" at bounding box center [72, 75] width 125 height 25
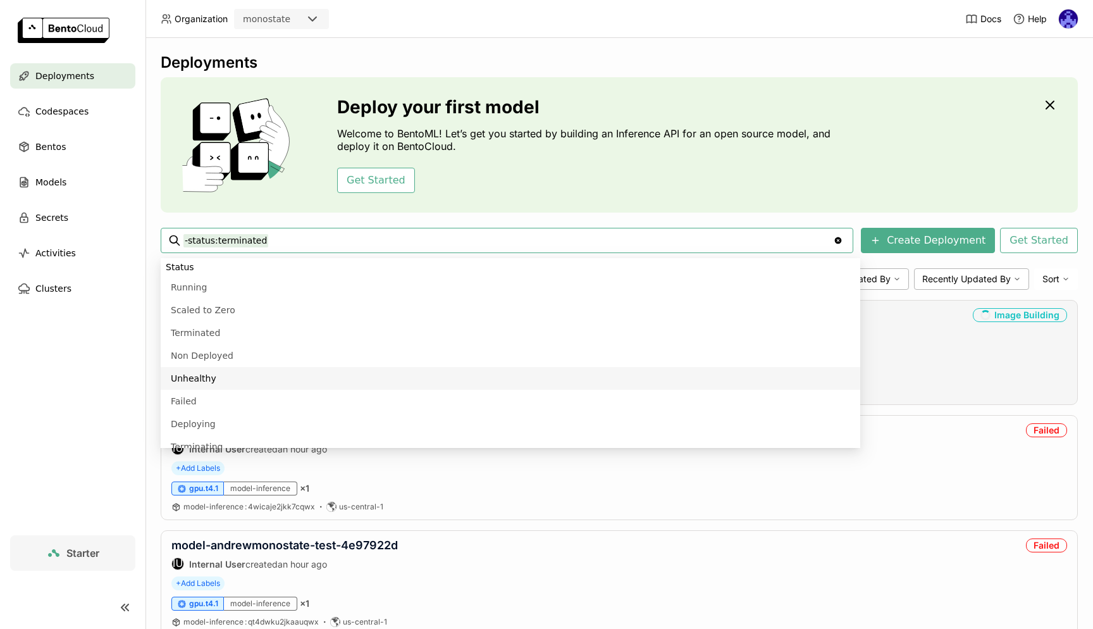
click at [949, 350] on div "+ Add Labels" at bounding box center [618, 353] width 895 height 14
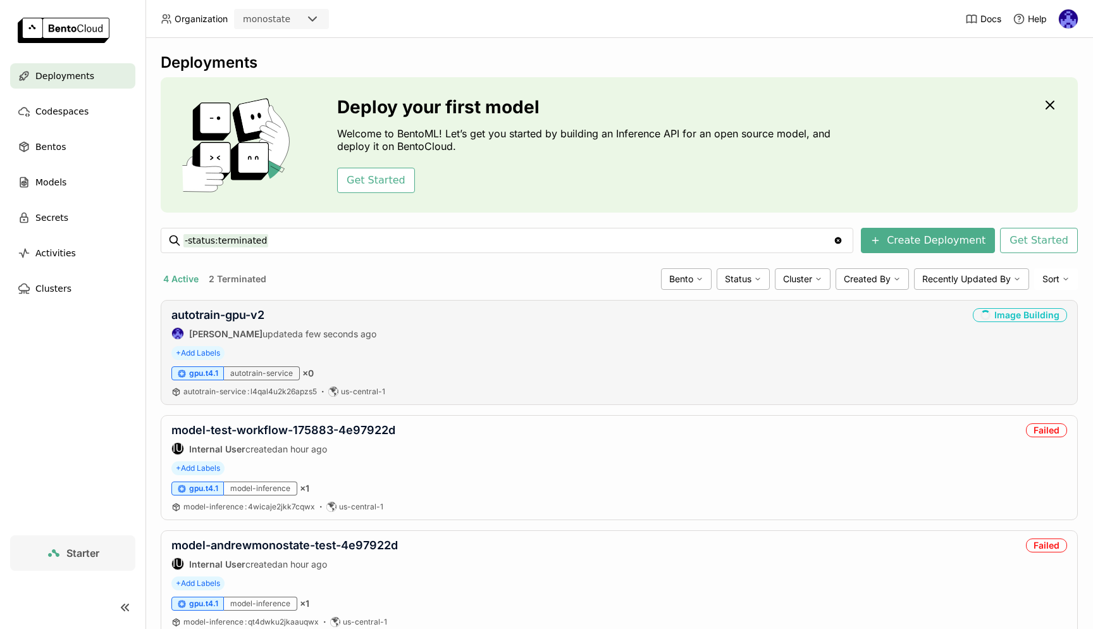
click at [1019, 319] on div "Image Building" at bounding box center [1020, 315] width 94 height 14
click at [1019, 318] on div "Image Building" at bounding box center [1020, 315] width 94 height 14
click at [968, 332] on div "autotrain-gpu-v2 Andrew correa updated a few seconds ago Image Building" at bounding box center [618, 324] width 895 height 32
click at [454, 271] on div "4 Active 2 Terminated" at bounding box center [408, 279] width 495 height 16
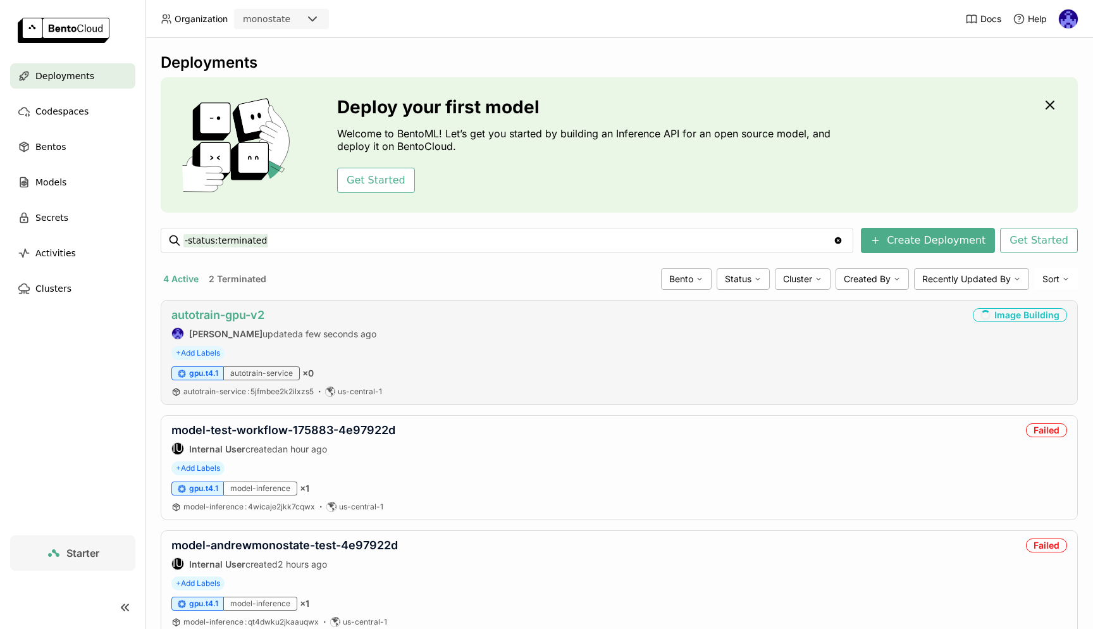
click at [215, 321] on link "autotrain-gpu-v2" at bounding box center [217, 314] width 93 height 13
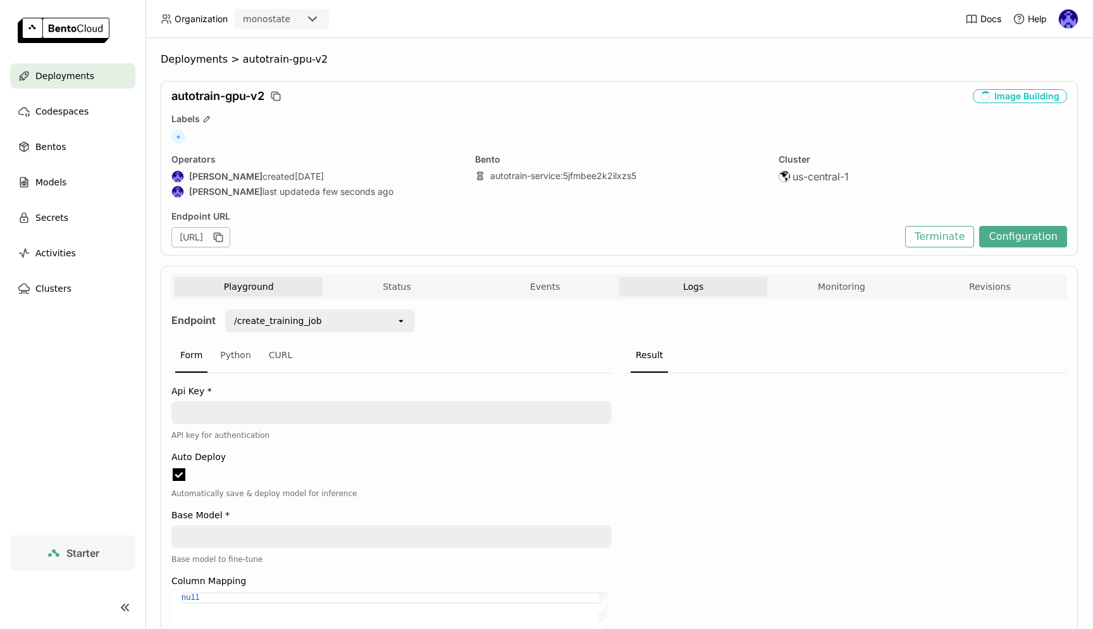
click at [694, 293] on button "Logs" at bounding box center [693, 286] width 148 height 19
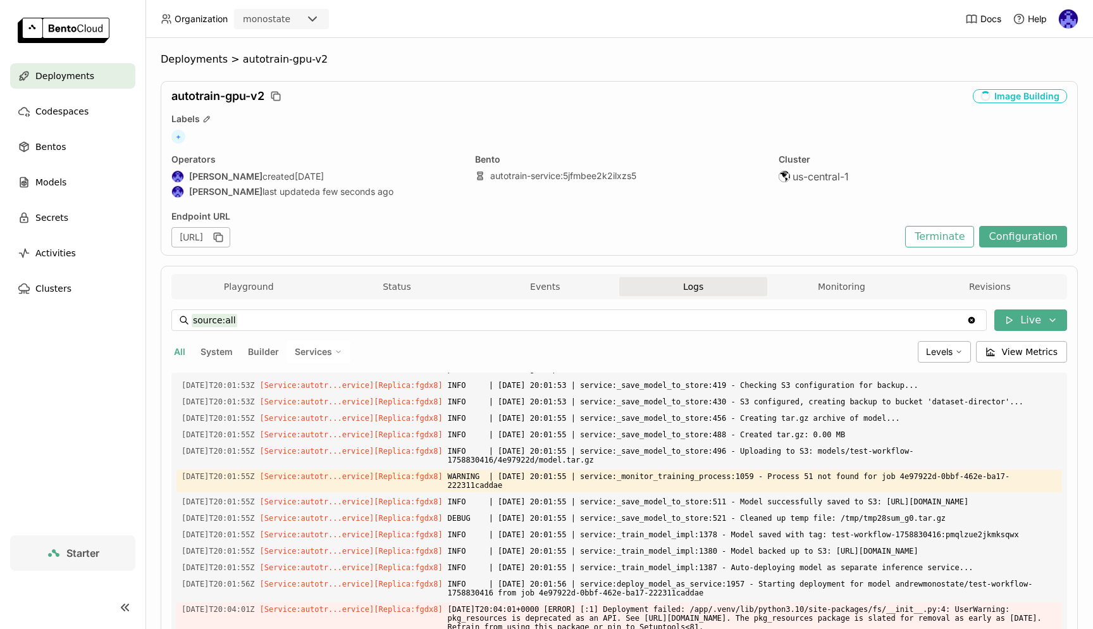
scroll to position [1870, 0]
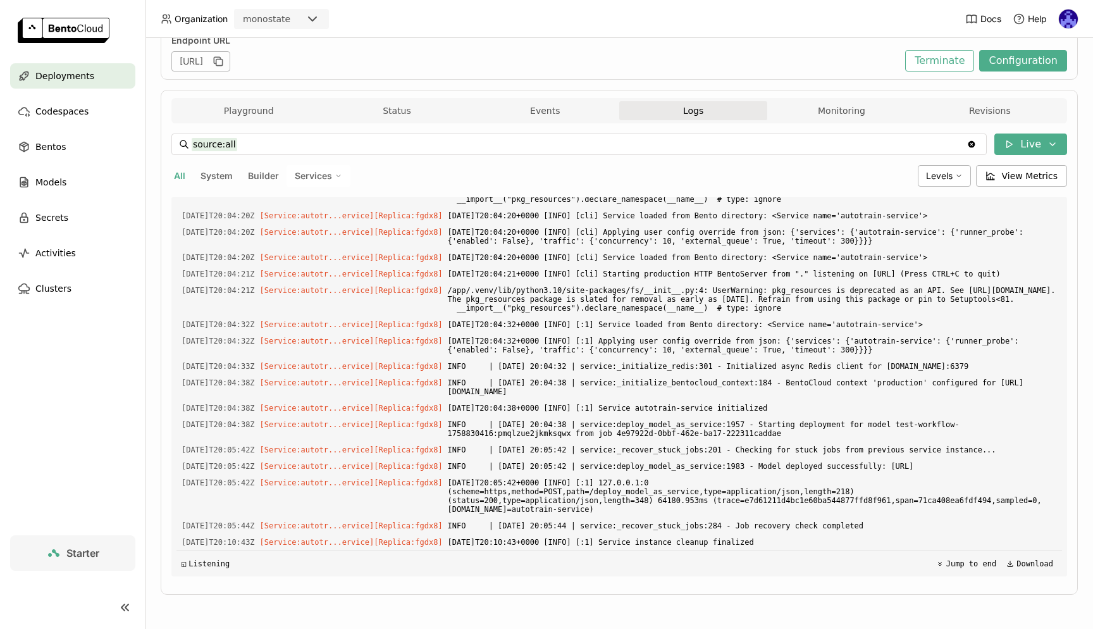
click at [77, 82] on span "Deployments" at bounding box center [64, 75] width 59 height 15
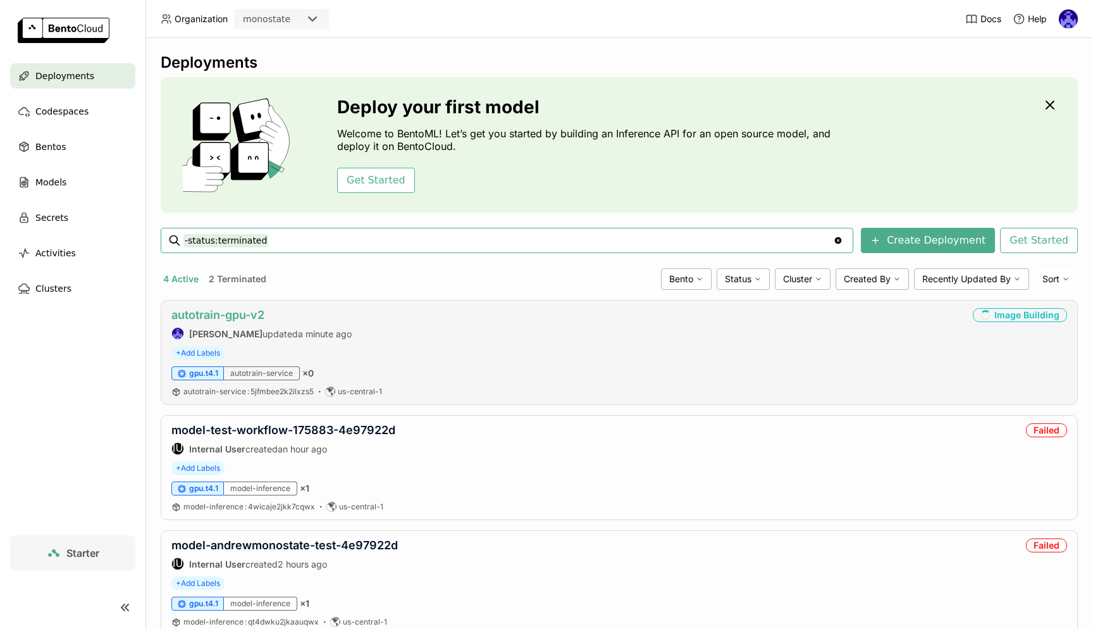
click at [237, 316] on link "autotrain-gpu-v2" at bounding box center [217, 314] width 93 height 13
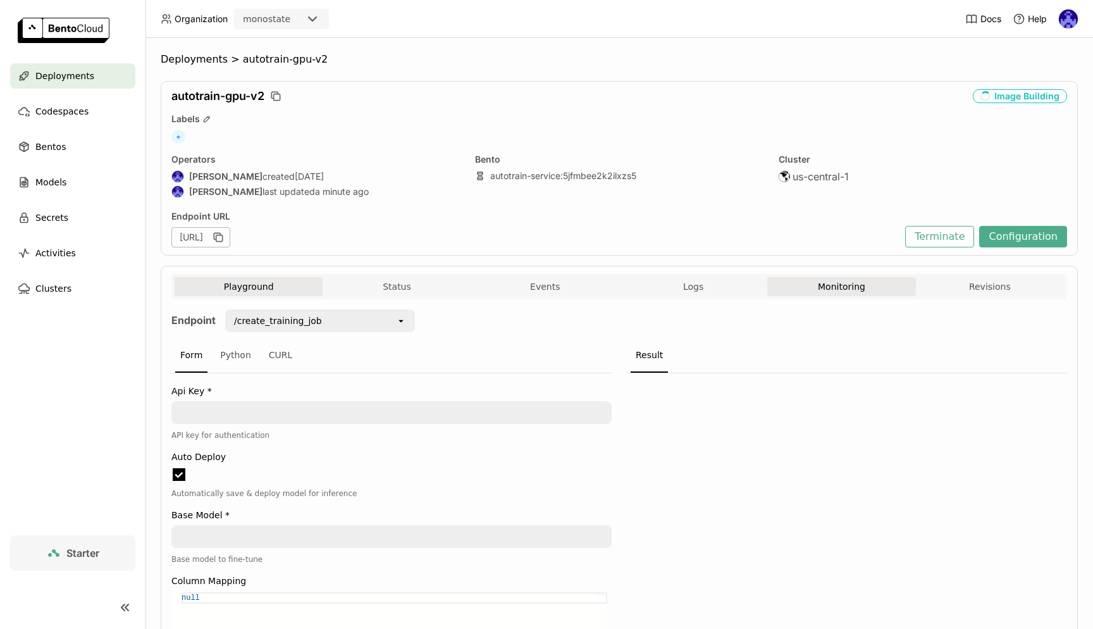
click at [767, 294] on button "Monitoring" at bounding box center [841, 286] width 148 height 19
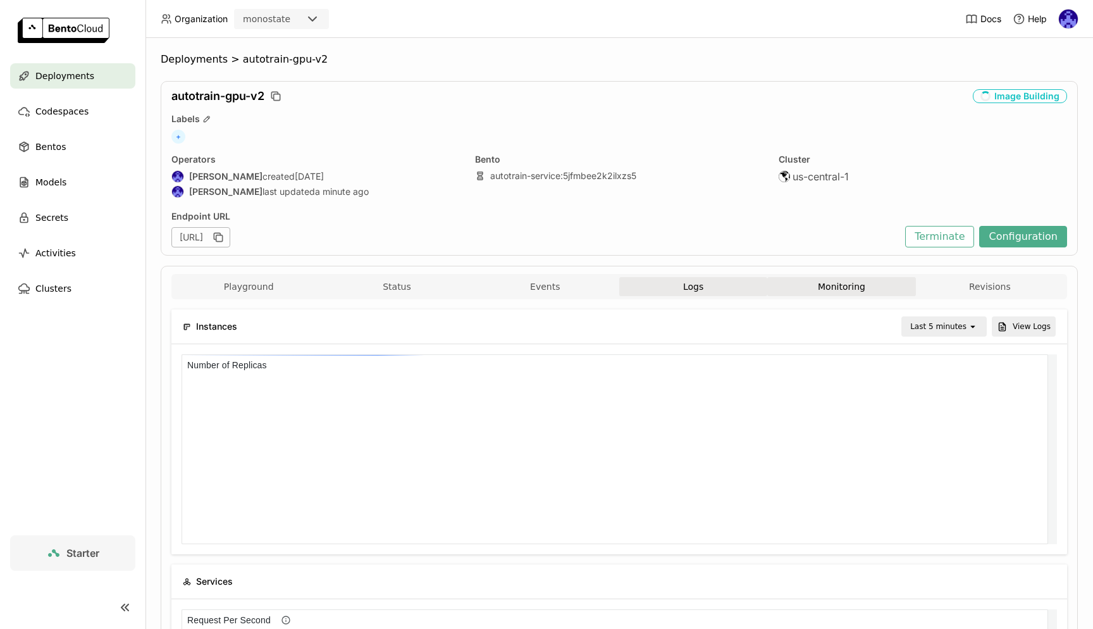
scroll to position [185, 861]
click at [734, 283] on button "Logs" at bounding box center [693, 286] width 148 height 19
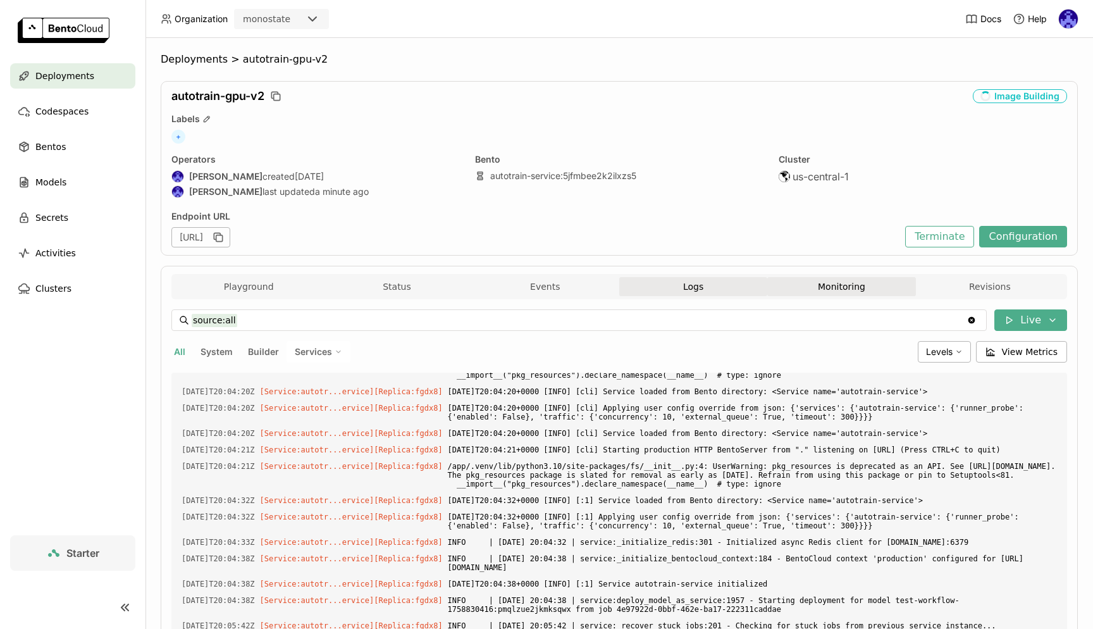
click at [851, 285] on button "Monitoring" at bounding box center [841, 286] width 148 height 19
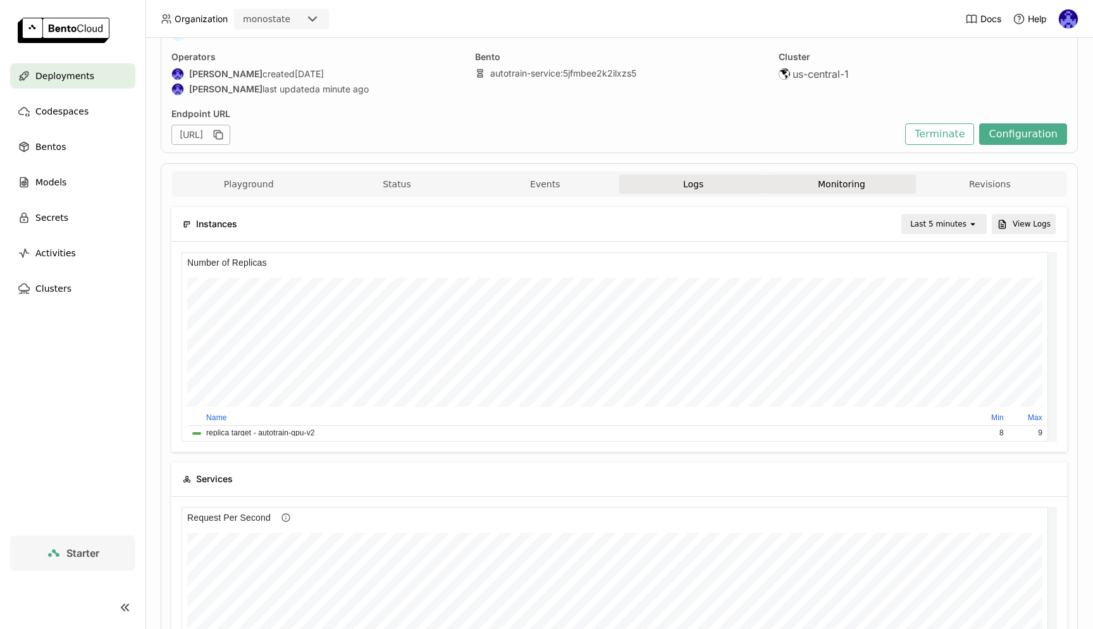
click at [698, 187] on span "Logs" at bounding box center [693, 183] width 20 height 11
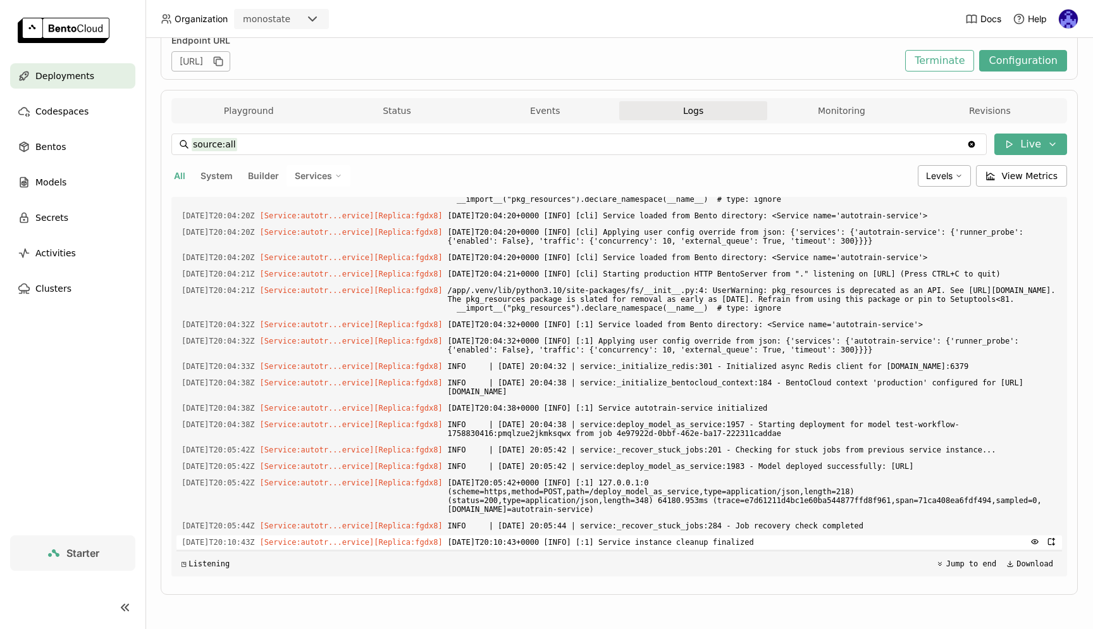
click at [762, 543] on span "2025-09-25T20:10:43+0000 [INFO] [:1] Service instance cleanup finalized" at bounding box center [752, 542] width 609 height 14
click at [818, 548] on span "2025-09-25T20:10:43+0000 [INFO] [:1] Service instance cleanup finalized" at bounding box center [752, 542] width 609 height 14
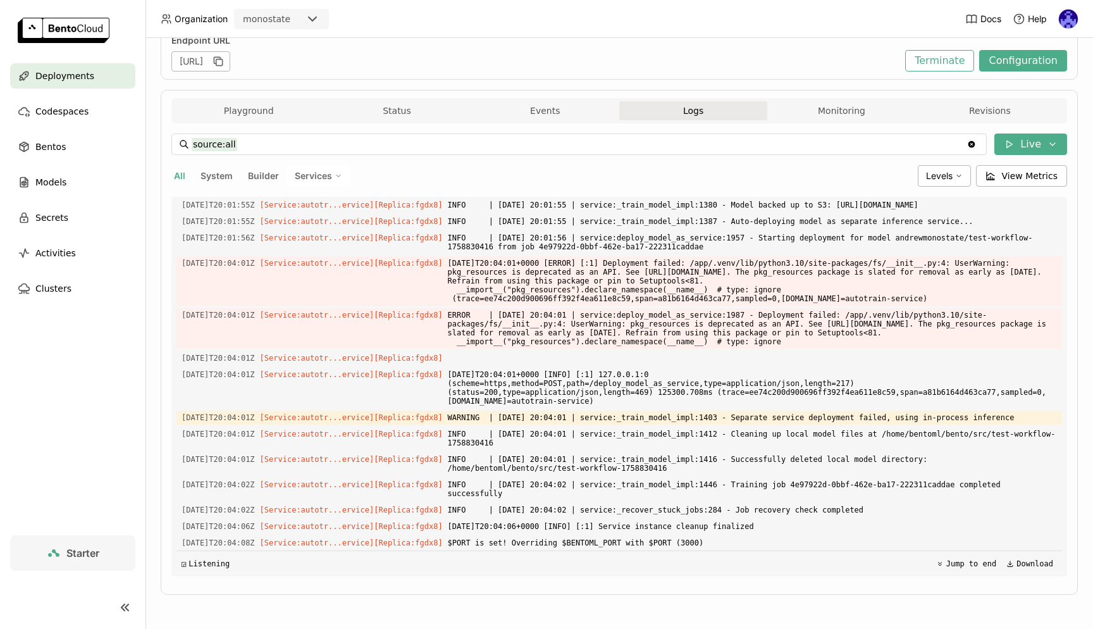
click at [75, 85] on div "Deployments" at bounding box center [72, 75] width 125 height 25
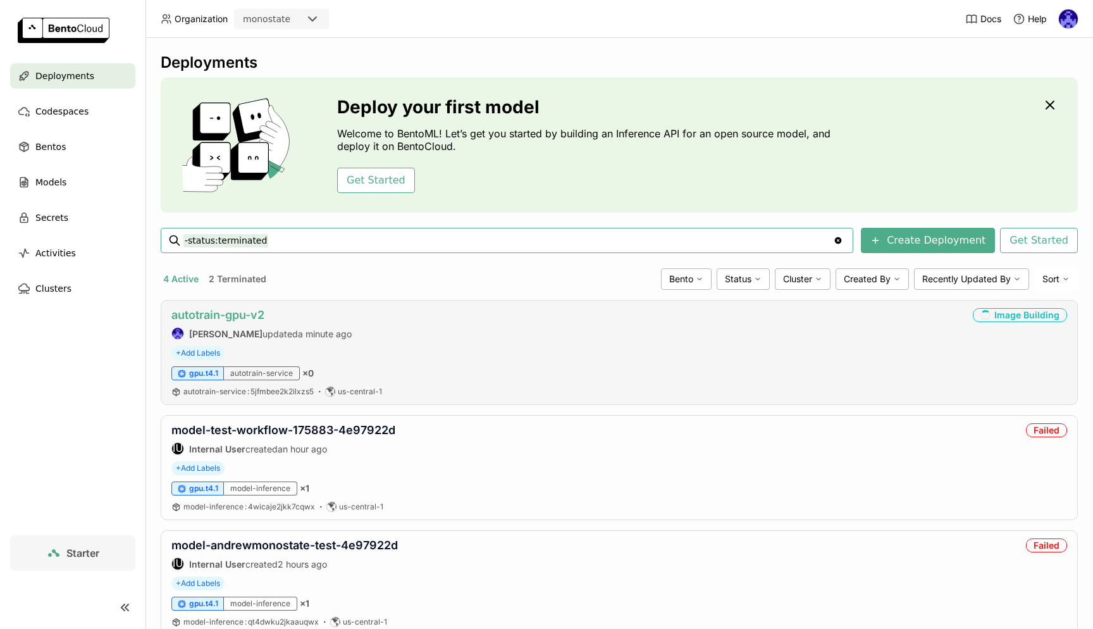
click at [247, 317] on link "autotrain-gpu-v2" at bounding box center [217, 314] width 93 height 13
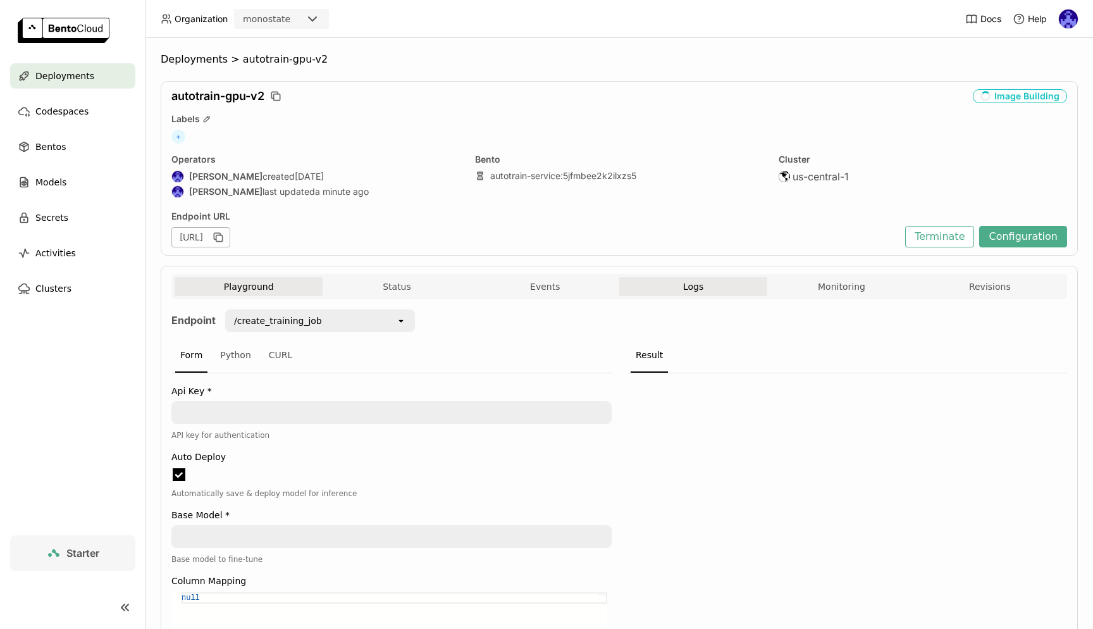
click at [716, 295] on button "Logs" at bounding box center [693, 286] width 148 height 19
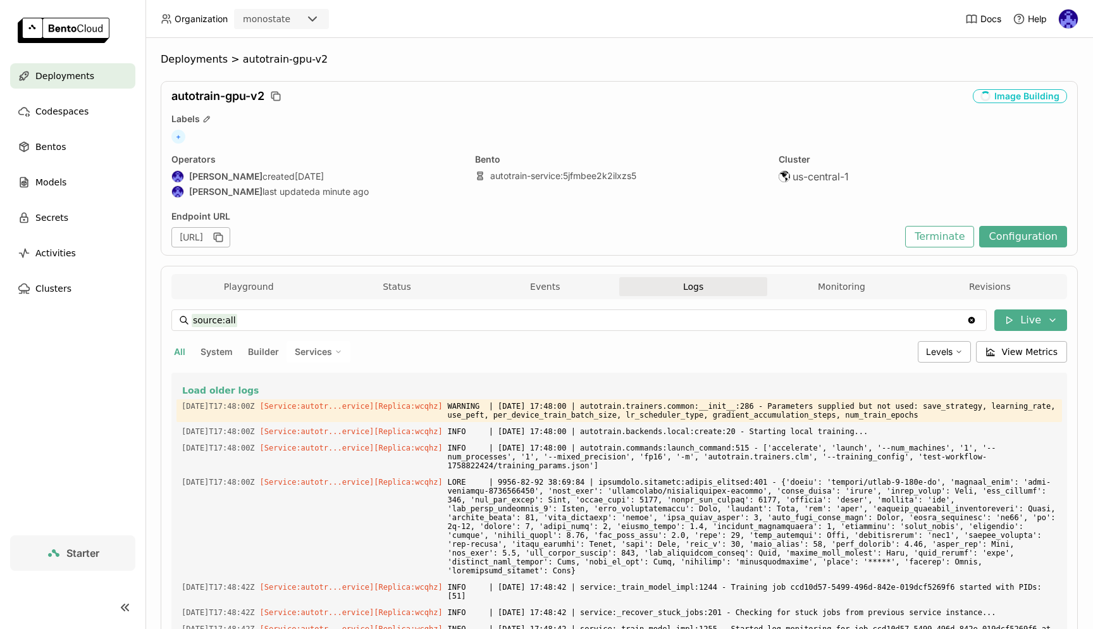
click at [713, 286] on button "Logs" at bounding box center [693, 286] width 148 height 19
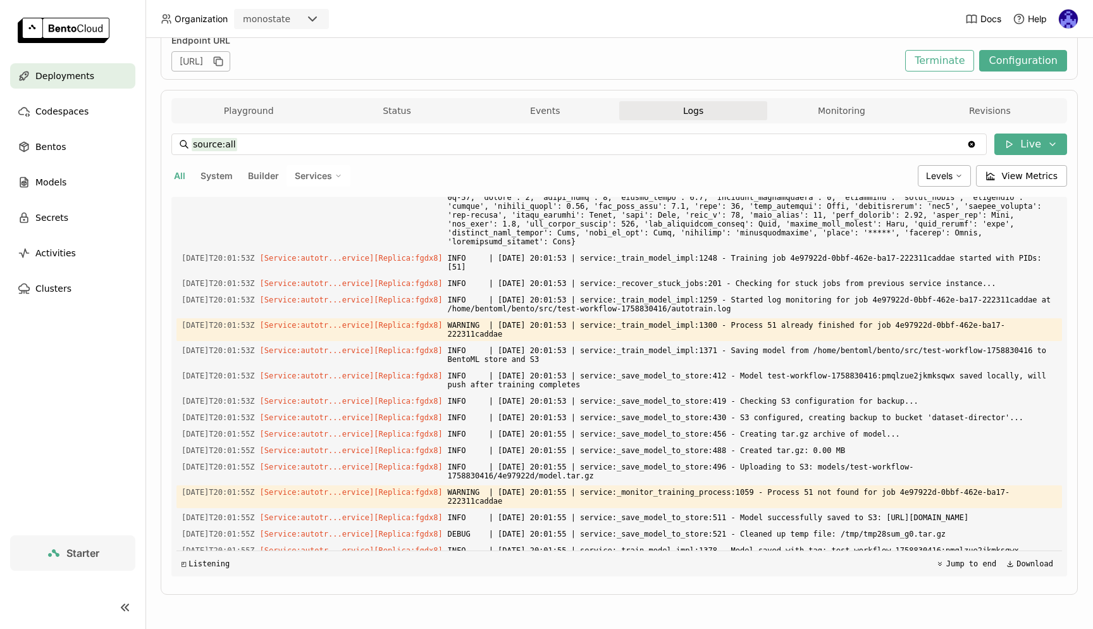
drag, startPoint x: 813, startPoint y: 540, endPoint x: 483, endPoint y: 424, distance: 349.4
click at [483, 424] on div "Load older logs 2025-09-25T17:48:00Z [Service:autotr...ervice] [Replica: wcqhz …" at bounding box center [618, 386] width 885 height 379
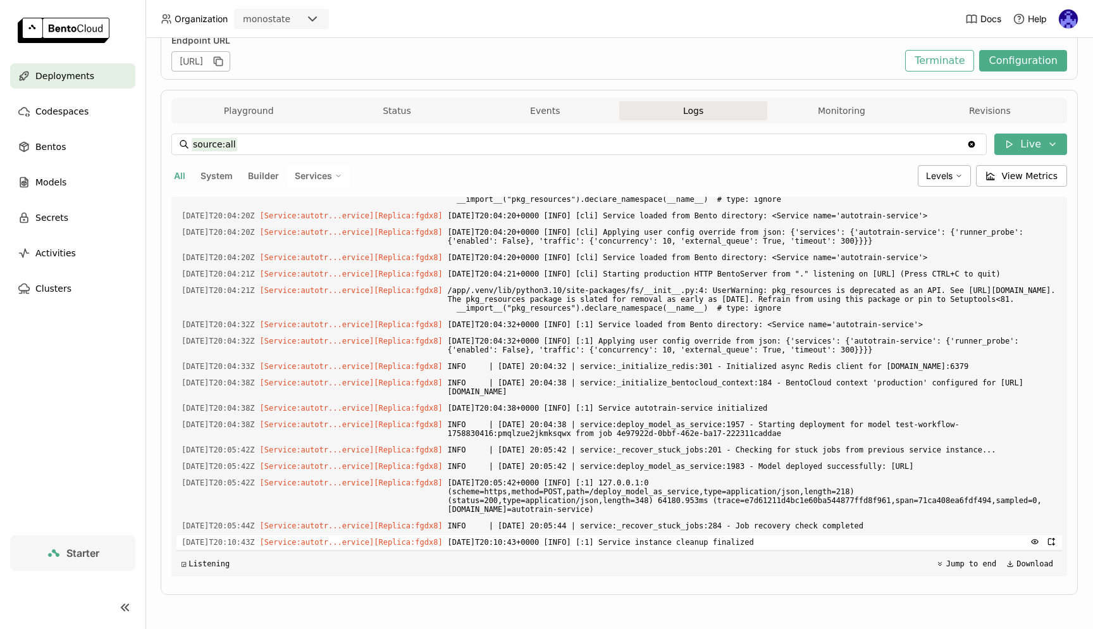
drag, startPoint x: 560, startPoint y: 378, endPoint x: 812, endPoint y: 546, distance: 303.3
click at [812, 546] on div "Load older logs 2025-09-25T17:48:00Z [Service:autotr...ervice] [Replica: wcqhz …" at bounding box center [618, 386] width 885 height 379
copy div "Load older logs 2025-09-25T17:48:00Z [Service:autotr...ervice] [Replica: wcqhz …"
click at [96, 80] on div "Deployments" at bounding box center [72, 75] width 125 height 25
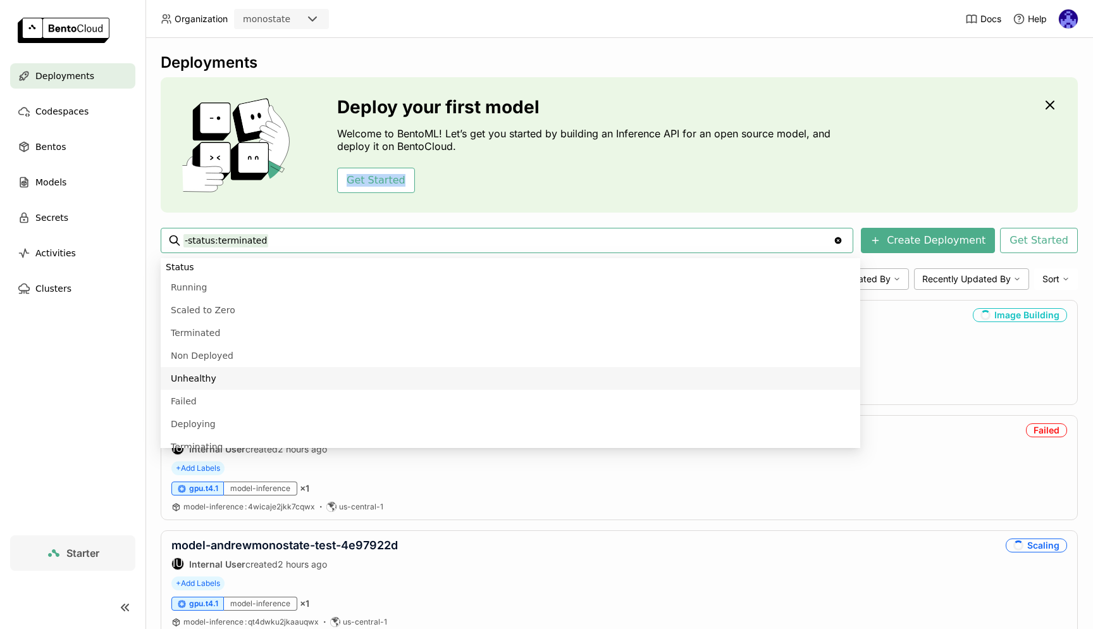
click at [945, 164] on div "Deploy your first model Welcome to BentoML! Let’s get you started by building a…" at bounding box center [619, 144] width 917 height 135
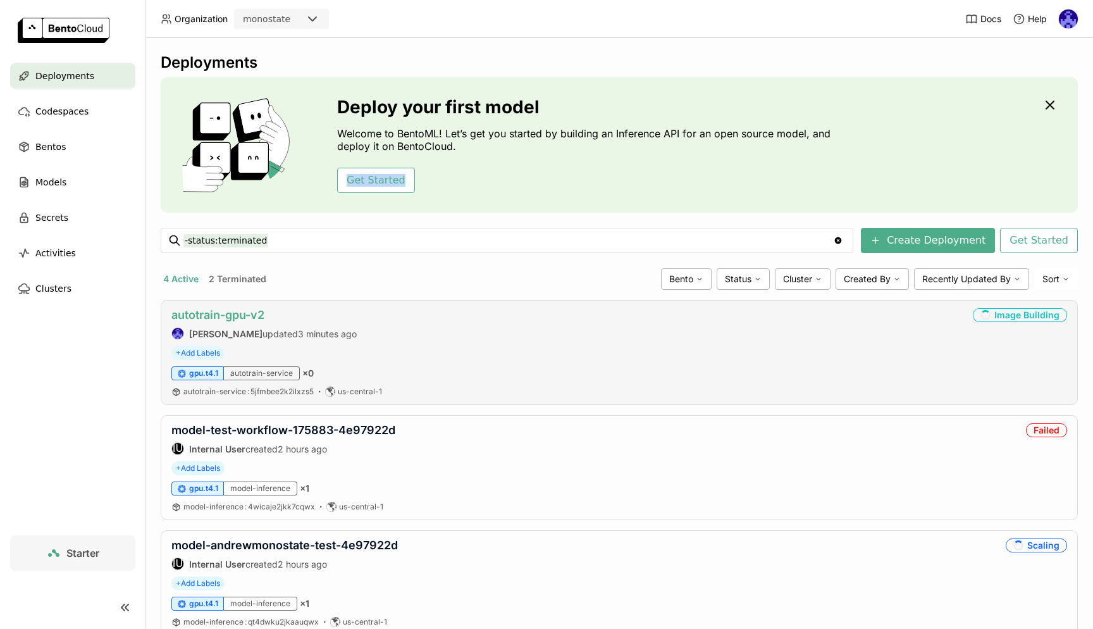
click at [215, 312] on link "autotrain-gpu-v2" at bounding box center [217, 314] width 93 height 13
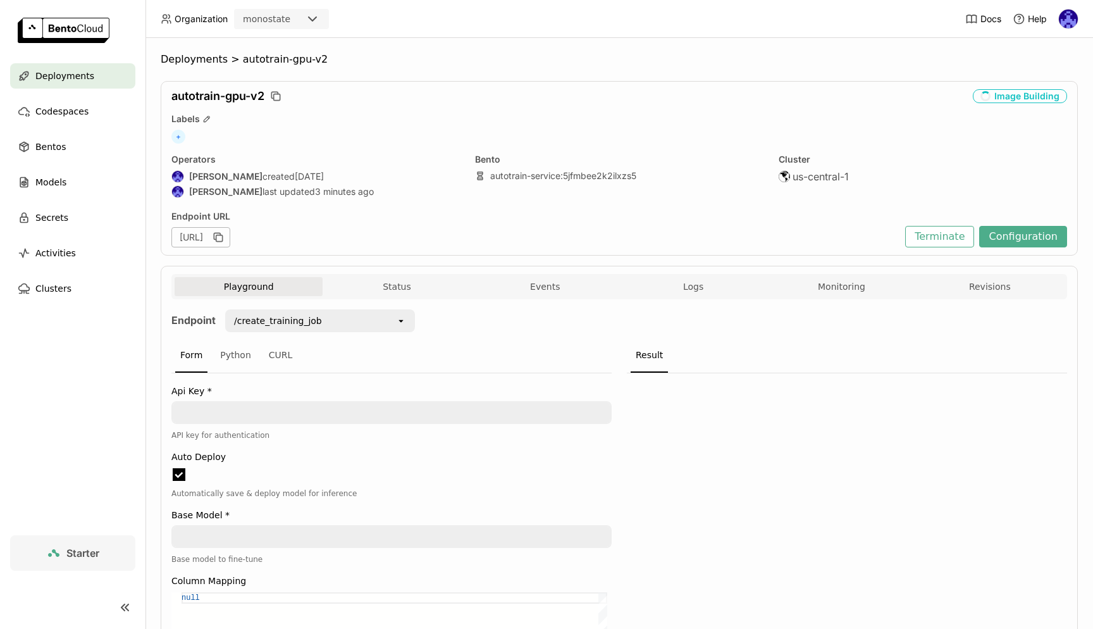
click at [733, 276] on div "Playground Status Events Logs Monitoring Revisions" at bounding box center [618, 286] width 895 height 25
click at [708, 286] on button "Logs" at bounding box center [693, 286] width 148 height 19
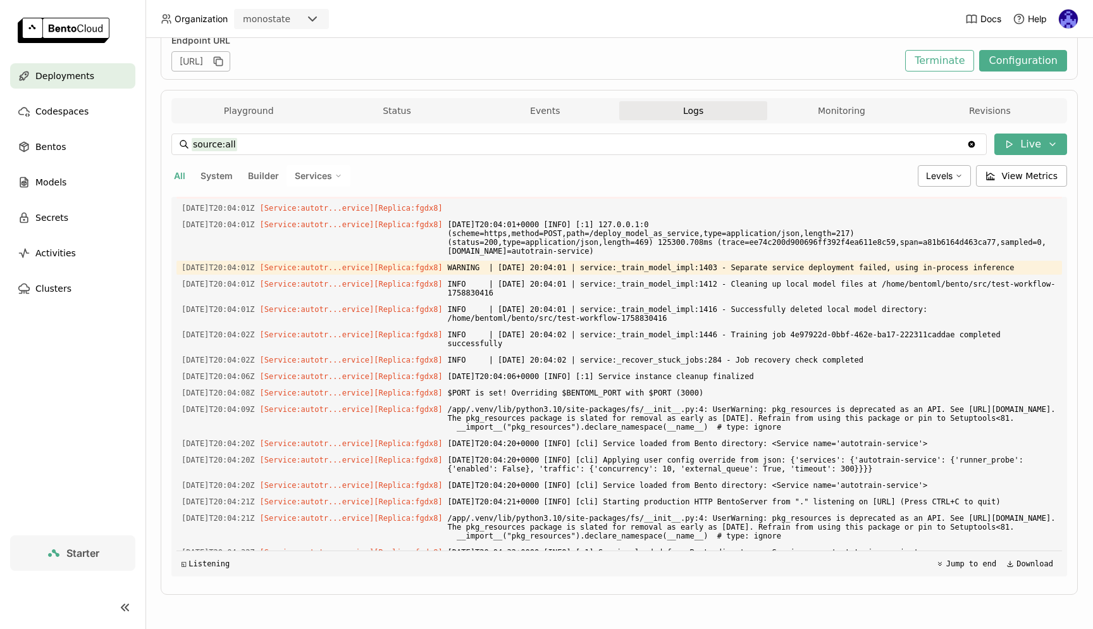
scroll to position [1454, 0]
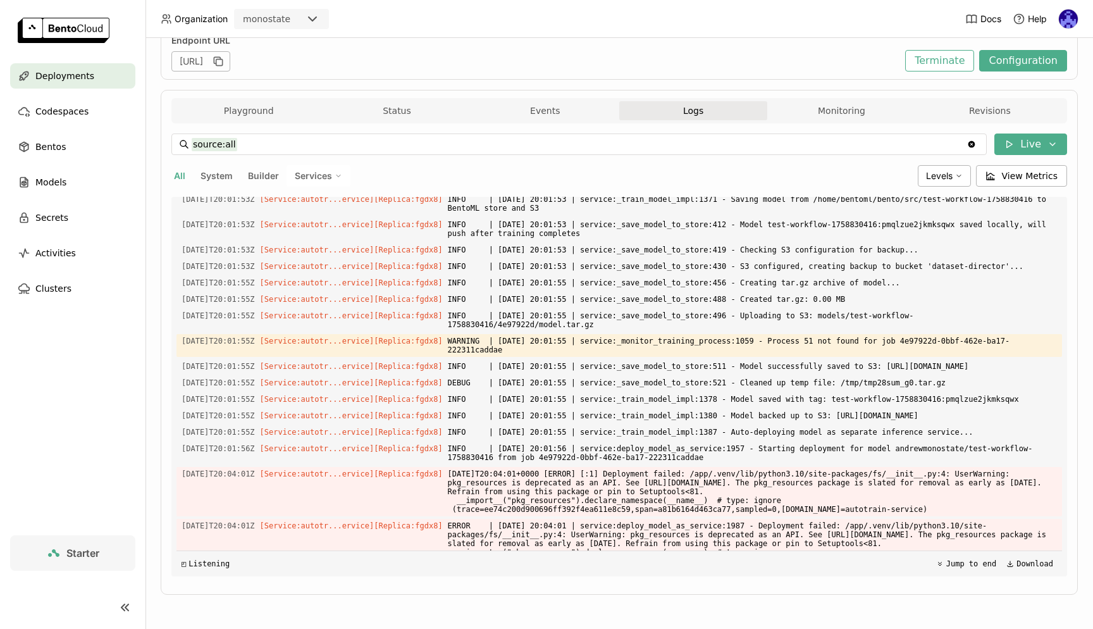
click at [65, 77] on span "Deployments" at bounding box center [64, 75] width 59 height 15
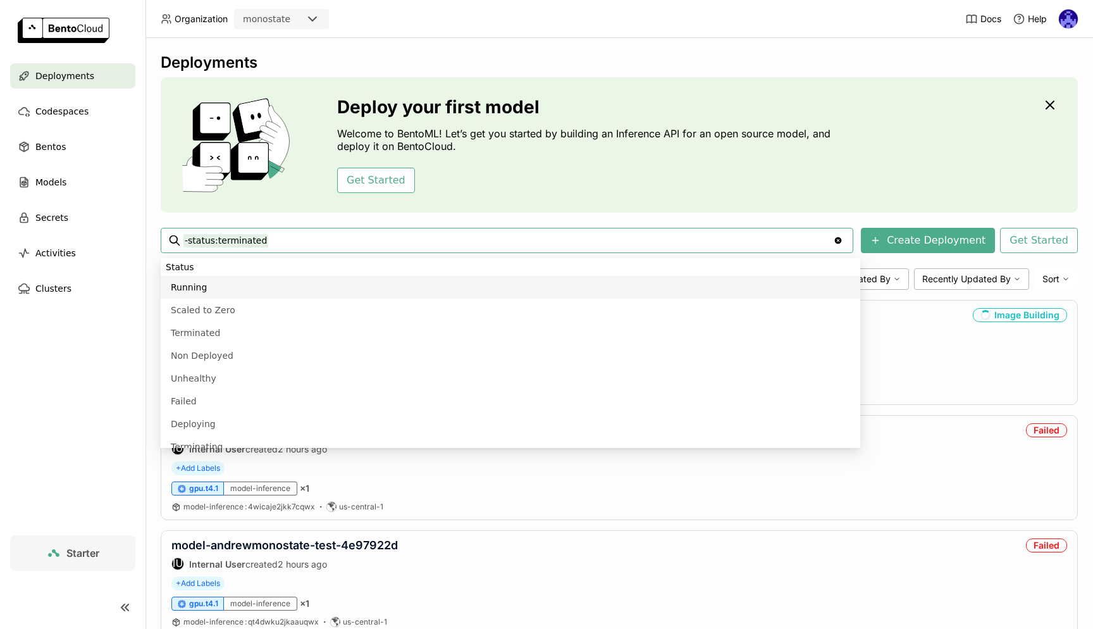
click at [780, 202] on div "Deploy your first model Welcome to BentoML! Let’s get you started by building a…" at bounding box center [619, 144] width 917 height 135
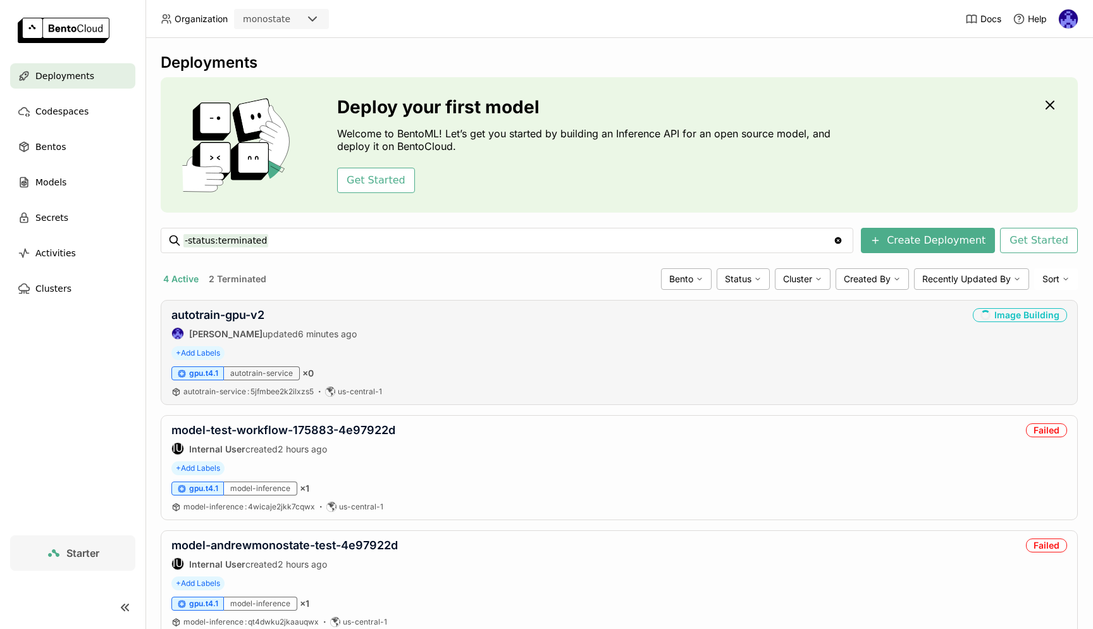
click at [629, 343] on div "autotrain-gpu-v2 Andrew correa updated 6 minutes ago Image Building + Add Label…" at bounding box center [619, 352] width 917 height 105
click at [215, 316] on link "autotrain-gpu-v2" at bounding box center [217, 314] width 93 height 13
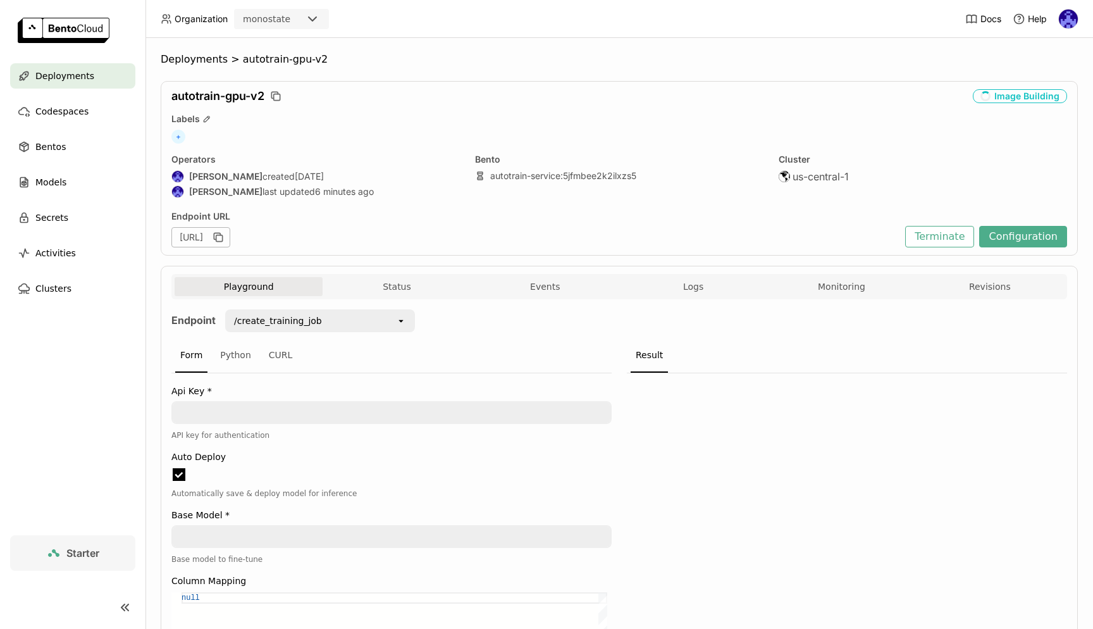
click at [688, 276] on div "Playground Status Events Logs Monitoring Revisions" at bounding box center [618, 286] width 895 height 25
click at [701, 296] on div "Playground Status Events Logs Monitoring Revisions" at bounding box center [619, 288] width 889 height 22
click at [683, 285] on span "Logs" at bounding box center [693, 286] width 20 height 11
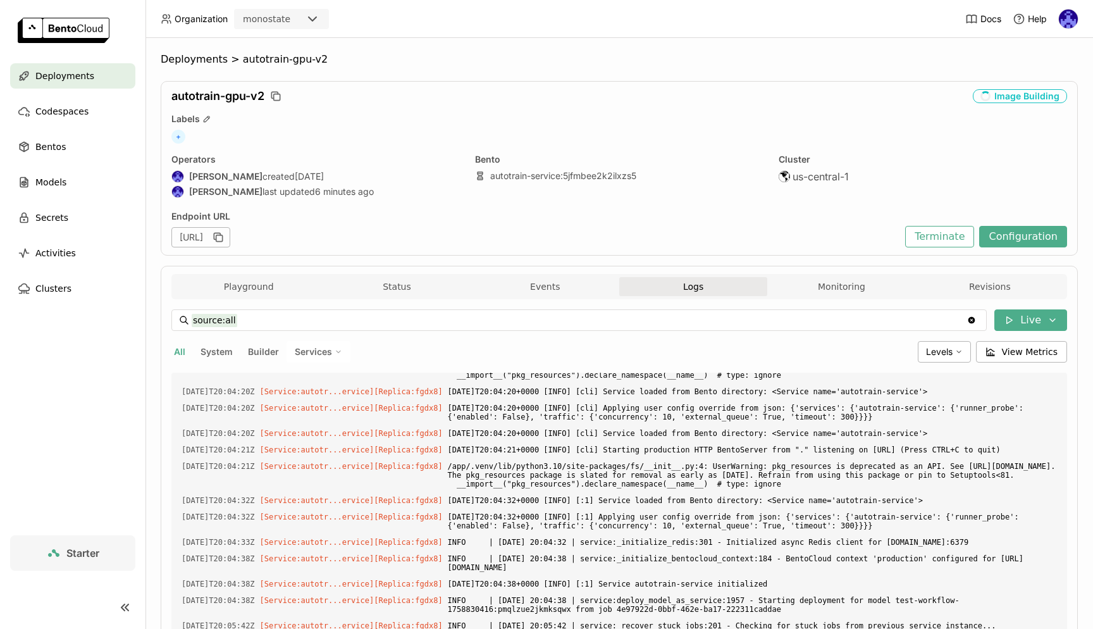
scroll to position [176, 0]
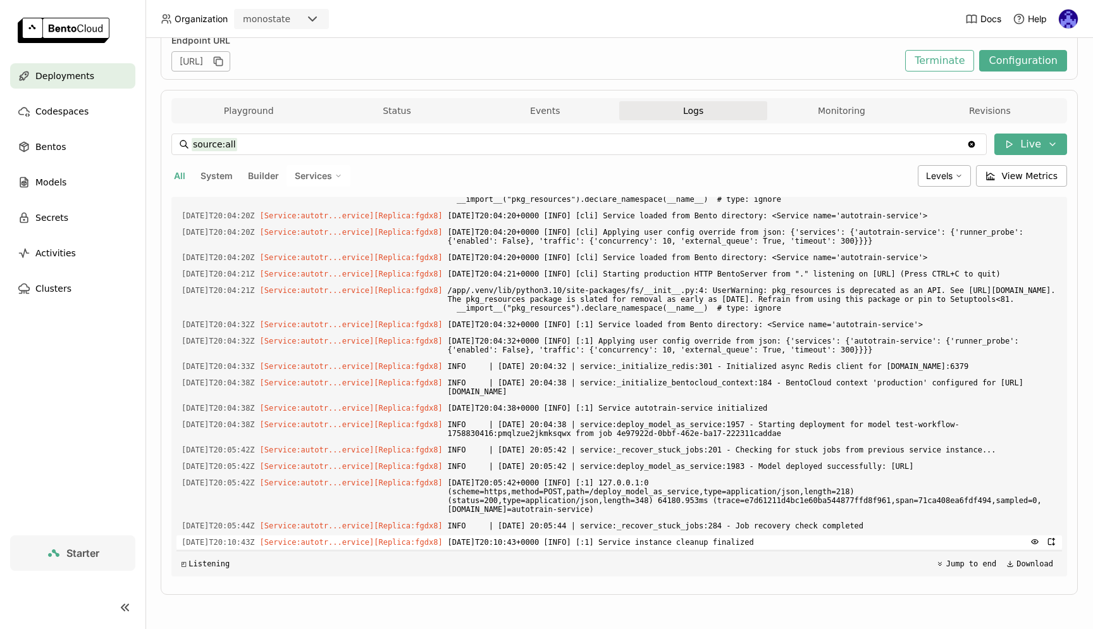
click at [772, 544] on span "2025-09-25T20:10:43+0000 [INFO] [:1] Service instance cleanup finalized" at bounding box center [752, 542] width 609 height 14
drag, startPoint x: 778, startPoint y: 546, endPoint x: 756, endPoint y: 539, distance: 23.2
click at [756, 539] on span "2025-09-25T20:10:43+0000 [INFO] [:1] Service instance cleanup finalized" at bounding box center [752, 542] width 609 height 14
click at [773, 526] on span "INFO | 2025-09-25 20:05:44 | service:_recover_stuck_jobs:284 - Job recovery che…" at bounding box center [752, 526] width 609 height 14
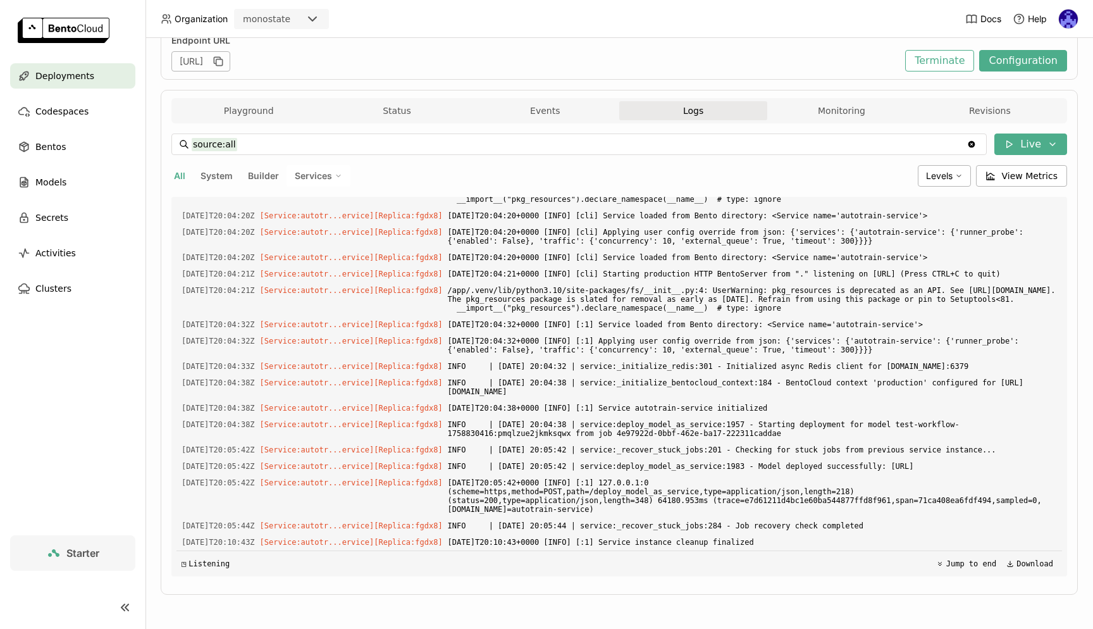
click at [54, 69] on span "Deployments" at bounding box center [64, 75] width 59 height 15
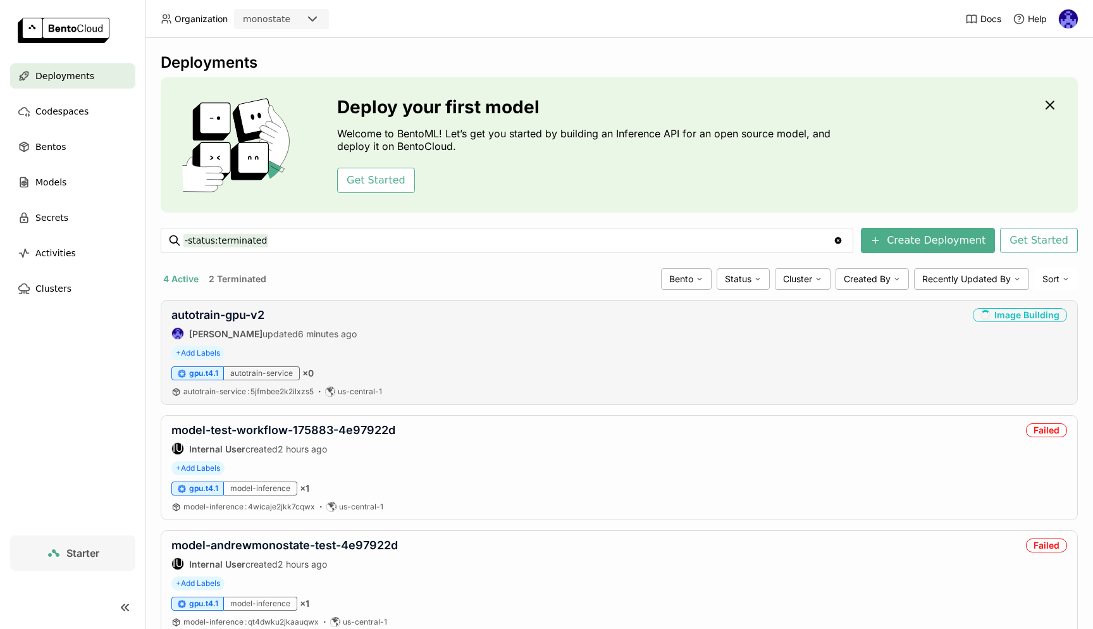
drag, startPoint x: 1018, startPoint y: 321, endPoint x: 982, endPoint y: 318, distance: 35.5
click at [989, 321] on div "Image Building" at bounding box center [1020, 315] width 94 height 14
click at [802, 324] on div "autotrain-gpu-v2 Andrew correa updated 6 minutes ago Image Building" at bounding box center [618, 324] width 895 height 32
click at [224, 312] on link "autotrain-gpu-v2" at bounding box center [217, 314] width 93 height 13
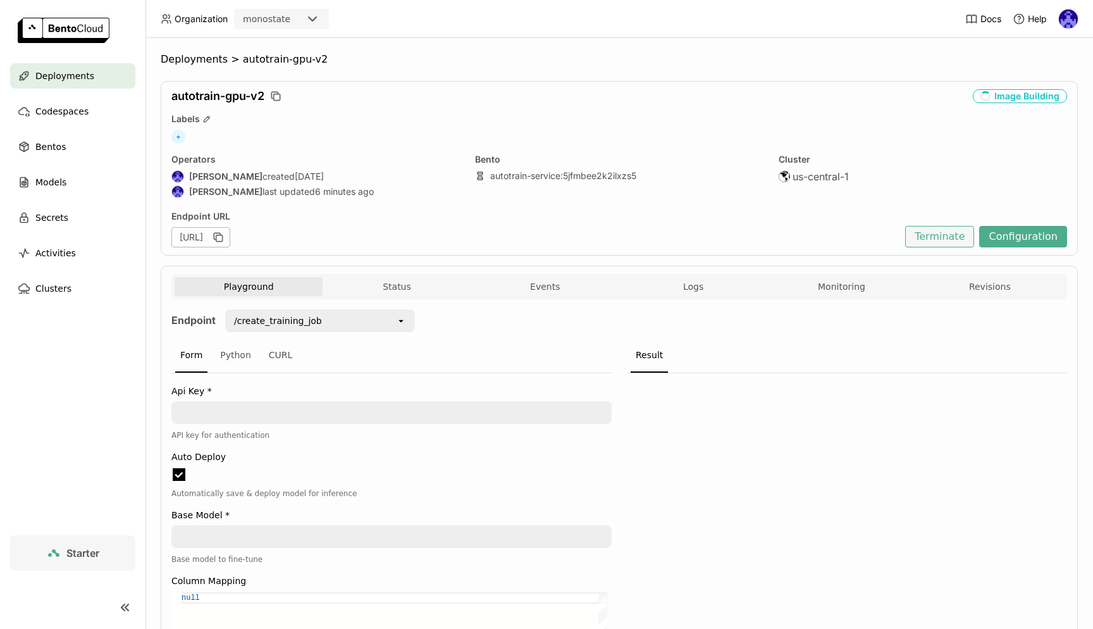
scroll to position [1, 1]
click at [1032, 240] on button "Configuration" at bounding box center [1023, 237] width 88 height 22
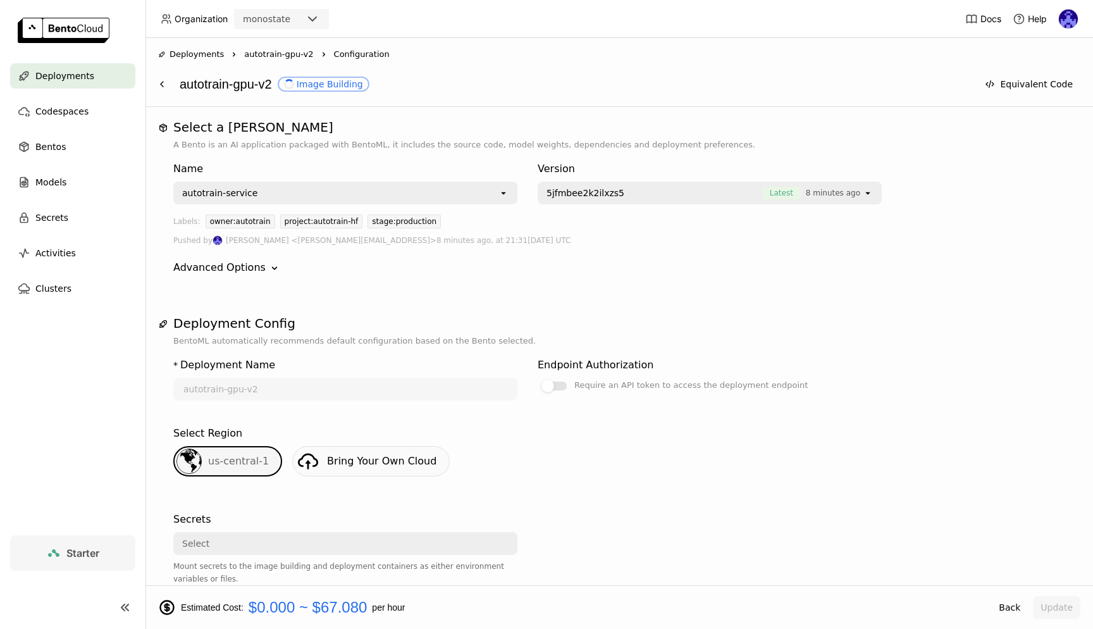
click at [367, 191] on div "autotrain-service" at bounding box center [337, 193] width 324 height 20
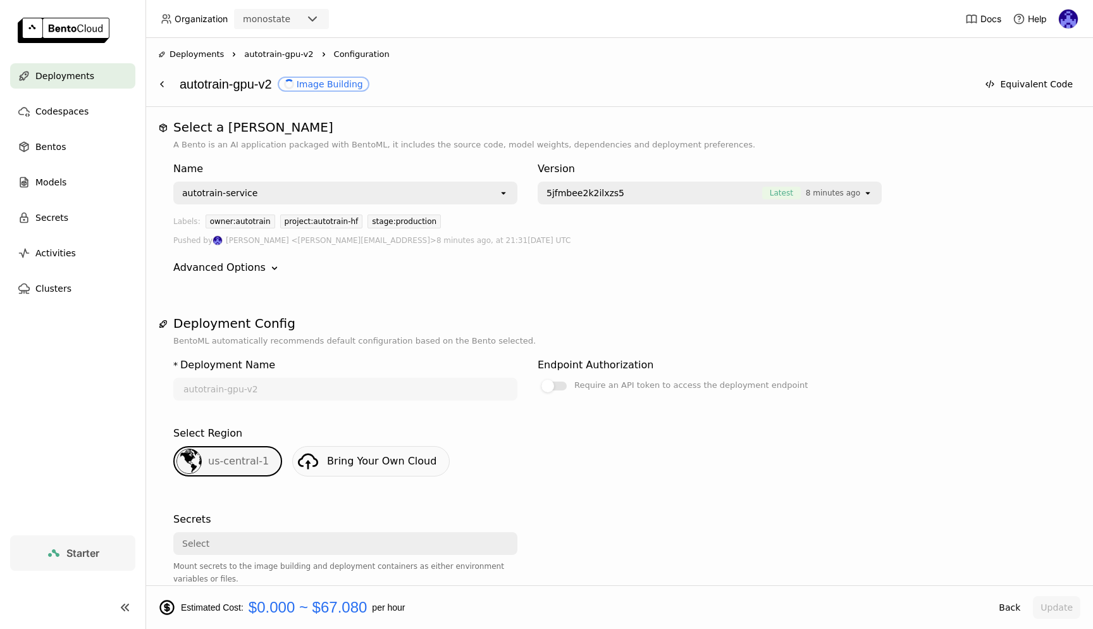
click at [188, 85] on div "autotrain-gpu-v2 Image Building" at bounding box center [575, 84] width 791 height 24
click at [159, 89] on icon at bounding box center [162, 84] width 10 height 10
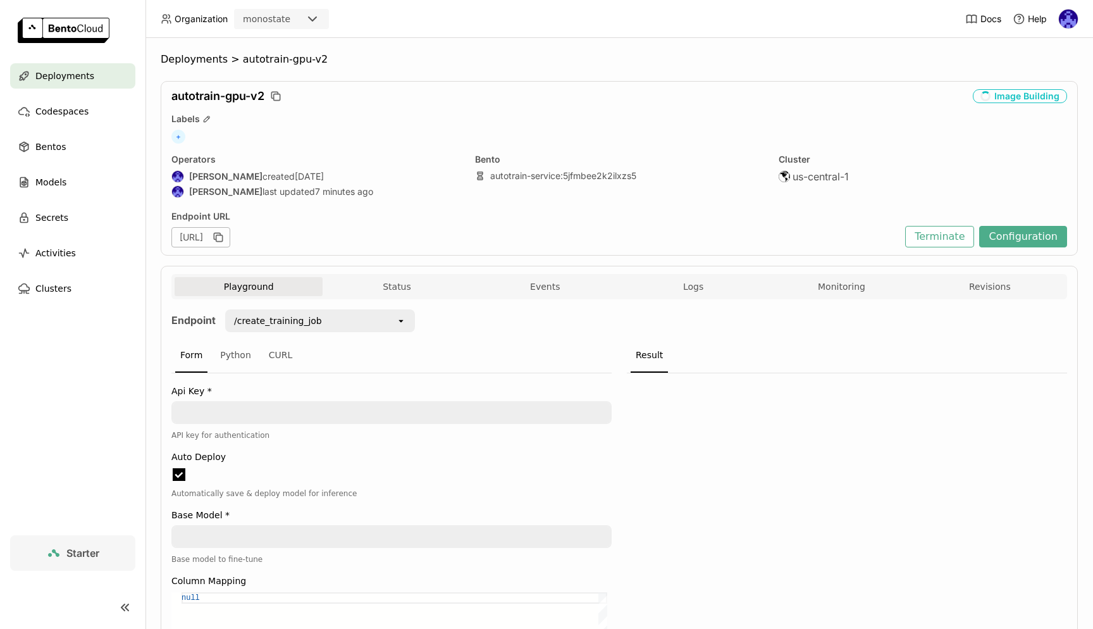
click at [70, 78] on span "Deployments" at bounding box center [64, 75] width 59 height 15
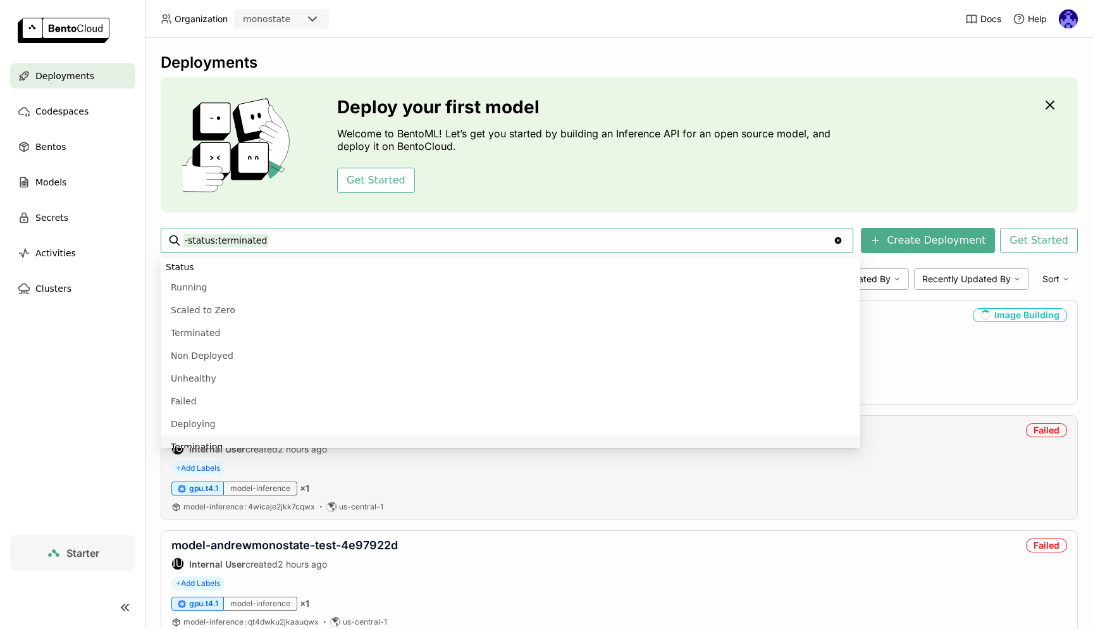
scroll to position [10, 0]
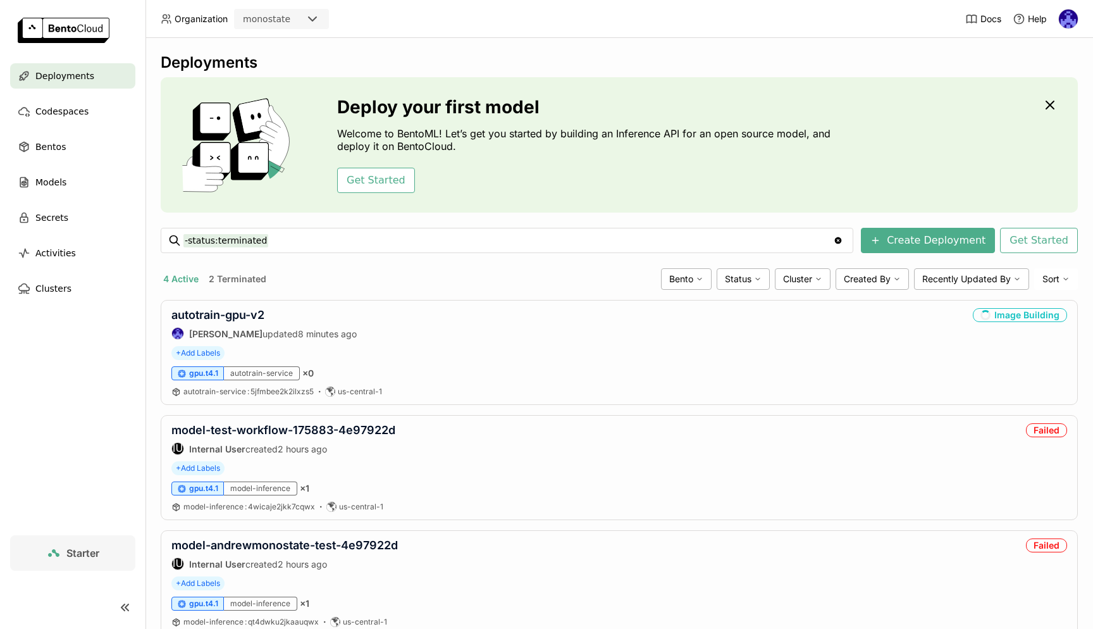
click at [80, 350] on nav "Deployments Codespaces Bentos Models Secrets Activities Clusters" at bounding box center [72, 299] width 145 height 472
click at [498, 287] on div "4 Active 2 Terminated Bento Status Cluster Created By Recently Updated By Sort" at bounding box center [619, 279] width 917 height 22
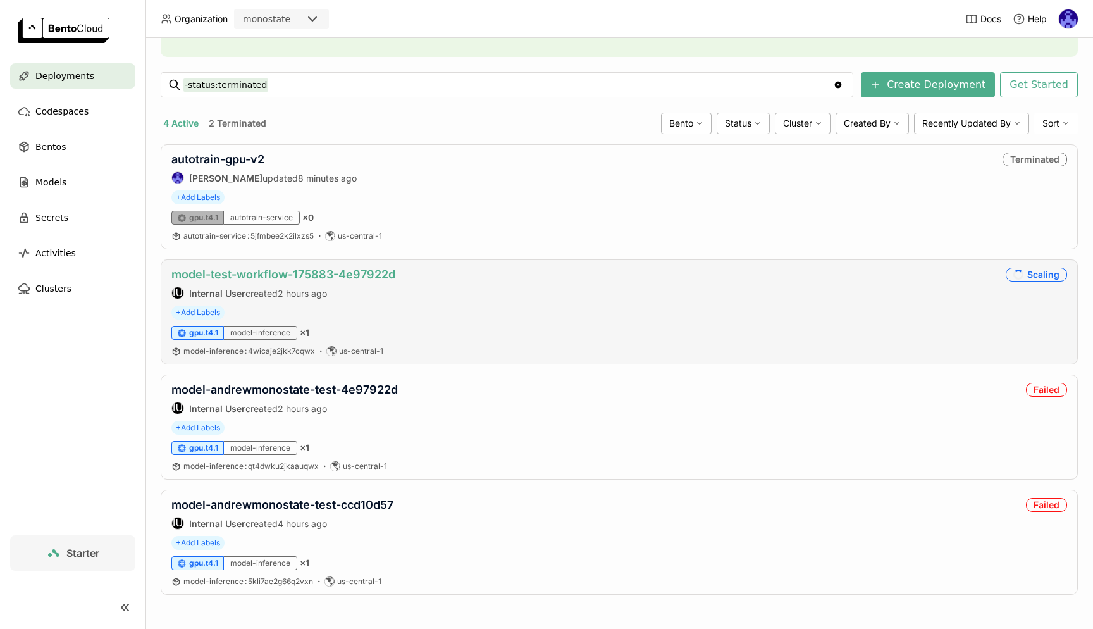
click at [309, 273] on link "model-test-workflow-175883-4e97922d" at bounding box center [283, 273] width 224 height 13
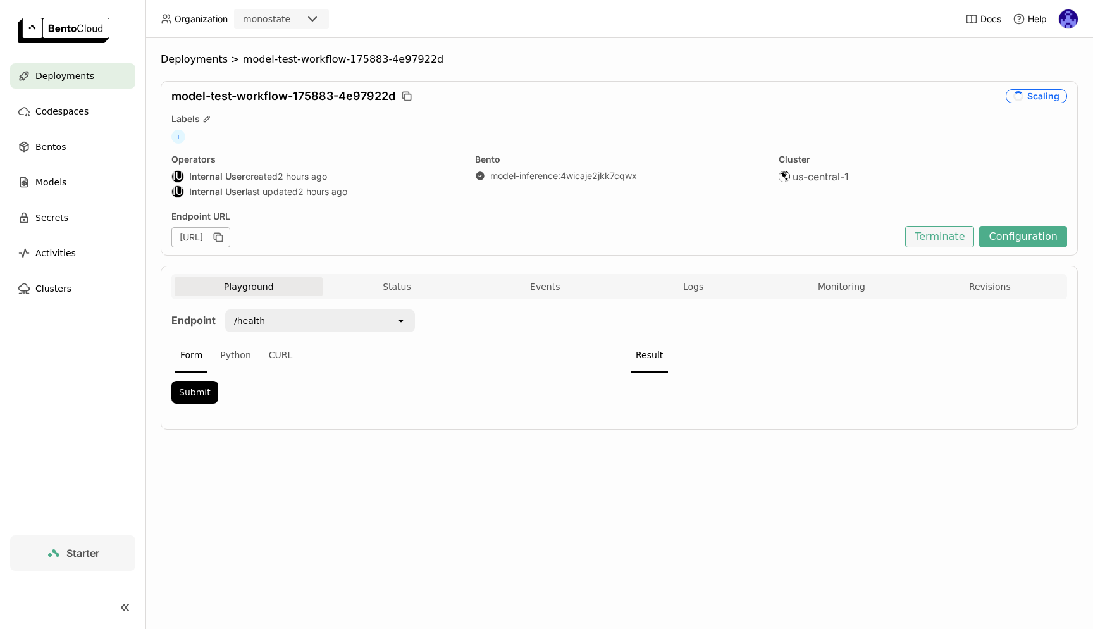
click at [946, 237] on button "Terminate" at bounding box center [939, 237] width 69 height 22
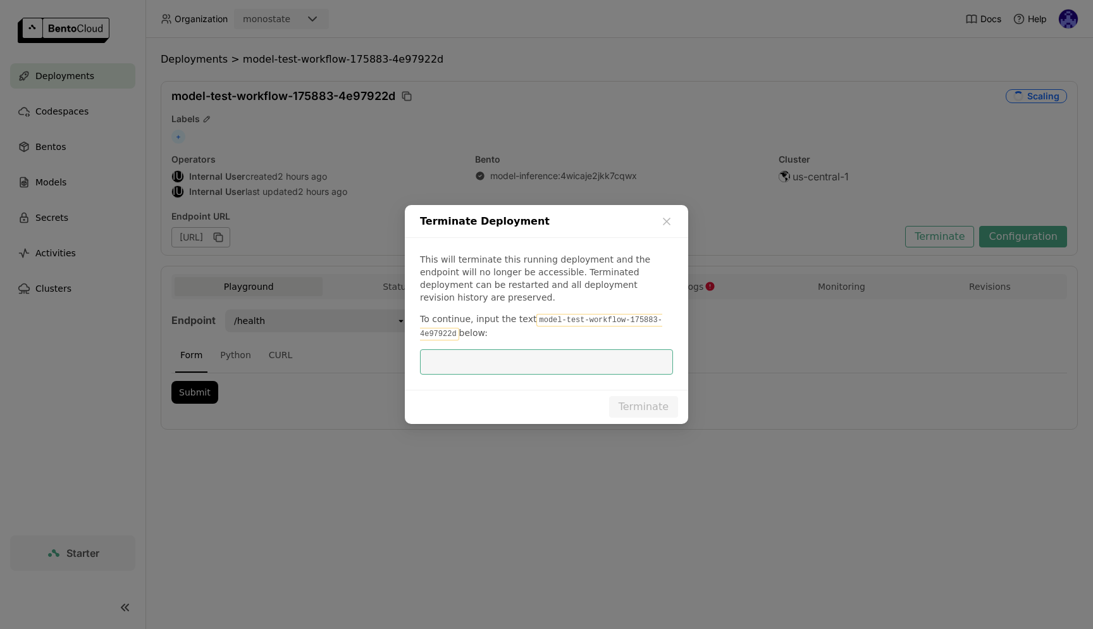
click at [565, 353] on input "dialog" at bounding box center [546, 362] width 238 height 24
click at [537, 314] on code "model-test-workflow-175883-4e97922d" at bounding box center [541, 327] width 242 height 27
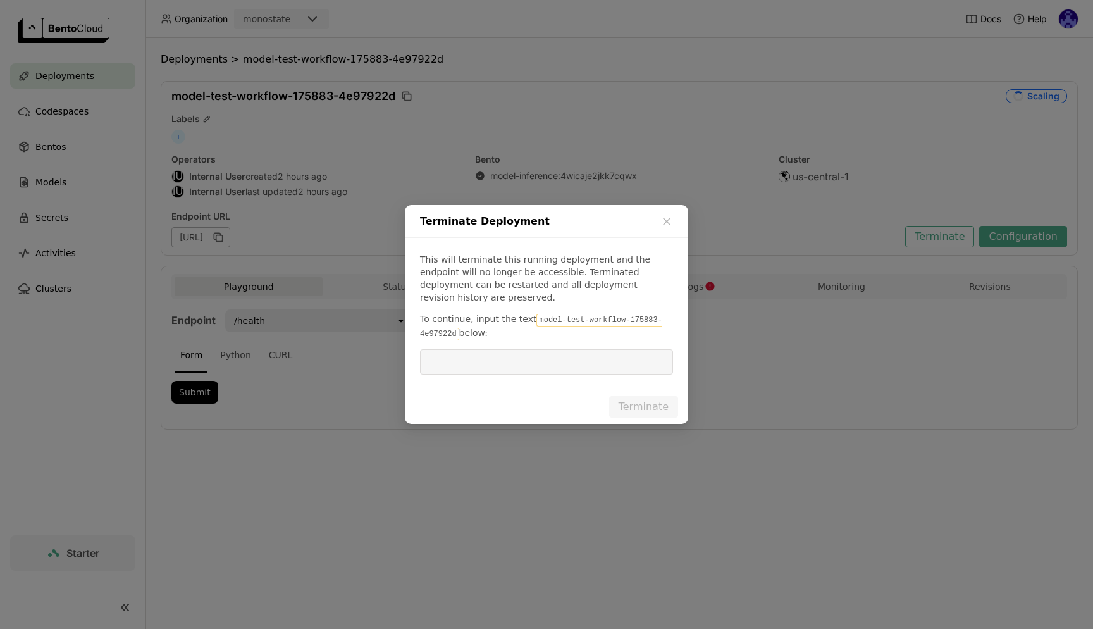
click at [431, 350] on input "dialog" at bounding box center [546, 362] width 238 height 24
drag, startPoint x: 457, startPoint y: 328, endPoint x: 530, endPoint y: 314, distance: 74.7
click at [530, 314] on code "model-test-workflow-175883-4e97922d" at bounding box center [541, 327] width 242 height 27
copy p "model-test-workflow-175883-4e97922d"
click at [524, 357] on input "dialog" at bounding box center [546, 362] width 238 height 24
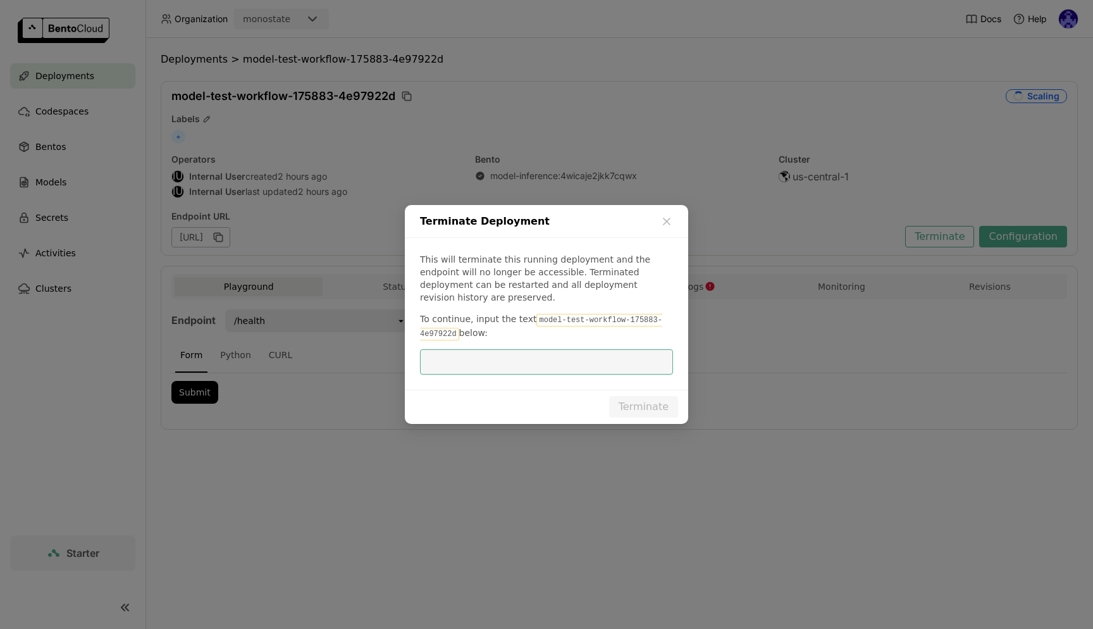
paste input "model-test-workflow-175883-4e97922d"
type input "model-test-workflow-175883-4e97922d"
click at [672, 397] on button "Terminate" at bounding box center [643, 407] width 69 height 22
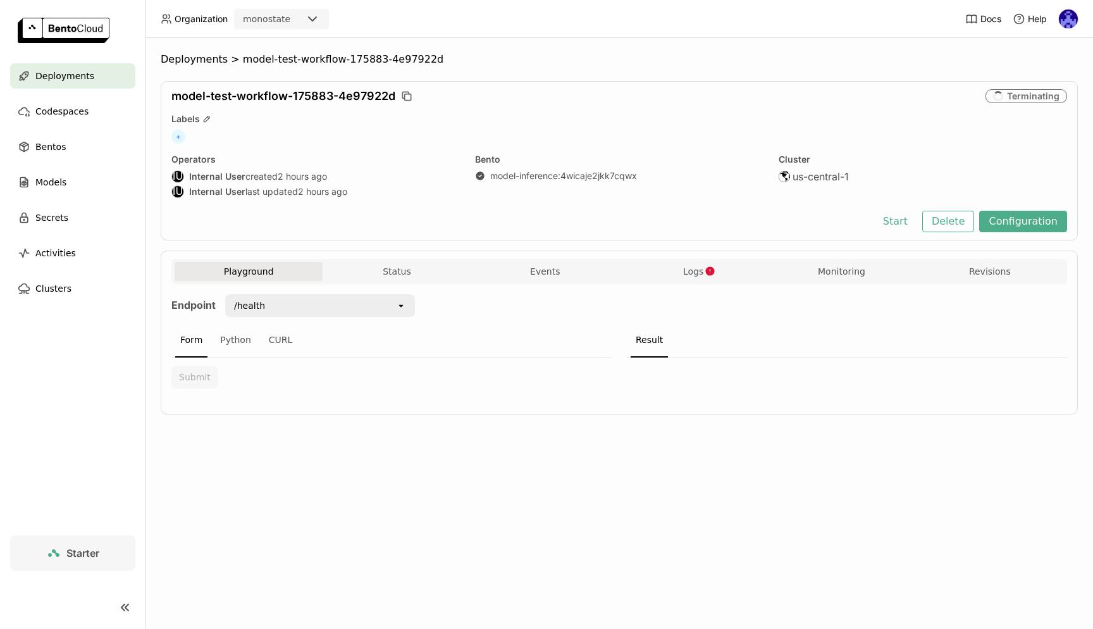
click at [82, 73] on span "Deployments" at bounding box center [64, 75] width 59 height 15
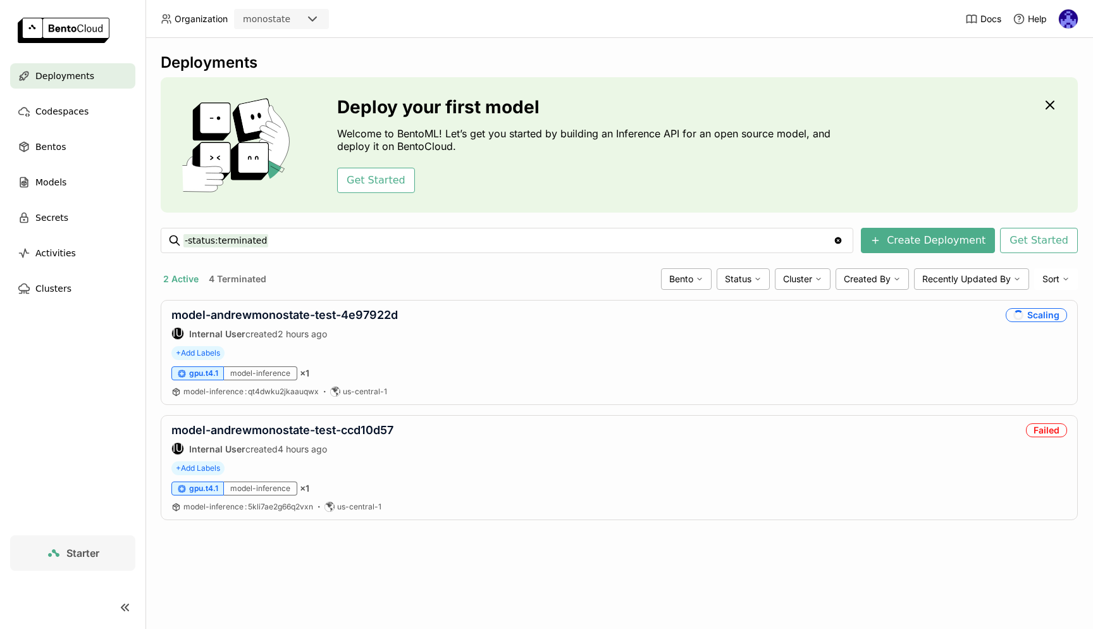
click at [672, 561] on div "Deployments Deploy your first model Welcome to BentoML! Let’s get you started b…" at bounding box center [618, 333] width 947 height 591
click at [510, 556] on div "Deployments Deploy your first model Welcome to BentoML! Let’s get you started b…" at bounding box center [618, 333] width 947 height 591
click at [325, 317] on link "model-andrewmonostate-test-4e97922d" at bounding box center [284, 314] width 226 height 13
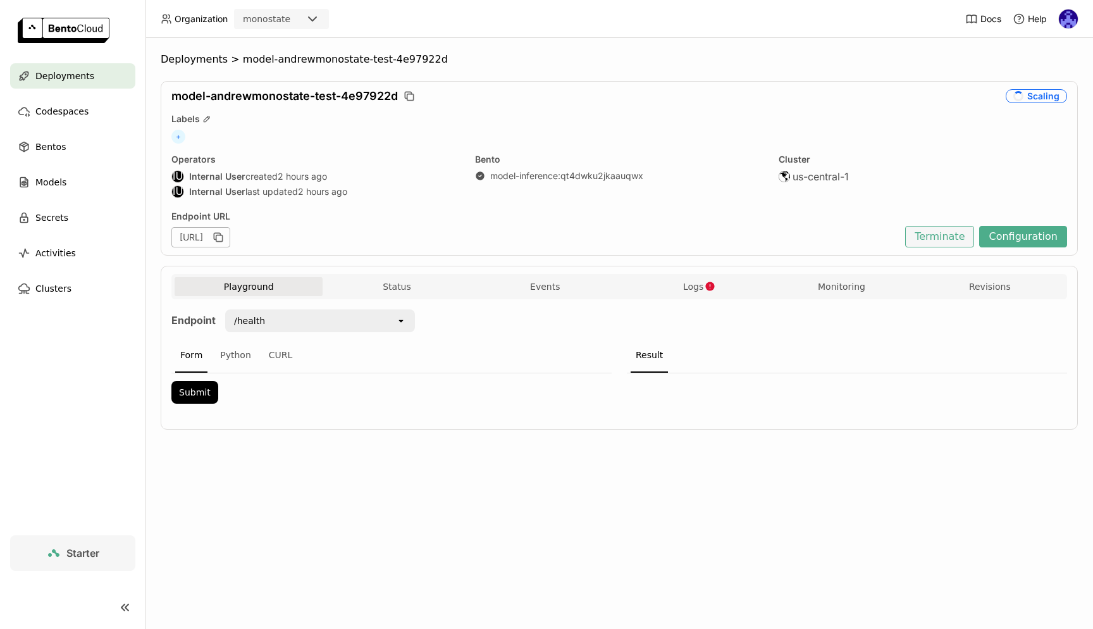
click at [933, 238] on button "Terminate" at bounding box center [939, 237] width 69 height 22
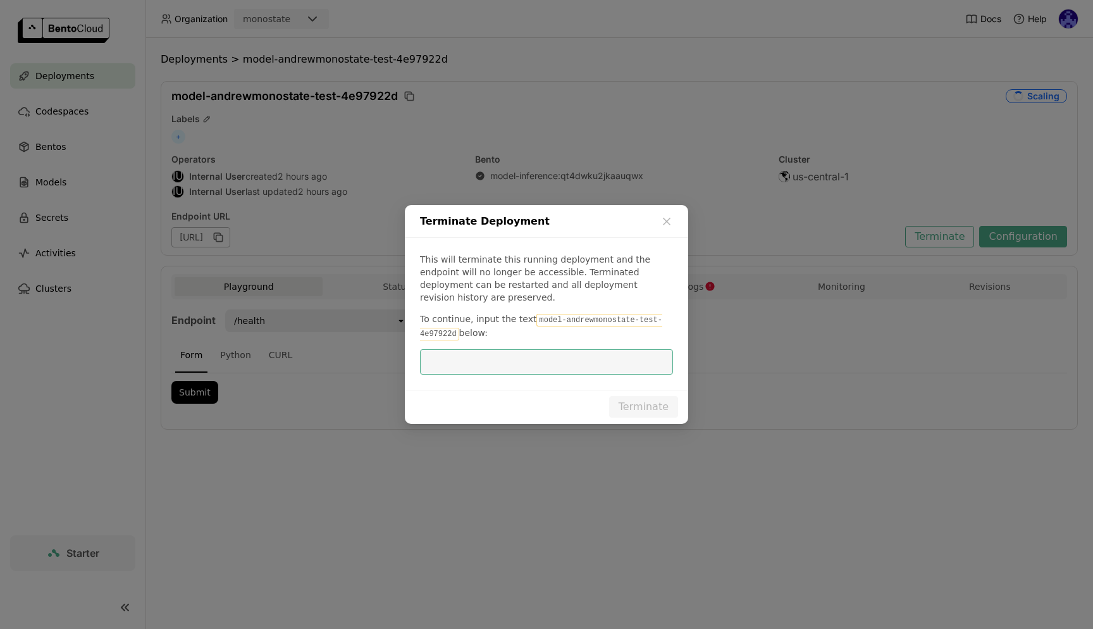
scroll to position [1, 1]
drag, startPoint x: 532, startPoint y: 314, endPoint x: 455, endPoint y: 327, distance: 78.9
click at [455, 327] on code "model-andrewmonostate-test-4e97922d" at bounding box center [541, 327] width 242 height 27
copy p "model-andrewmonostate-test-4e97922d"
click at [472, 360] on input "dialog" at bounding box center [546, 362] width 238 height 24
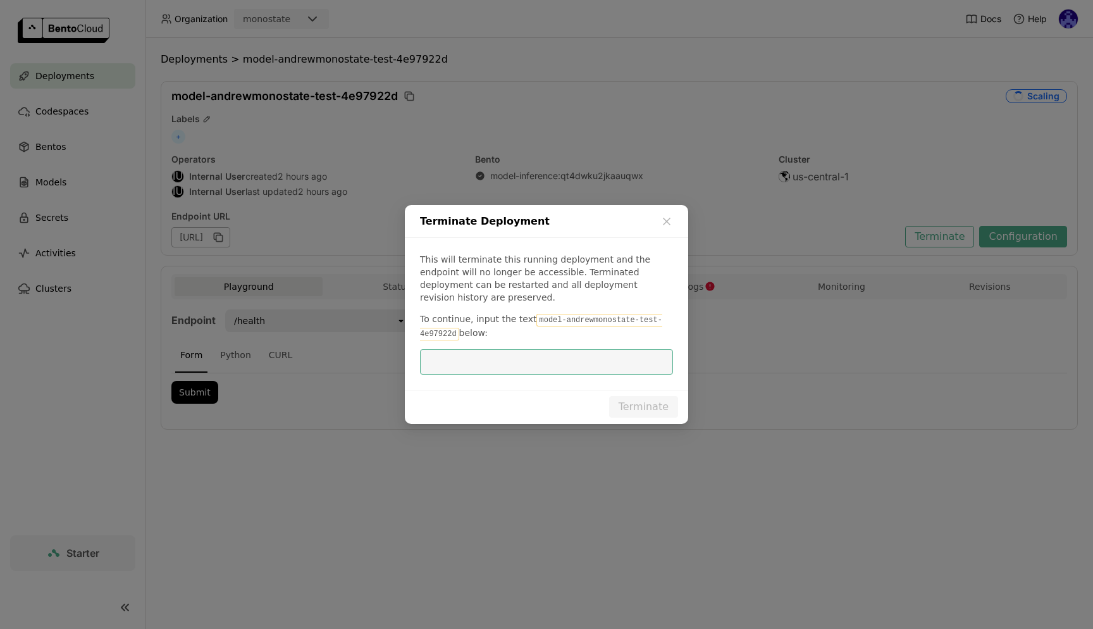
paste input "model-andrewmonostate-test-4e97922d"
type input "model-andrewmonostate-test-4e97922d"
click at [653, 401] on button "Terminate" at bounding box center [643, 407] width 69 height 22
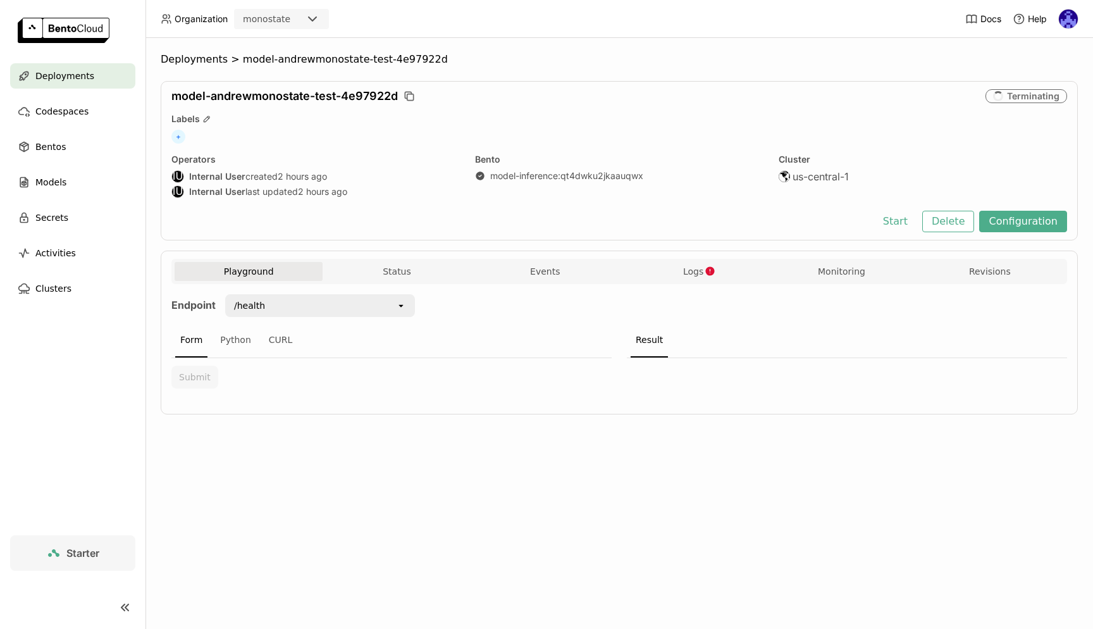
click at [108, 70] on div "Deployments" at bounding box center [72, 75] width 125 height 25
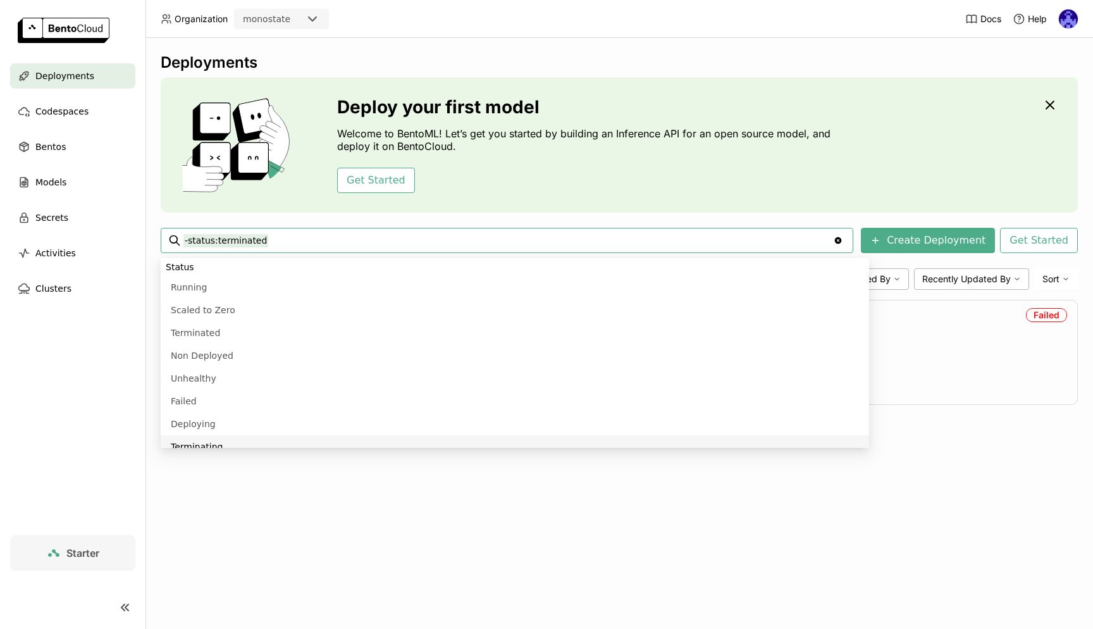
click at [591, 522] on div "Deployments Deploy your first model Welcome to BentoML! Let’s get you started b…" at bounding box center [618, 333] width 947 height 591
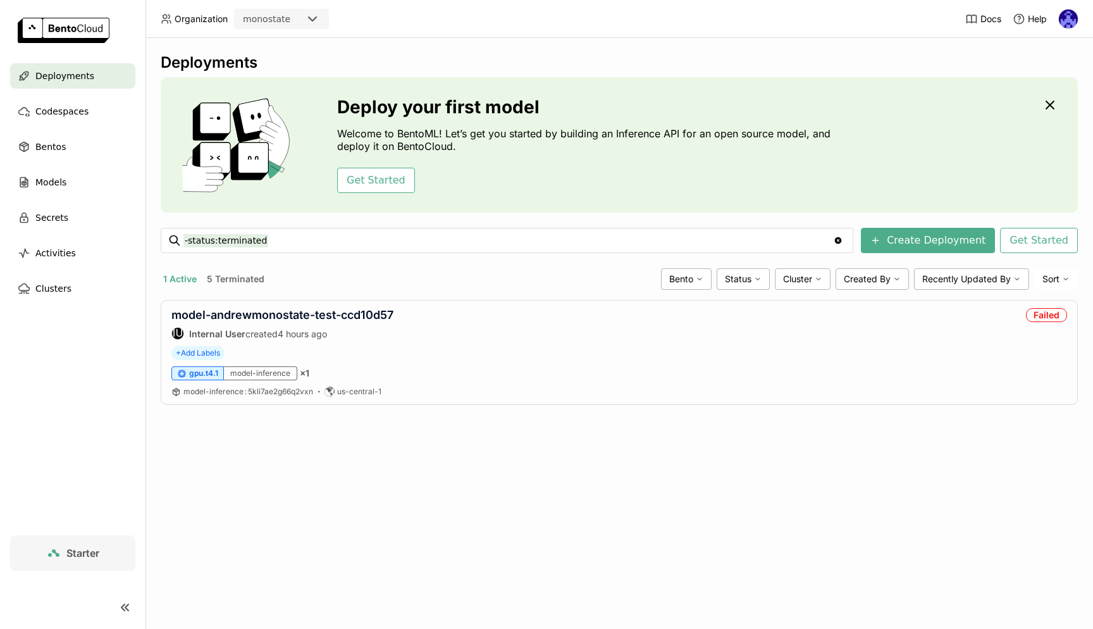
click at [590, 488] on div "Deployments Deploy your first model Welcome to BentoML! Let’s get you started b…" at bounding box center [618, 333] width 947 height 591
click at [31, 76] on div "Deployments" at bounding box center [72, 75] width 125 height 25
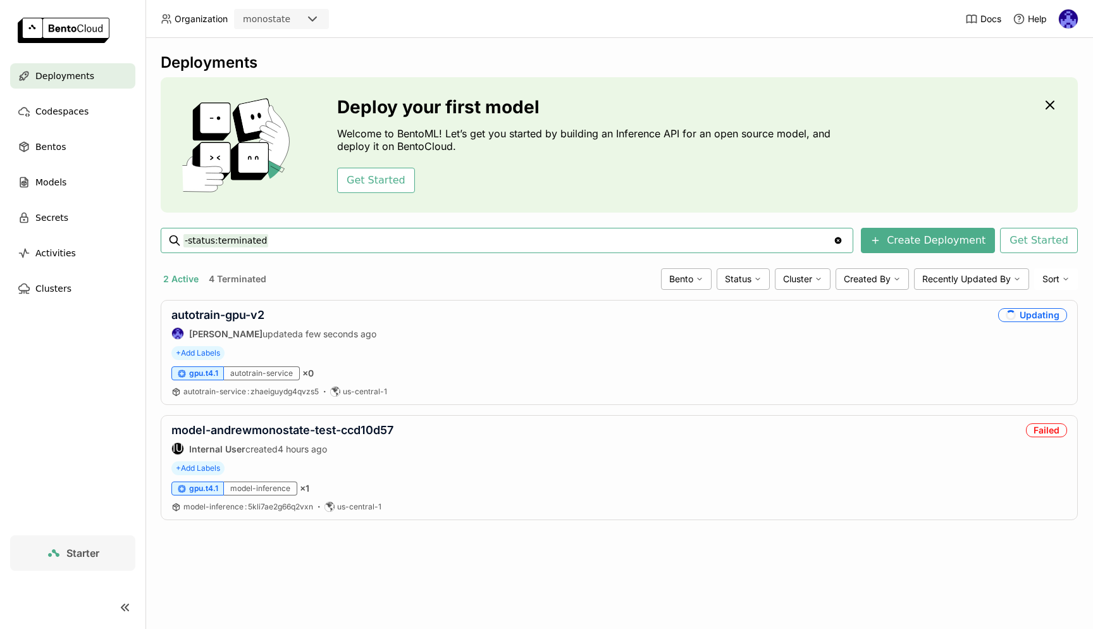
click at [410, 534] on div "Deployments Deploy your first model Welcome to BentoML! Let’s get you started b…" at bounding box center [619, 296] width 917 height 486
click at [249, 309] on link "autotrain-gpu-v2" at bounding box center [217, 314] width 93 height 13
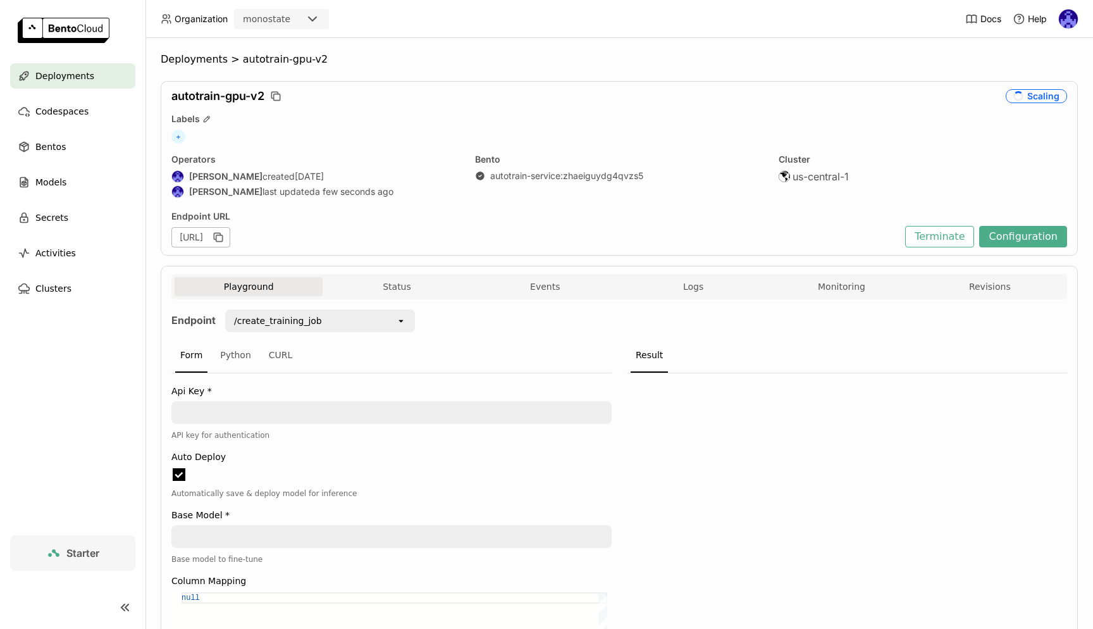
click at [708, 298] on div "Playground Status Events Logs Monitoring Revisions" at bounding box center [619, 288] width 889 height 22
click at [704, 286] on button "Logs" at bounding box center [693, 286] width 148 height 19
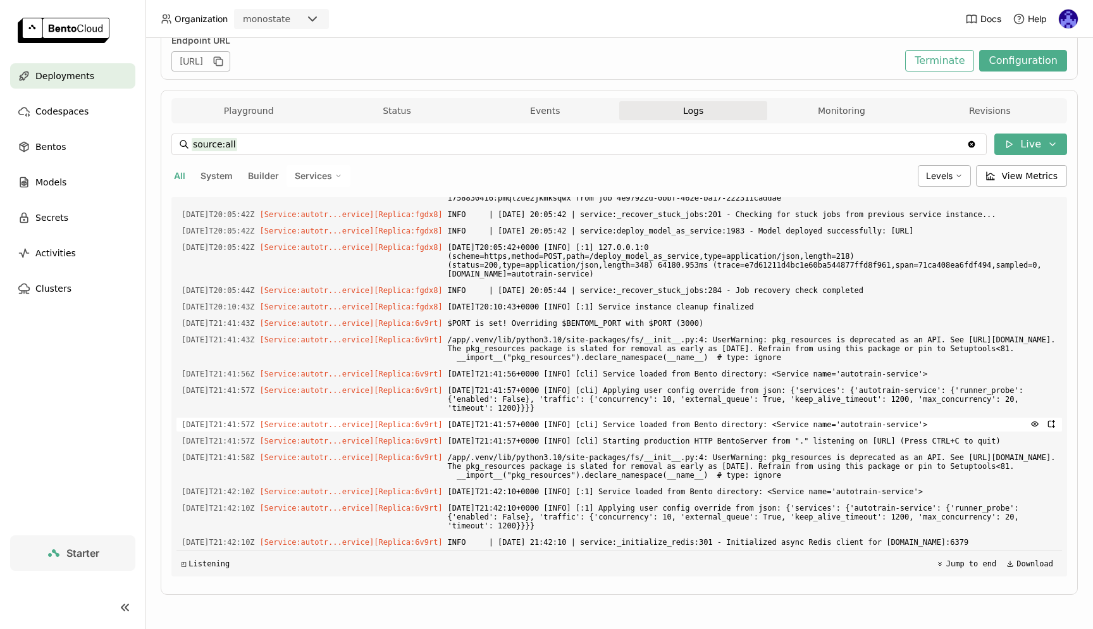
scroll to position [2475, 0]
click at [81, 79] on span "Deployments" at bounding box center [64, 75] width 59 height 15
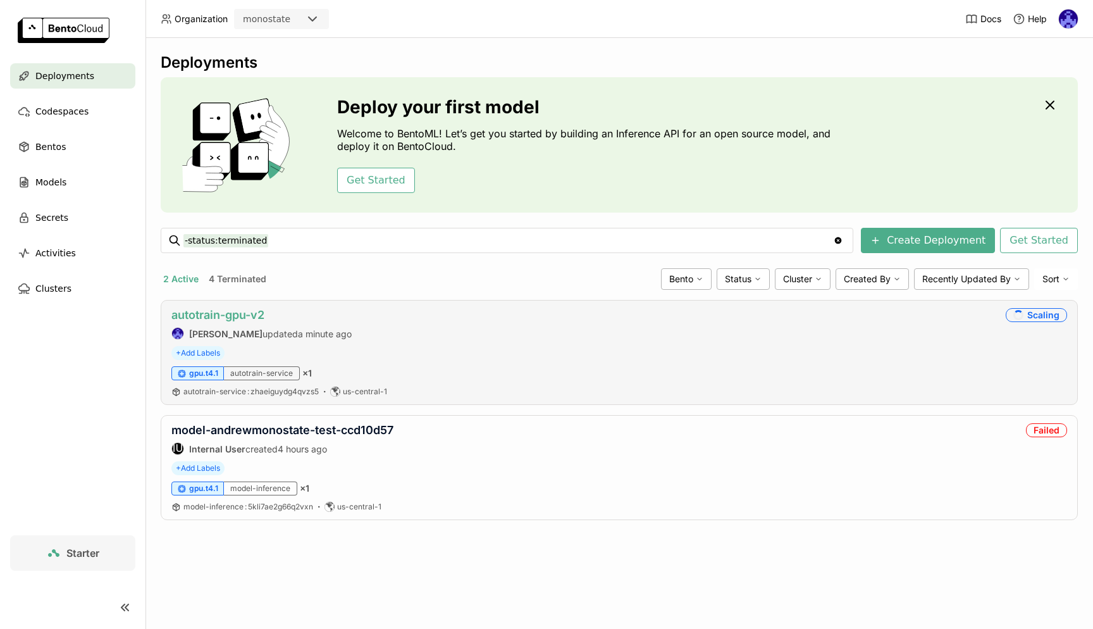
click at [255, 314] on link "autotrain-gpu-v2" at bounding box center [217, 314] width 93 height 13
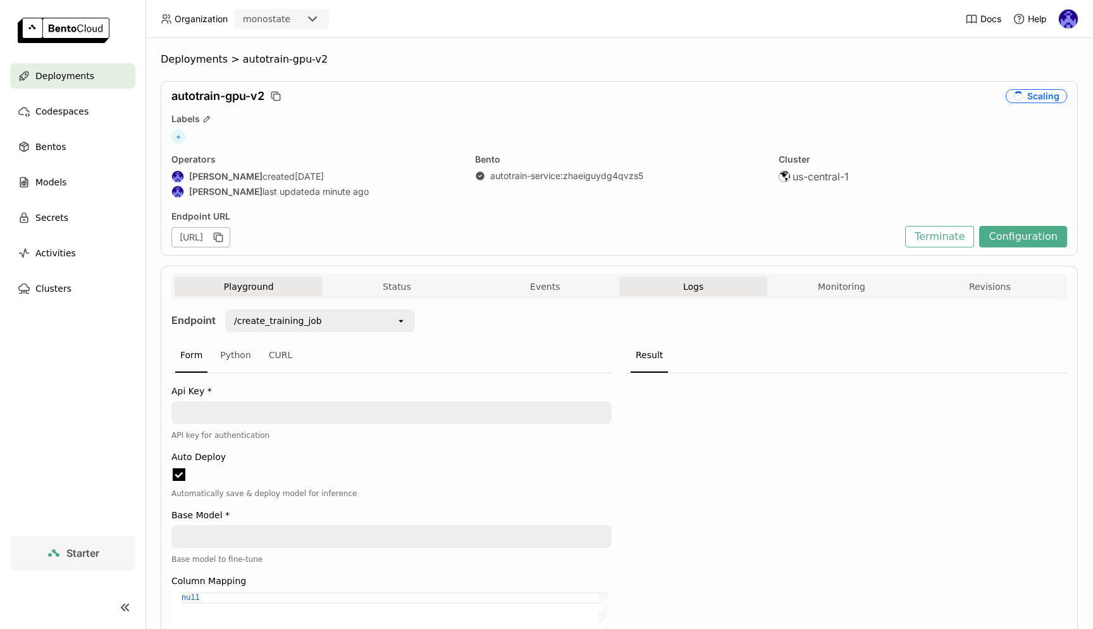
click at [683, 288] on span "Logs" at bounding box center [693, 286] width 20 height 11
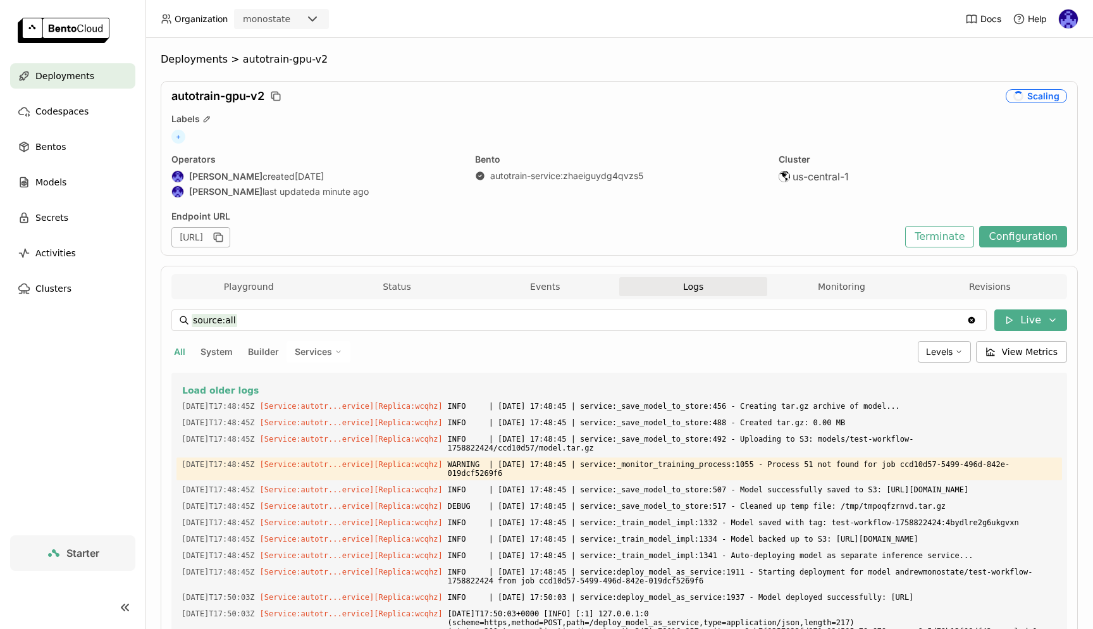
scroll to position [746, 0]
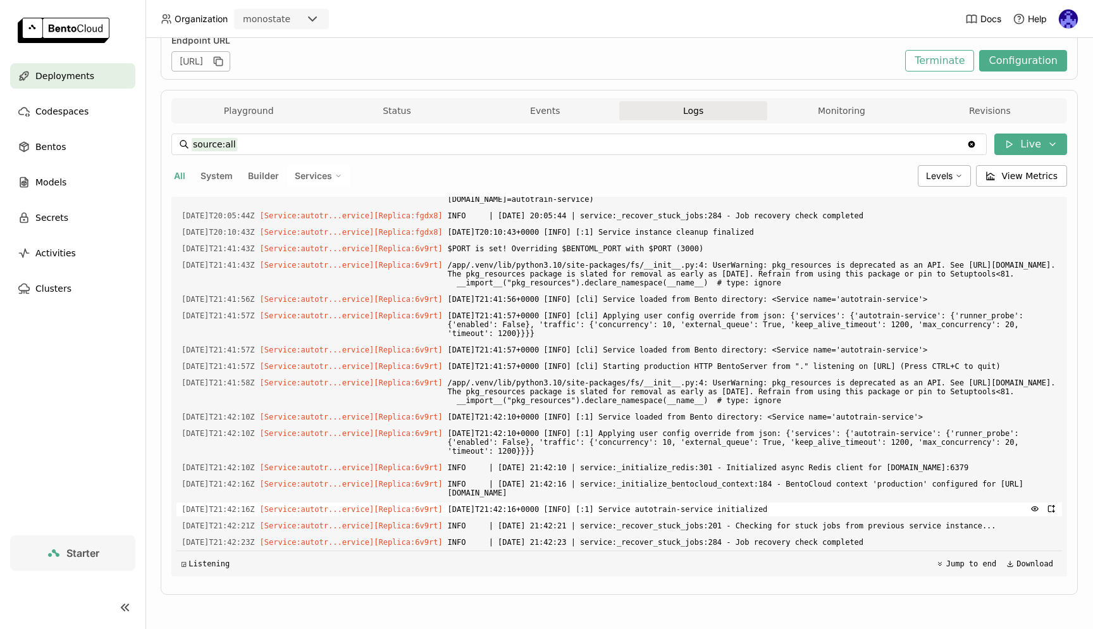
drag, startPoint x: 923, startPoint y: 544, endPoint x: 484, endPoint y: 510, distance: 439.6
click at [484, 510] on div "Load older logs 2025-09-25T17:48:45Z [Service:autotr...ervice] [Replica: wcqhz …" at bounding box center [618, 386] width 885 height 379
drag, startPoint x: 868, startPoint y: 390, endPoint x: 957, endPoint y: 553, distance: 186.2
click at [957, 553] on div "Load older logs 2025-09-25T17:48:45Z [Service:autotr...ervice] [Replica: wcqhz …" at bounding box center [618, 386] width 885 height 379
copy div "2025-09-25T21:41:43Z [Service:autotr...ervice] [Replica: 6v9rt ] $PORT is set! …"
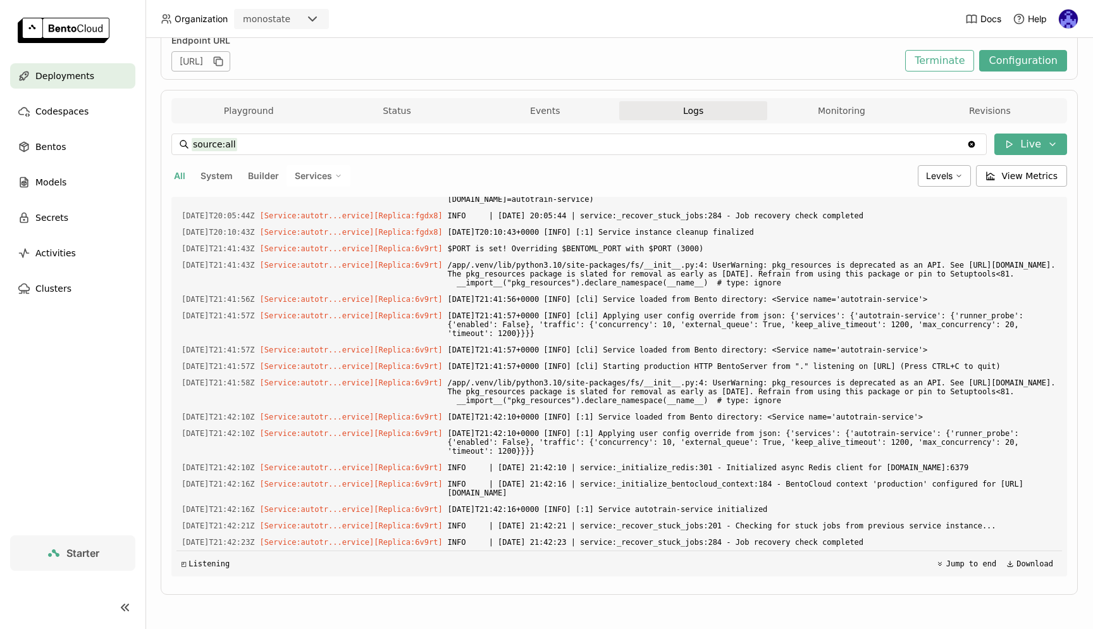
click at [80, 73] on span "Deployments" at bounding box center [64, 75] width 59 height 15
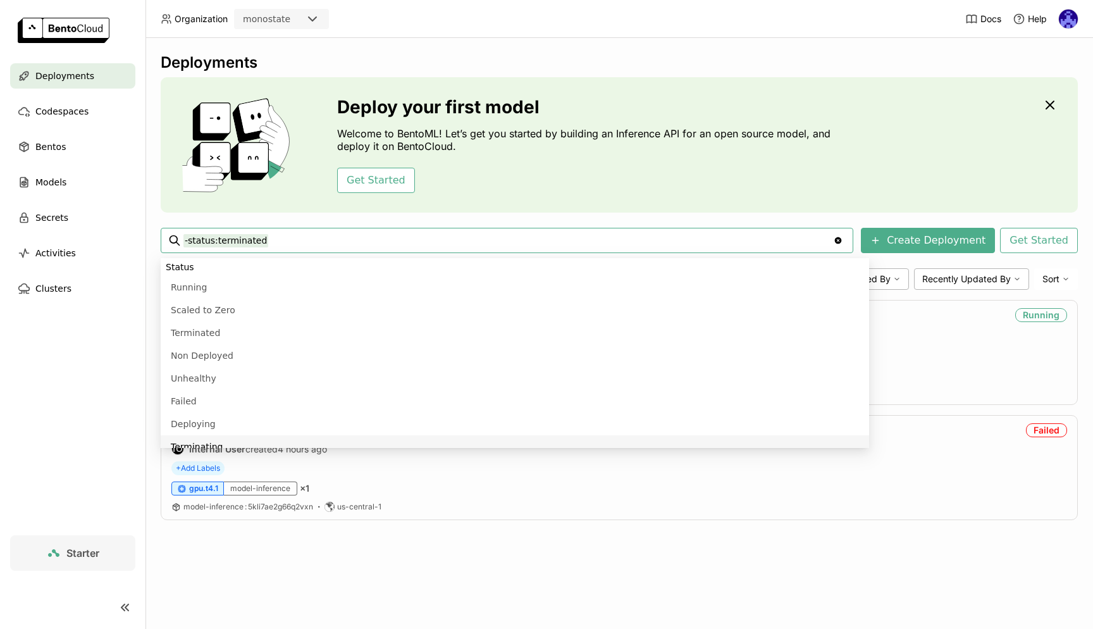
click at [512, 539] on div "Deployments Deploy your first model Welcome to BentoML! Let’s get you started b…" at bounding box center [618, 333] width 947 height 591
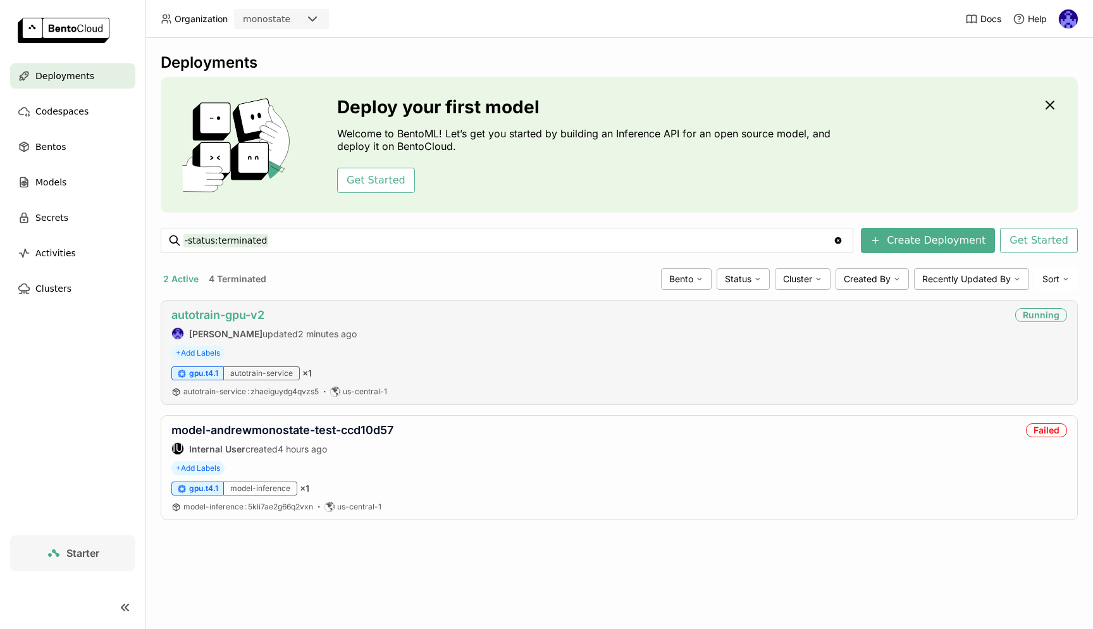
click at [212, 318] on link "autotrain-gpu-v2" at bounding box center [217, 314] width 93 height 13
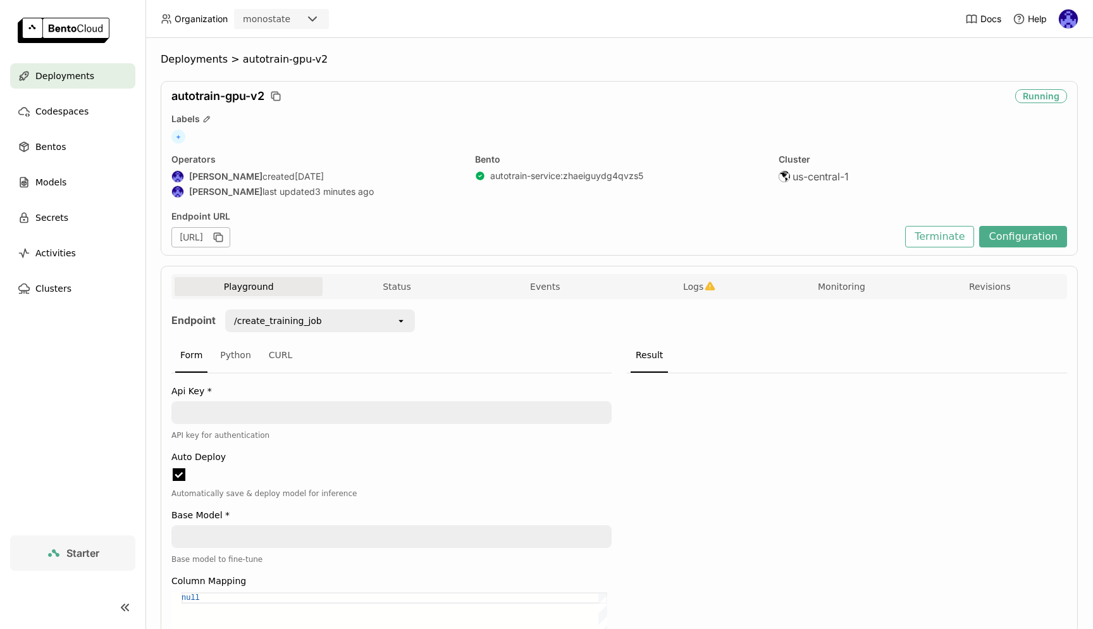
scroll to position [1, 1]
click at [717, 285] on button "Logs" at bounding box center [693, 286] width 148 height 19
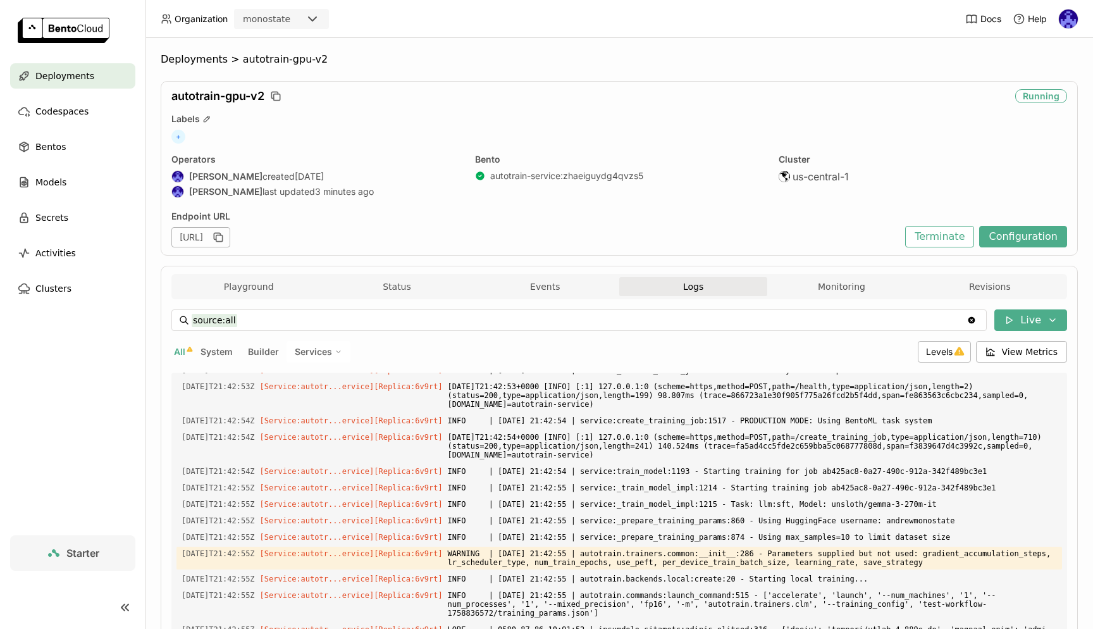
scroll to position [176, 0]
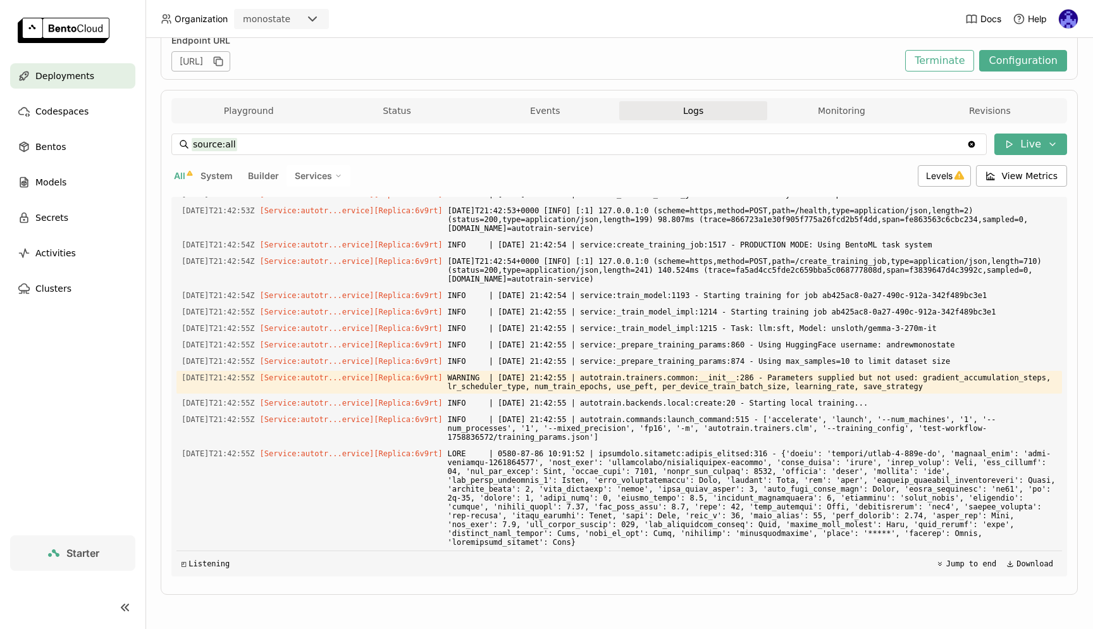
click at [81, 83] on div "Deployments" at bounding box center [72, 75] width 125 height 25
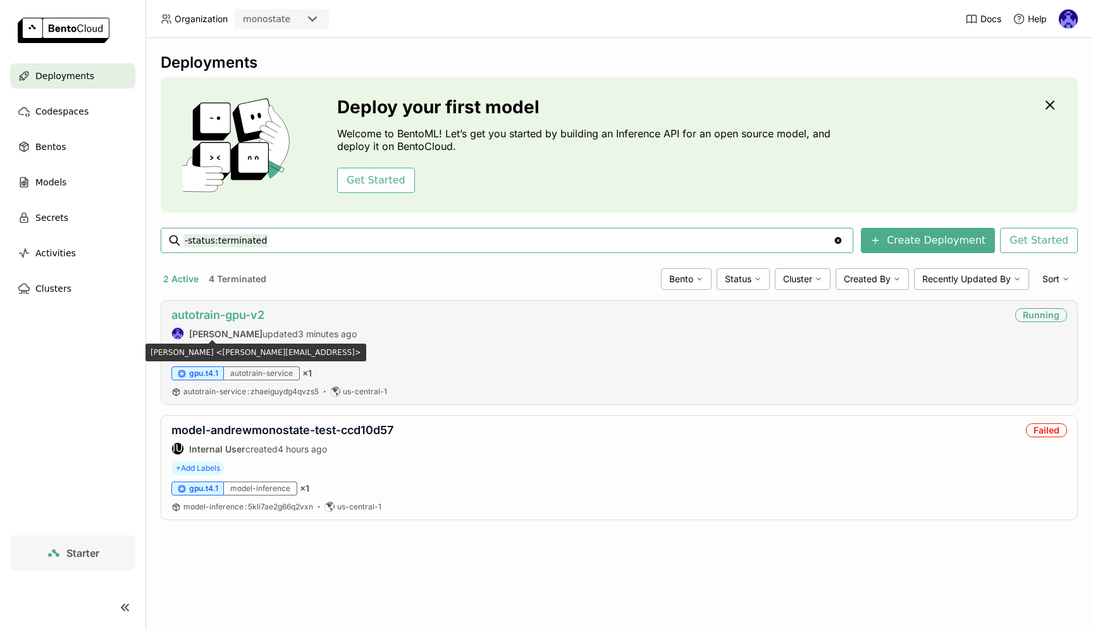
click at [221, 312] on link "autotrain-gpu-v2" at bounding box center [217, 314] width 93 height 13
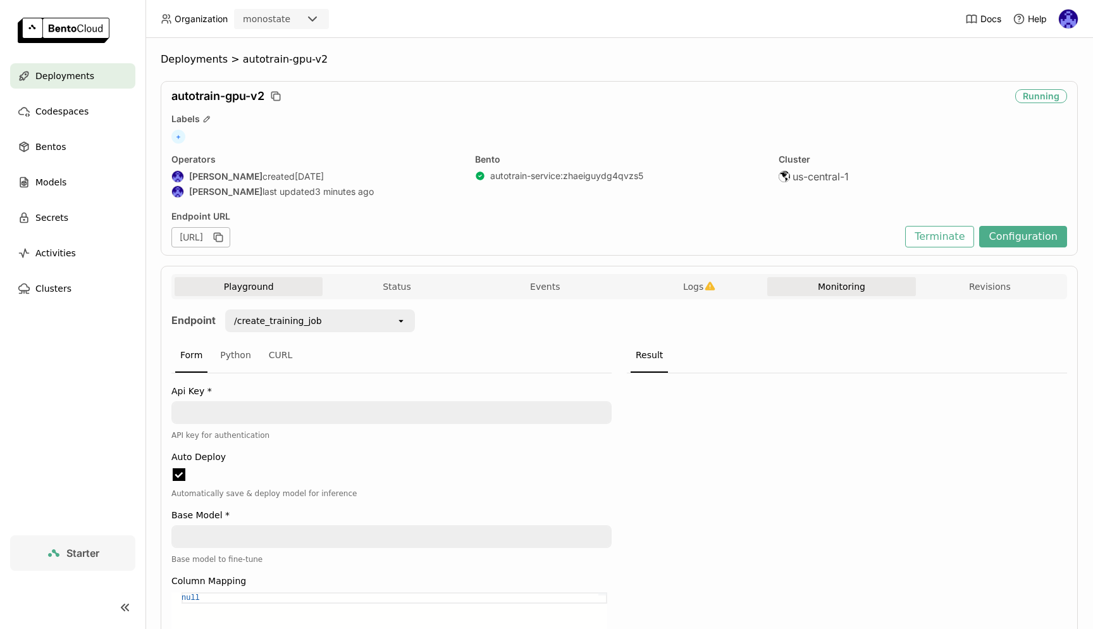
click at [842, 290] on button "Monitoring" at bounding box center [841, 286] width 148 height 19
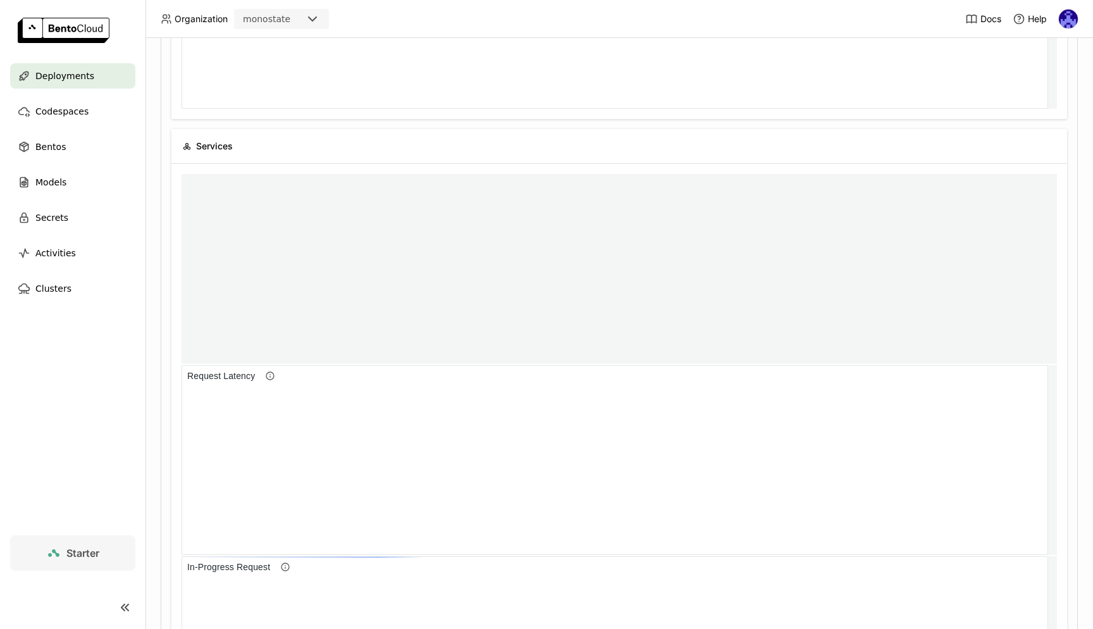
scroll to position [185, 861]
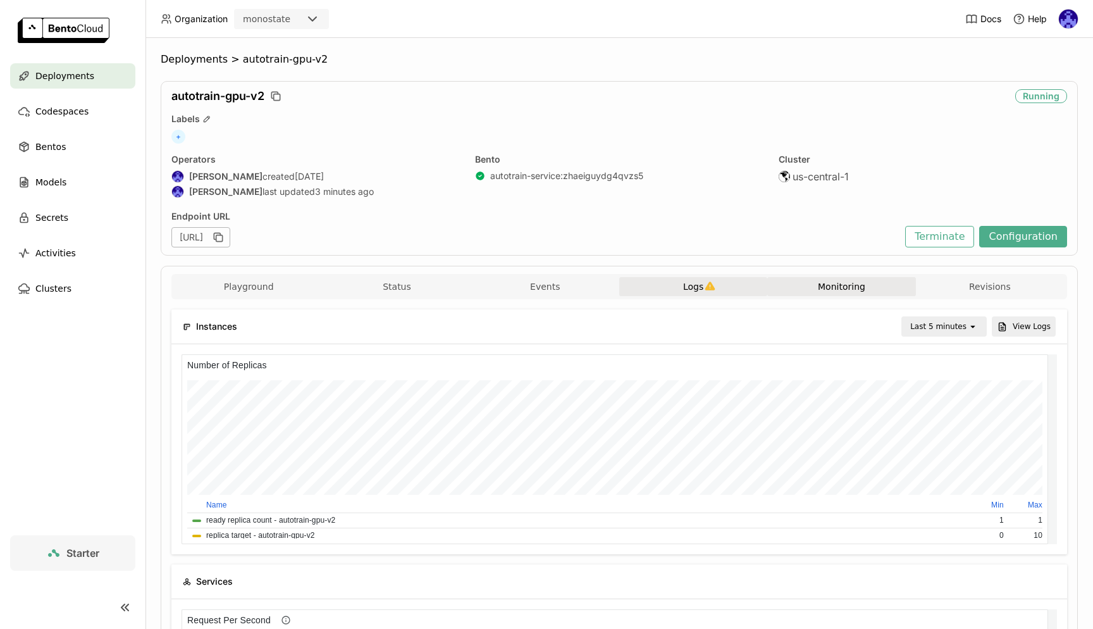
click at [684, 278] on button "Logs" at bounding box center [693, 286] width 148 height 19
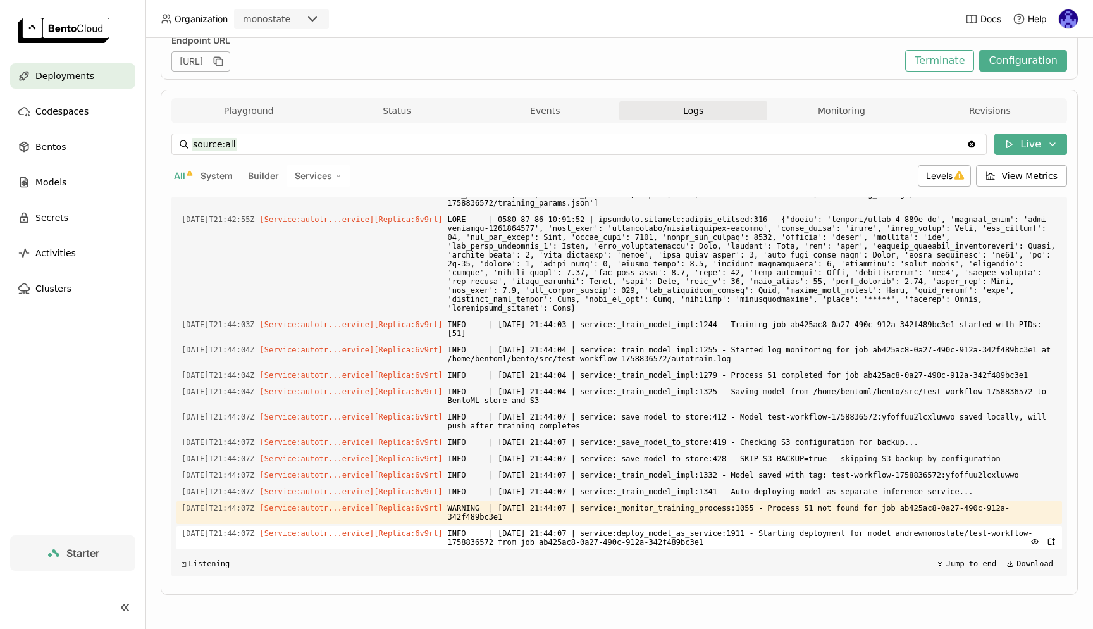
drag, startPoint x: 852, startPoint y: 429, endPoint x: 791, endPoint y: 544, distance: 130.1
click at [791, 544] on div "Load older logs 2025-09-25T17:50:03Z [Service:autotr...ervice] [Replica: wcqhz …" at bounding box center [618, 386] width 885 height 379
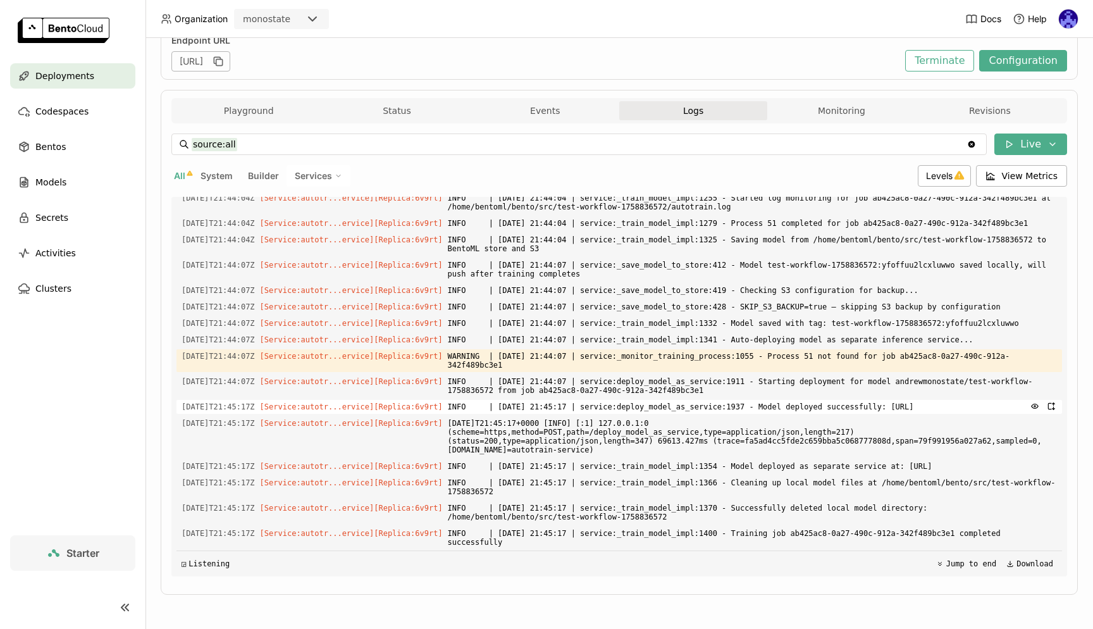
scroll to position [2676, 0]
click at [578, 544] on span "INFO | [DATE] 21:45:17 | service:_train_model_impl:1400 - Training job ab425ac8…" at bounding box center [752, 537] width 609 height 23
copy div "2025-09-25T21:41:43Z [Service:autotr...ervice] [Replica: 6v9rt ] $PORT is set! …"
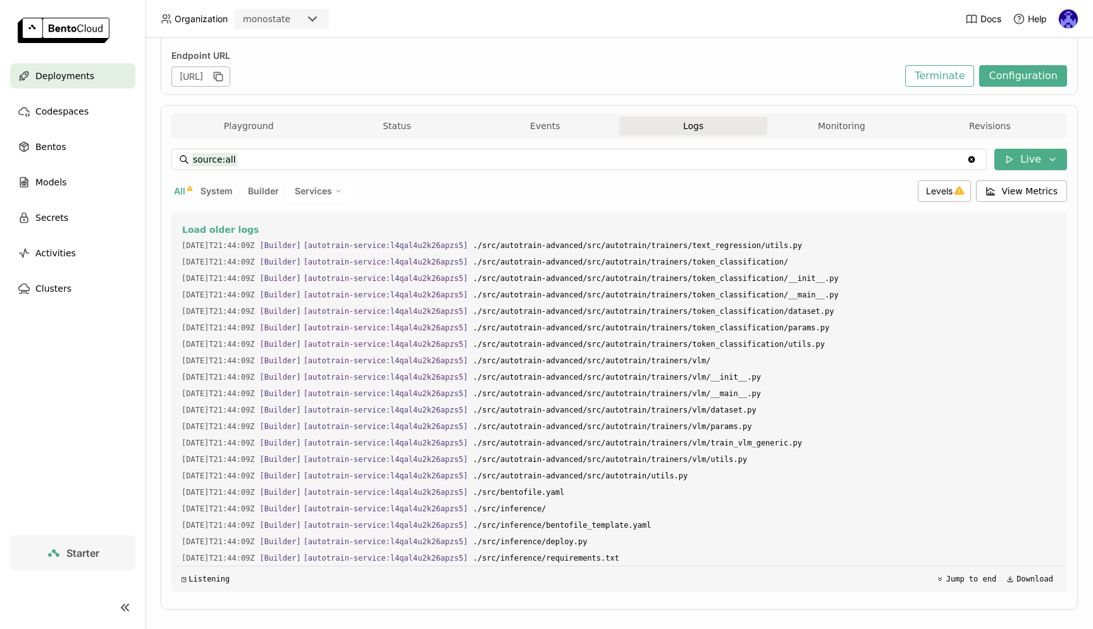
scroll to position [2475, 0]
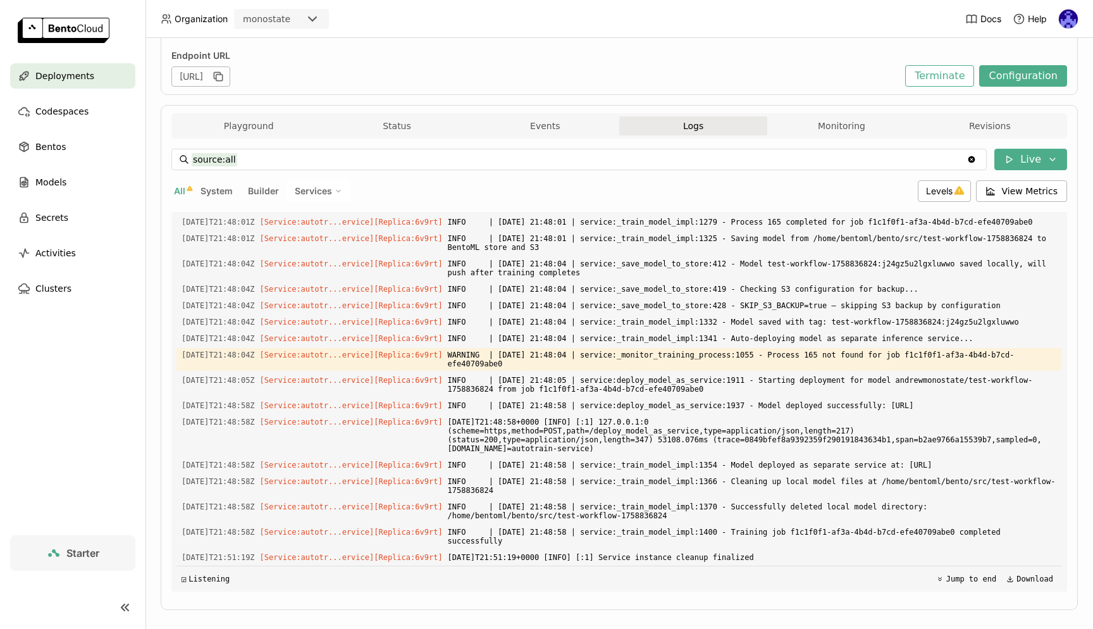
click at [79, 76] on span "Deployments" at bounding box center [64, 75] width 59 height 15
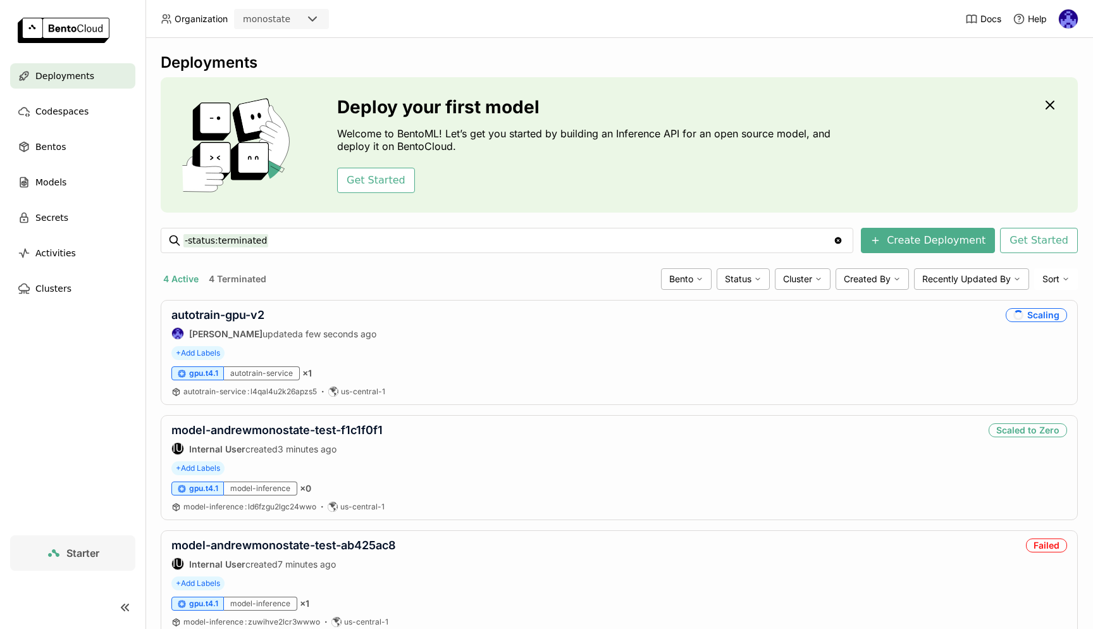
click at [352, 295] on div "Deployments Deploy your first model Welcome to BentoML! Let’s get you started b…" at bounding box center [619, 411] width 917 height 716
click at [218, 316] on link "autotrain-gpu-v2" at bounding box center [217, 314] width 93 height 13
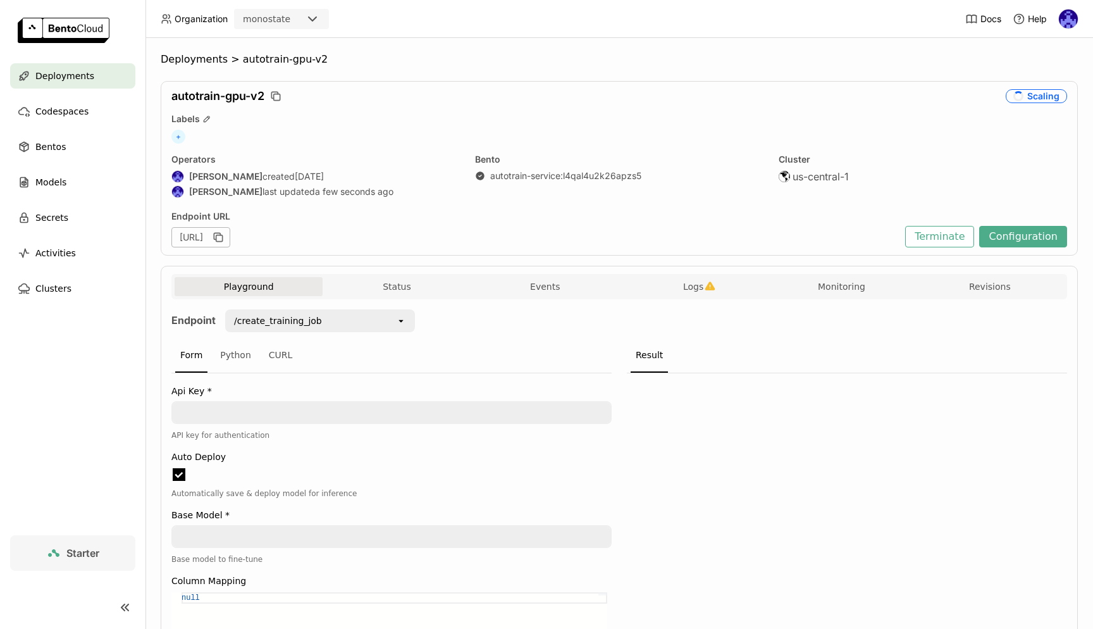
scroll to position [1, 1]
click at [694, 288] on span "Logs" at bounding box center [693, 286] width 20 height 11
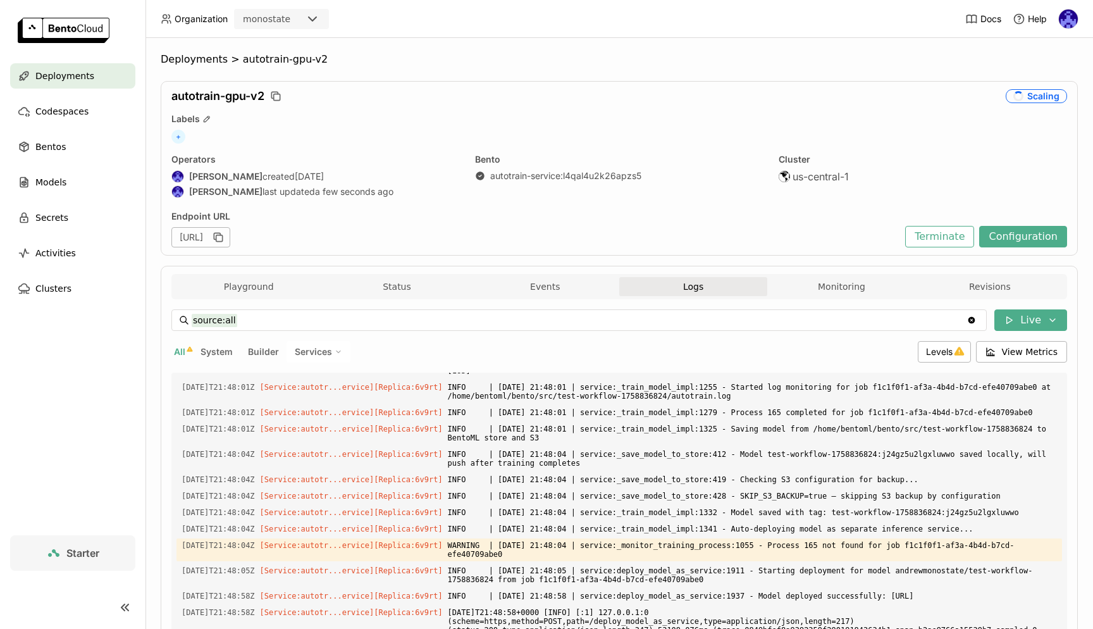
scroll to position [2249, 0]
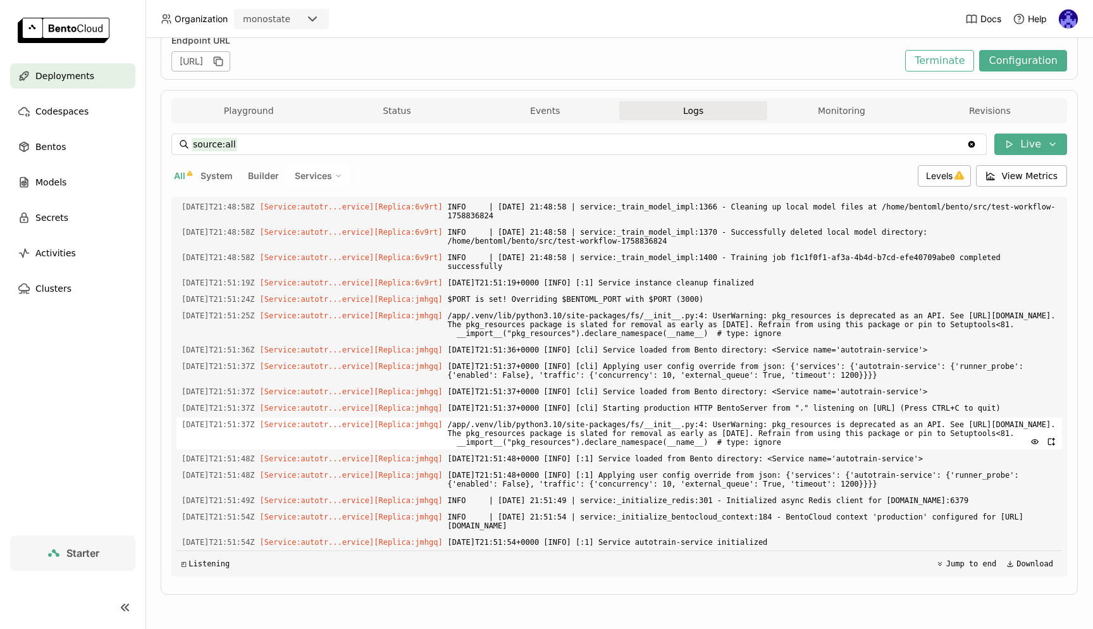
scroll to position [2720, 0]
drag, startPoint x: 811, startPoint y: 543, endPoint x: 692, endPoint y: 532, distance: 119.4
click at [699, 531] on div "Load older logs [DATE]T21:44:09Z [Builder] [ autotrain-service:l4qal4u2k26apzs5…" at bounding box center [618, 386] width 885 height 379
click at [77, 80] on span "Deployments" at bounding box center [64, 75] width 59 height 15
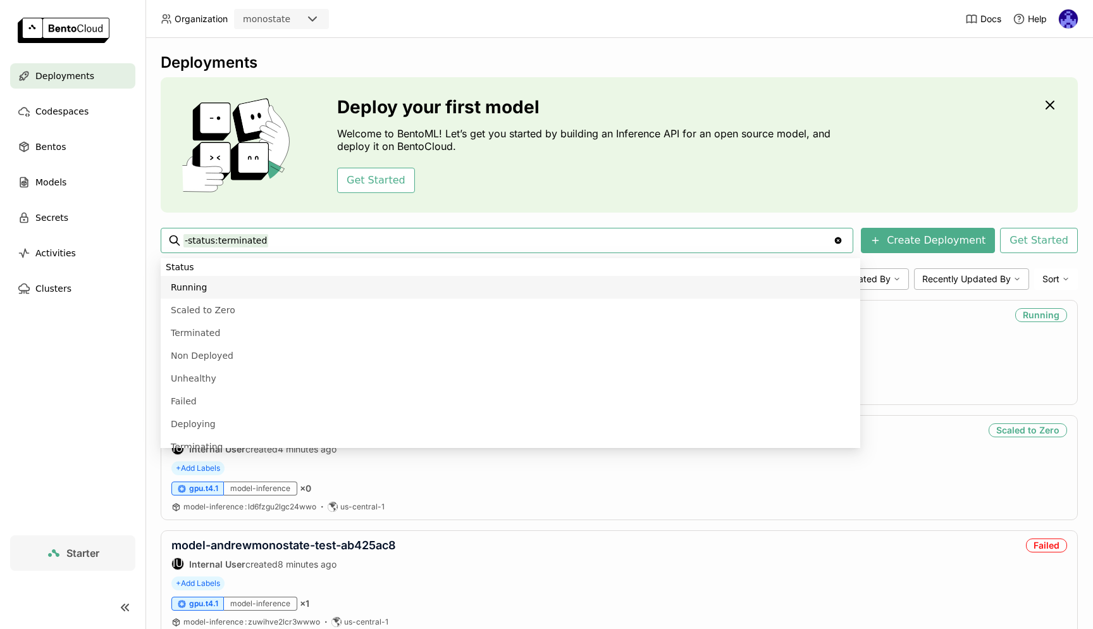
click at [1071, 269] on div "Deployments Deploy your first model Welcome to BentoML! Let’s get you started b…" at bounding box center [618, 333] width 947 height 591
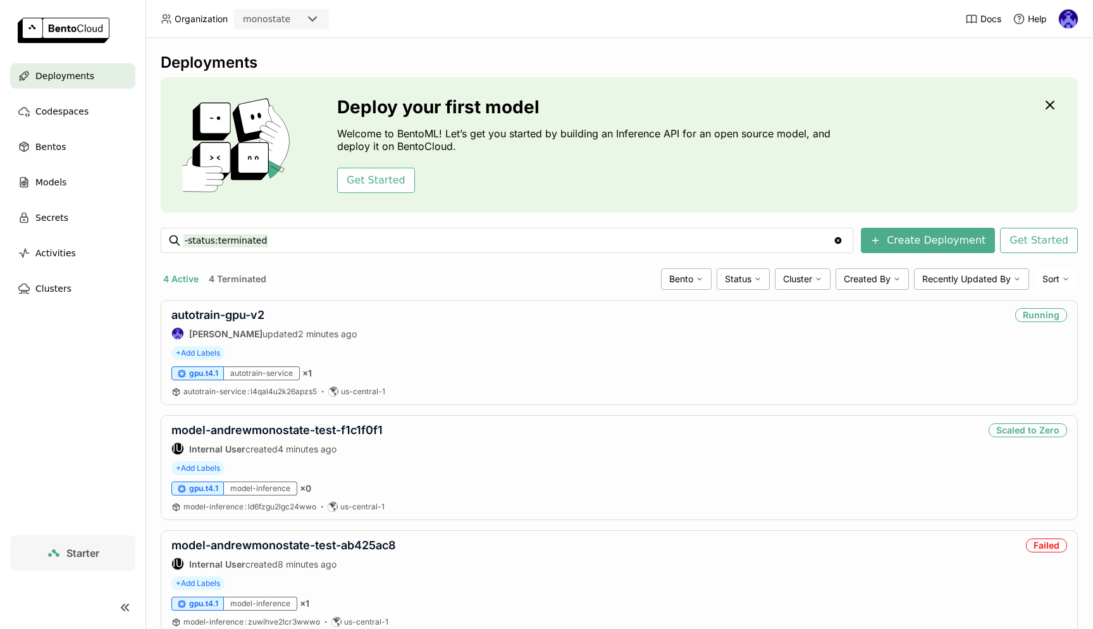
scroll to position [156, 0]
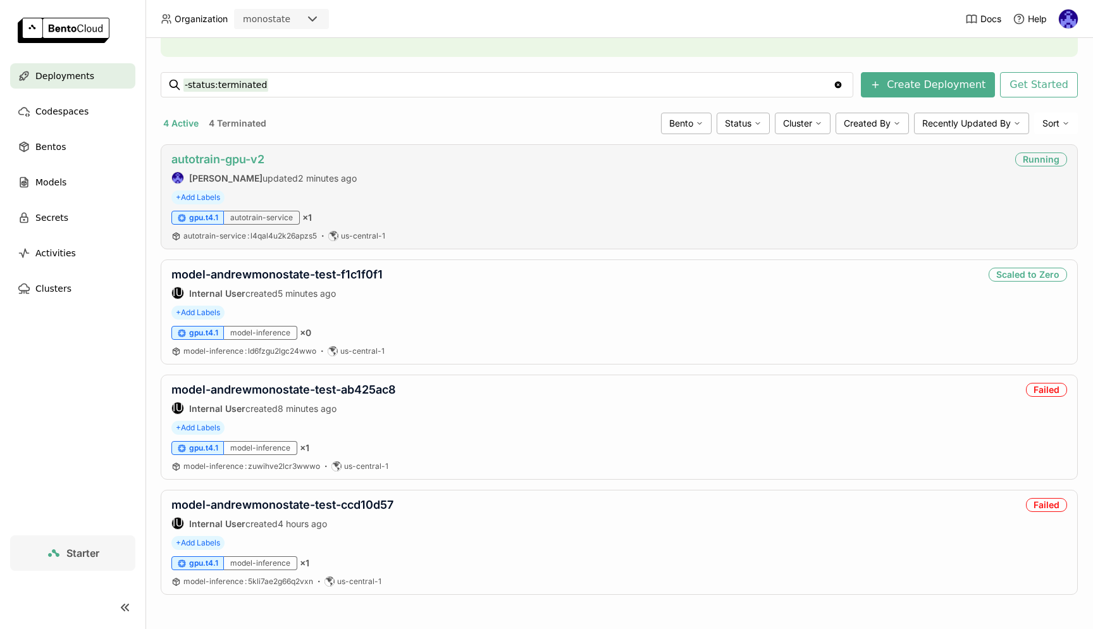
click at [213, 152] on link "autotrain-gpu-v2" at bounding box center [217, 158] width 93 height 13
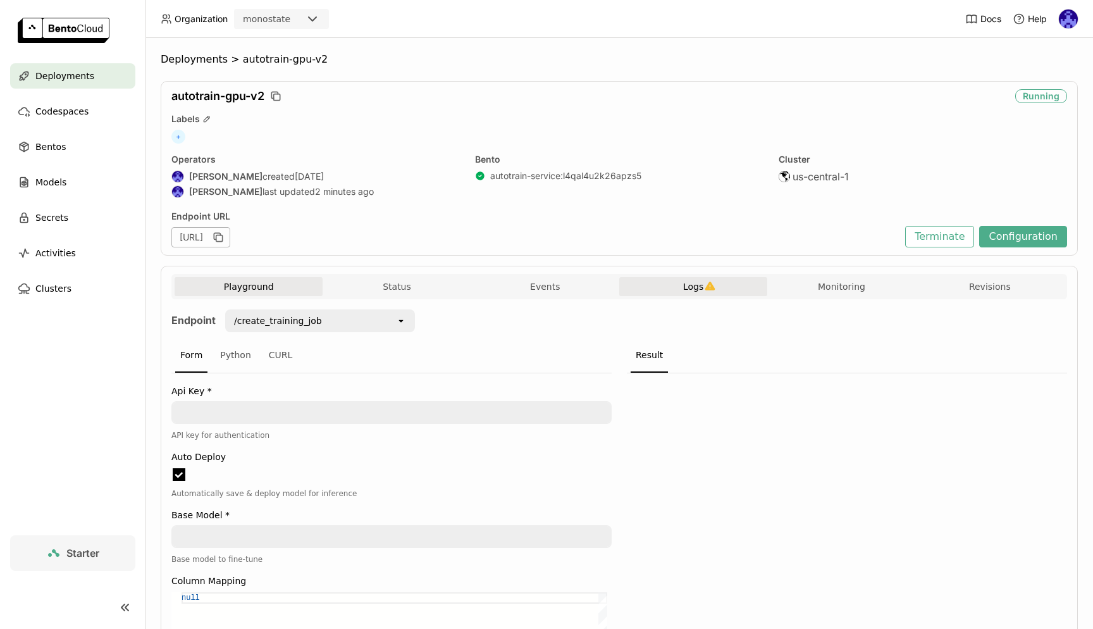
click at [706, 285] on icon "button" at bounding box center [710, 285] width 10 height 9
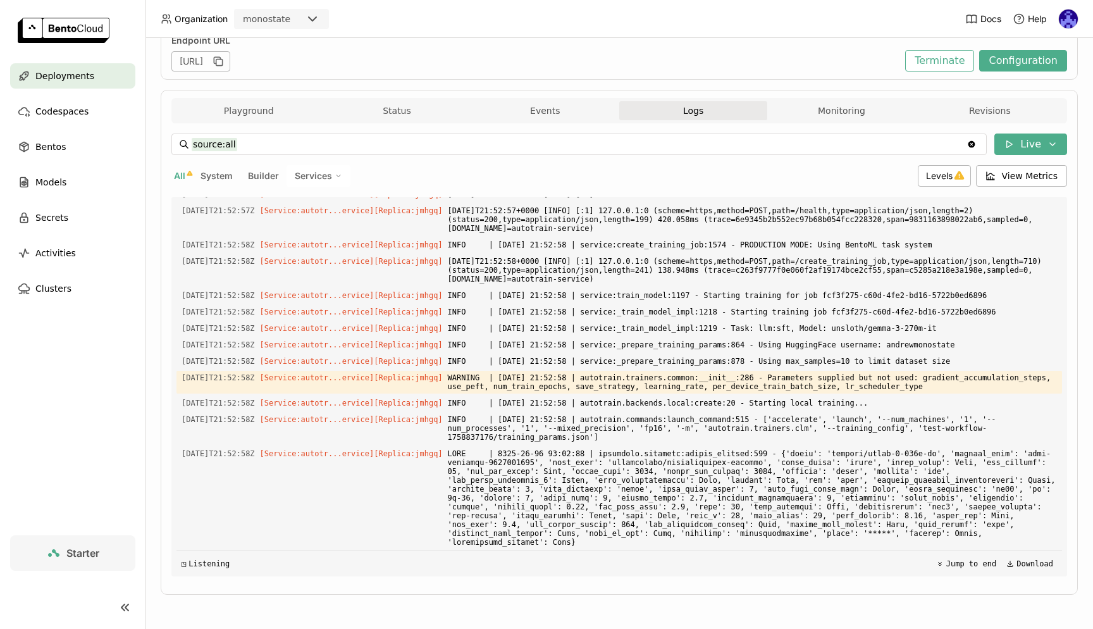
scroll to position [1, 1]
click at [673, 443] on span "INFO | [DATE] 21:52:58 | autotrain.commands:launch_command:515 - ['accelerate',…" at bounding box center [752, 428] width 609 height 32
click at [546, 605] on div "Deployments > autotrain-gpu-v2 autotrain-gpu-v2 Running Labels + Operators [PER…" at bounding box center [619, 245] width 917 height 736
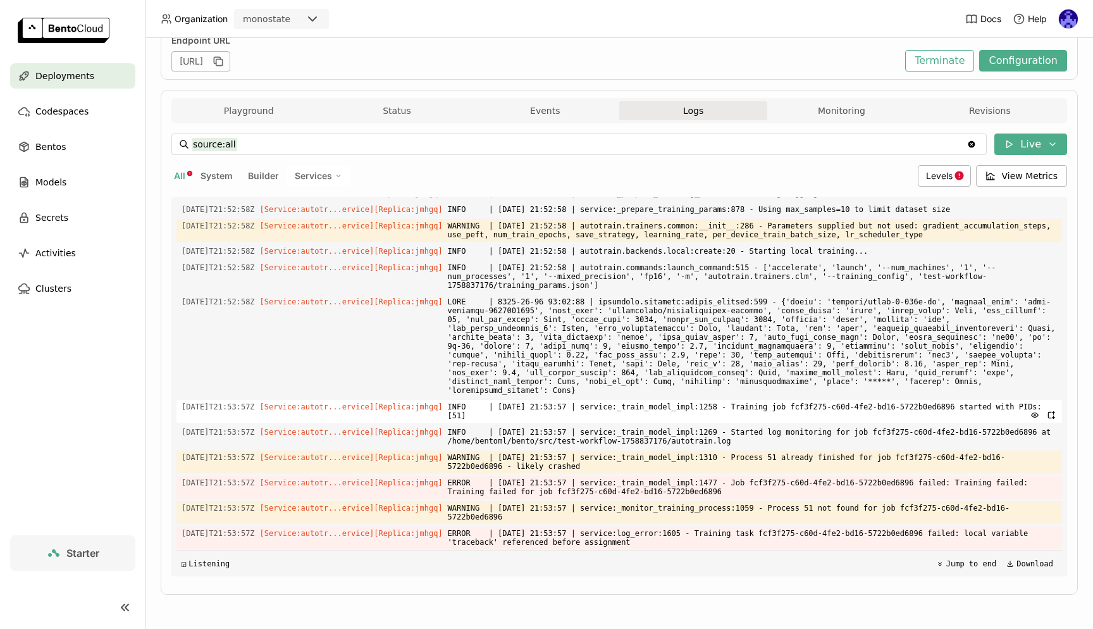
scroll to position [2875, 0]
click at [606, 582] on div "source:all source:all Clear value Live All System Builder Services Levels View …" at bounding box center [618, 354] width 895 height 463
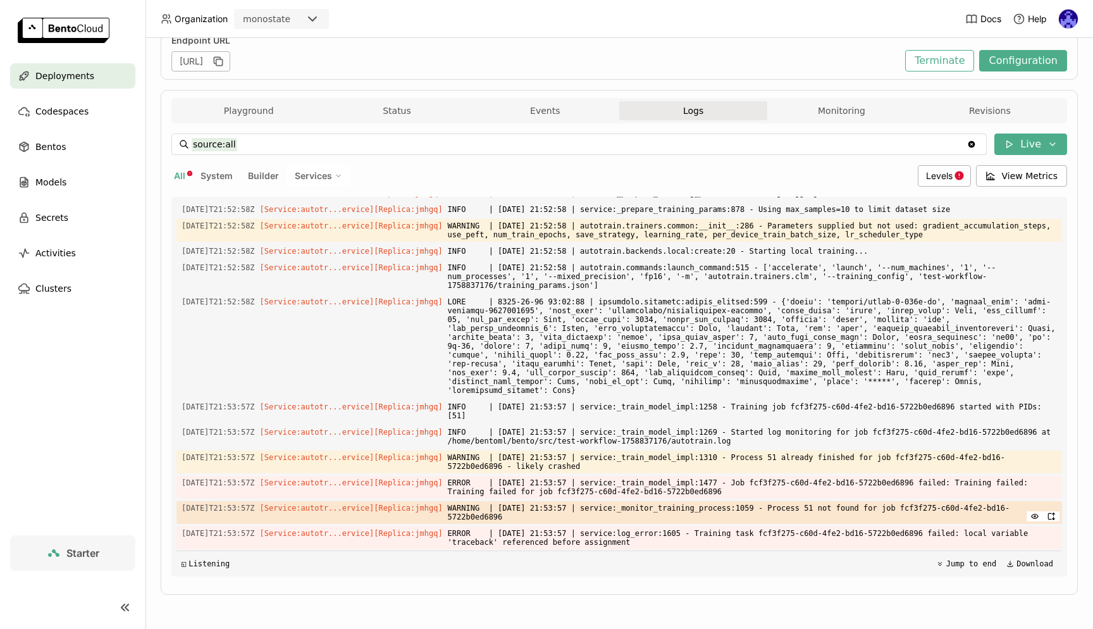
drag, startPoint x: 717, startPoint y: 538, endPoint x: 644, endPoint y: 521, distance: 75.2
click at [644, 521] on div "Load older logs [DATE]T21:44:09Z [Builder] [ autotrain-service:l4qal4u2k26apzs5…" at bounding box center [618, 386] width 885 height 379
click at [743, 514] on span "WARNING | [DATE] 21:53:57 | service:_monitor_training_process:1059 - Process 51…" at bounding box center [752, 512] width 609 height 23
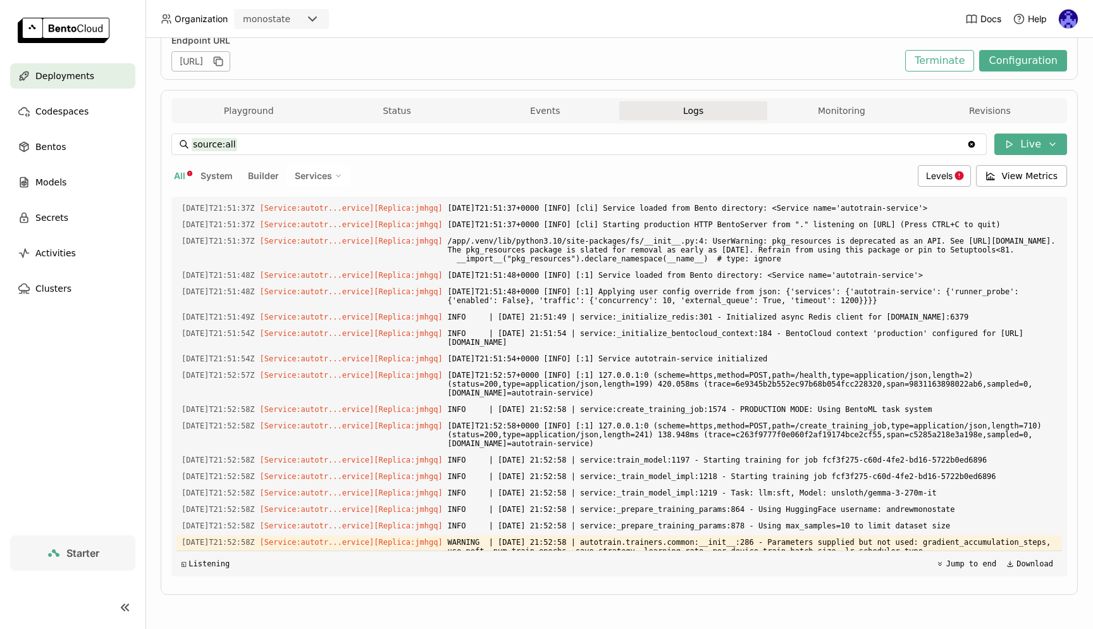
scroll to position [2146, 0]
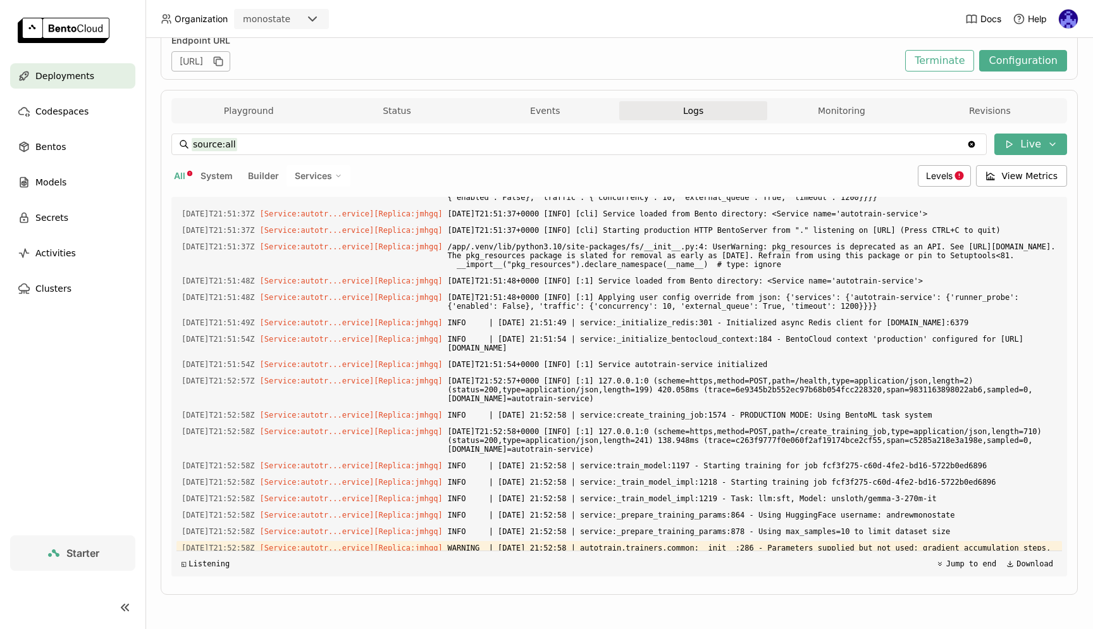
drag, startPoint x: 712, startPoint y: 544, endPoint x: 176, endPoint y: 478, distance: 539.7
click at [176, 478] on div "Load older logs [DATE]T21:44:09Z [Builder] [ autotrain-service:l4qal4u2k26apzs5…" at bounding box center [618, 386] width 885 height 379
copy div "[DATE]T21:51:24Z [Service:autotr...ervice] [Replica: jmhgq ] $PORT is set! Over…"
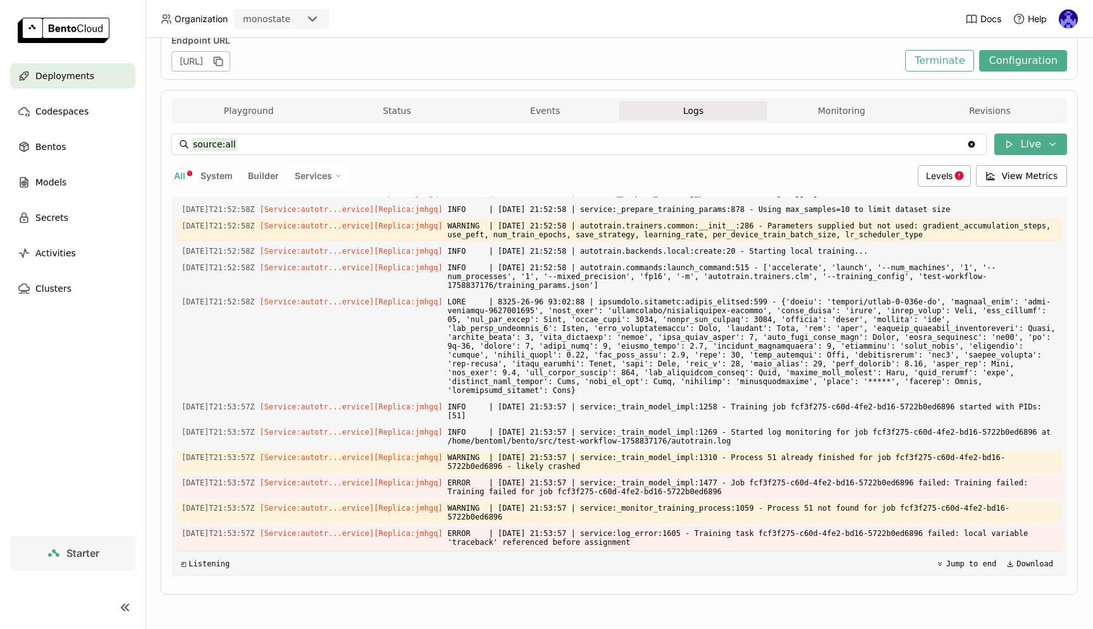
click at [628, 584] on div "source:all source:all Clear value Live All System Builder Services Levels View …" at bounding box center [618, 354] width 895 height 463
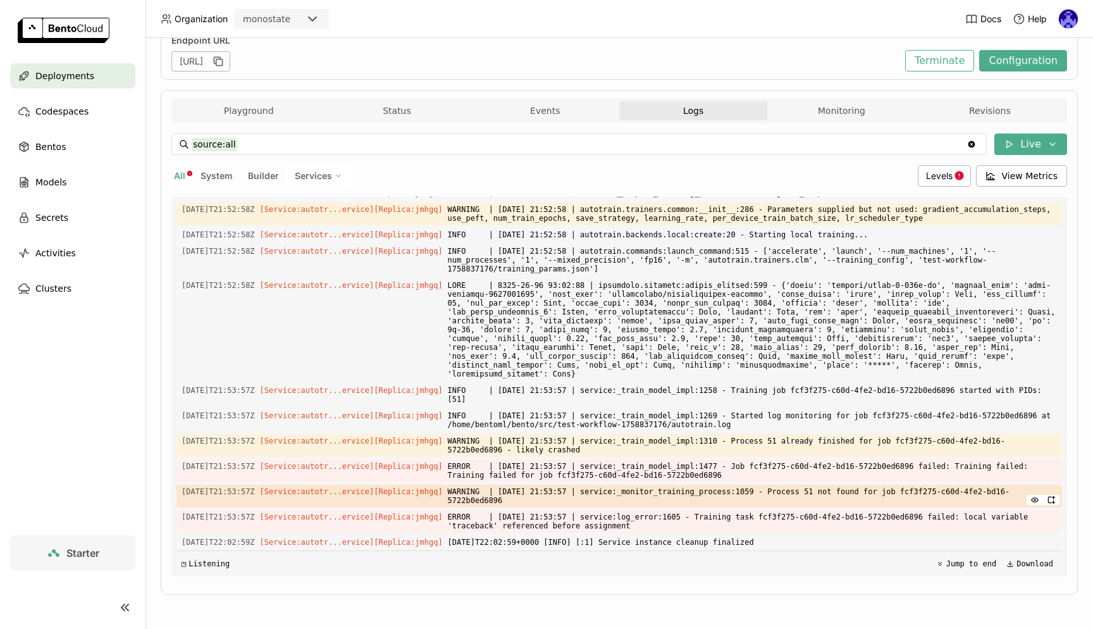
scroll to position [2892, 0]
